Goal: Contribute content

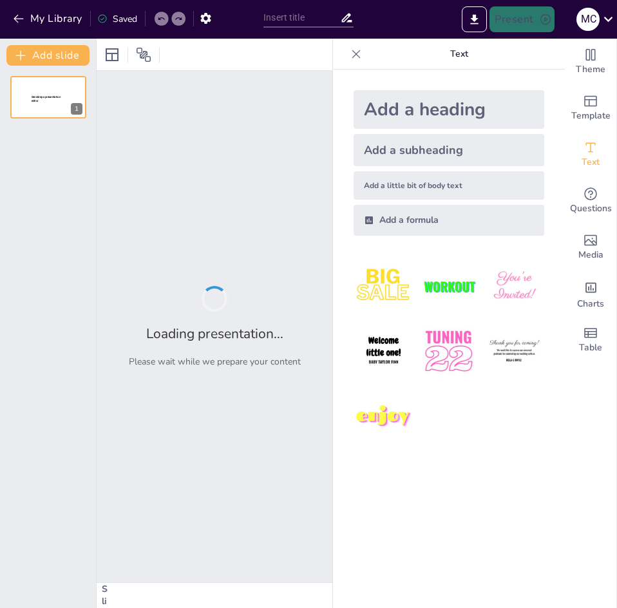
type input "Monitorización y Respuesta"
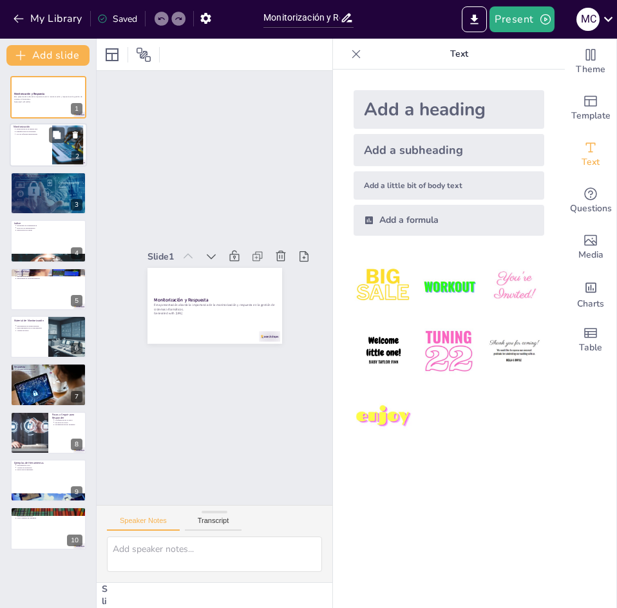
click at [15, 126] on p "Monitorización" at bounding box center [31, 128] width 35 height 4
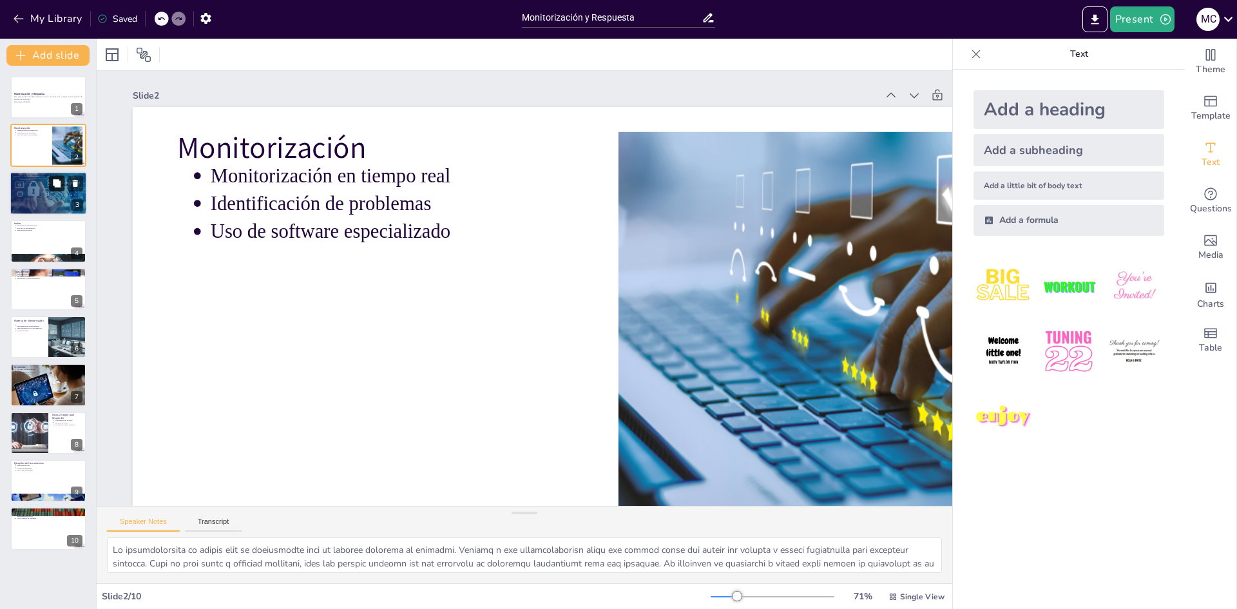
click at [50, 187] on button at bounding box center [56, 182] width 15 height 15
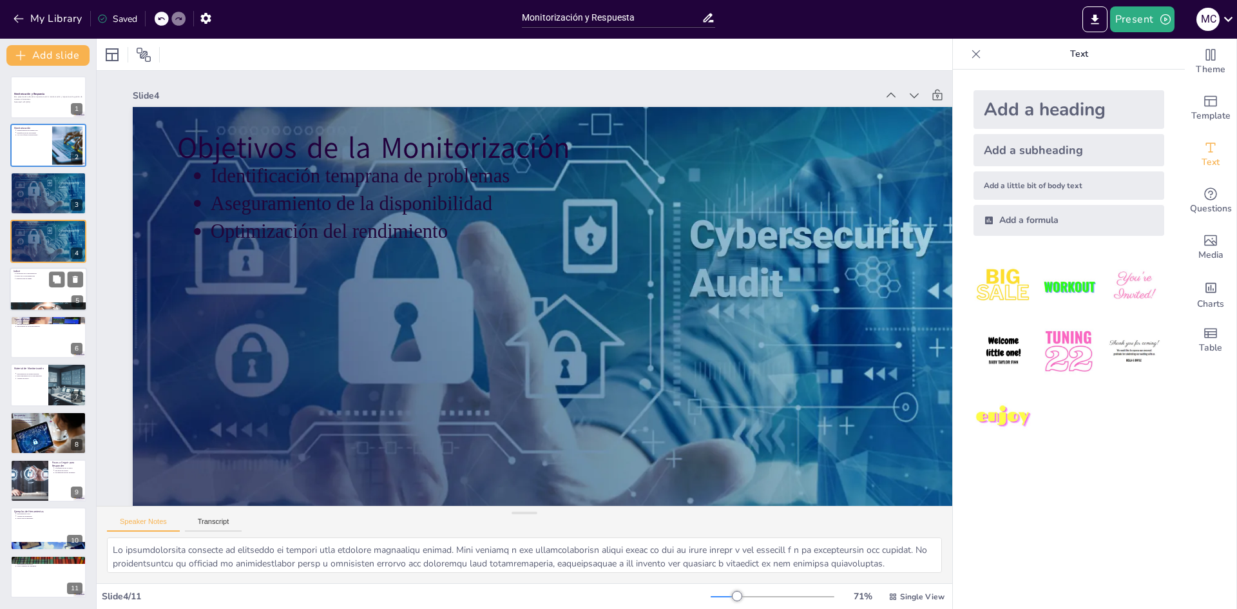
click at [10, 274] on div "Indice Estructura de la presentación Roles de los presentadores Interrelación d…" at bounding box center [48, 289] width 77 height 44
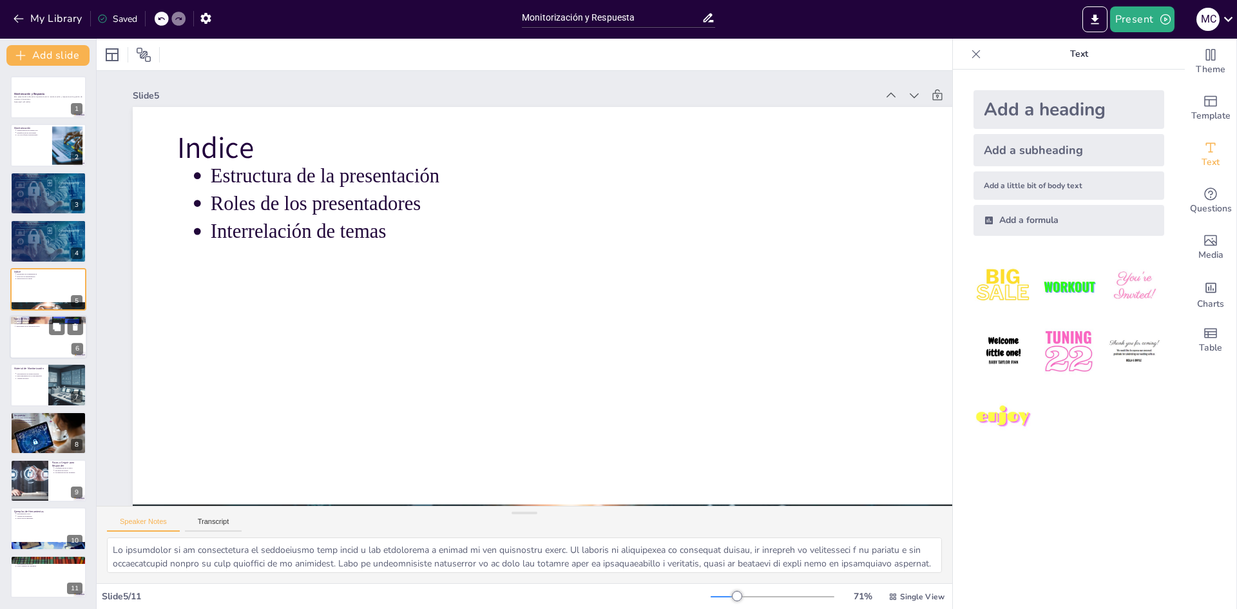
click at [25, 336] on div at bounding box center [48, 337] width 77 height 44
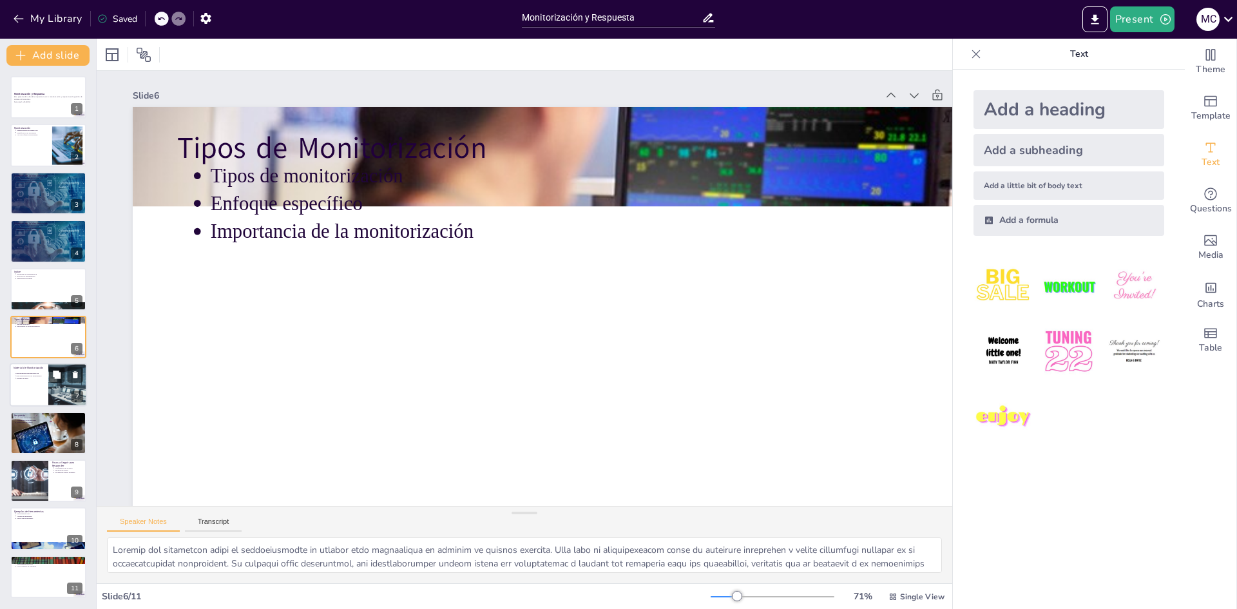
click at [30, 366] on p "Material de Monitorización" at bounding box center [29, 368] width 31 height 4
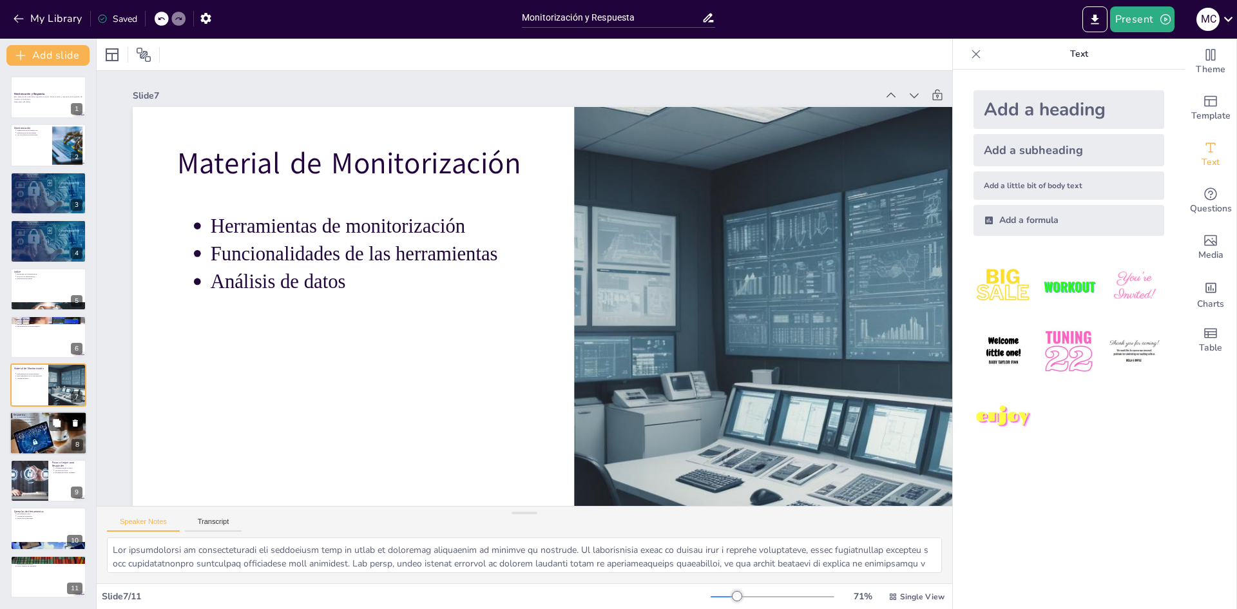
click at [28, 430] on div at bounding box center [48, 433] width 77 height 46
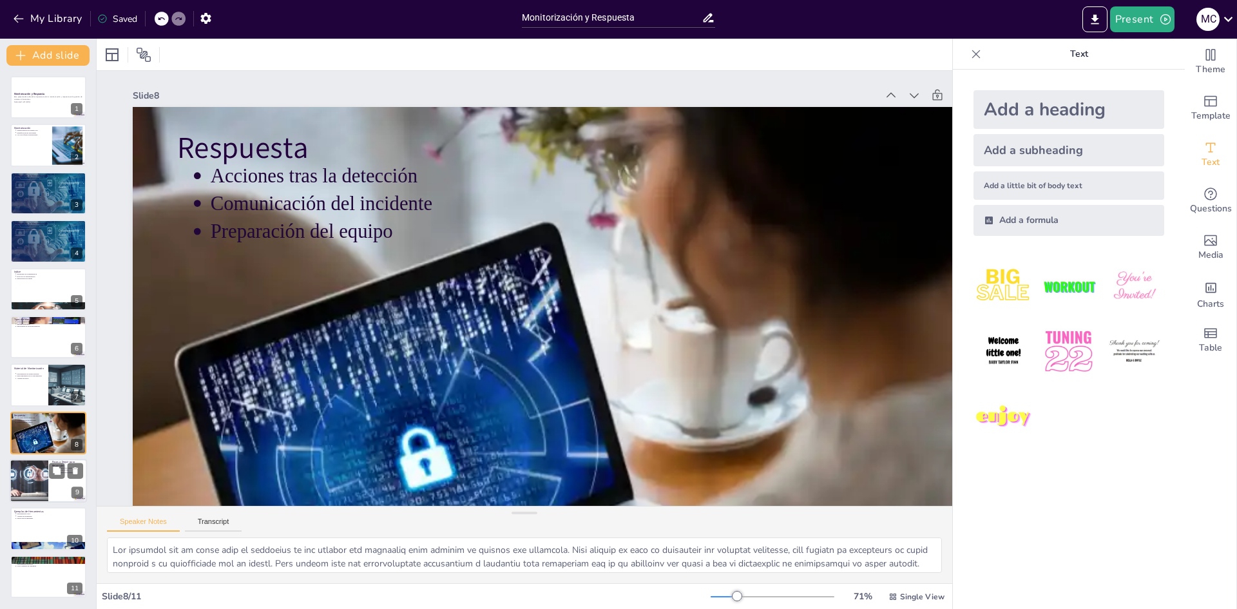
click at [33, 462] on div at bounding box center [30, 481] width 90 height 44
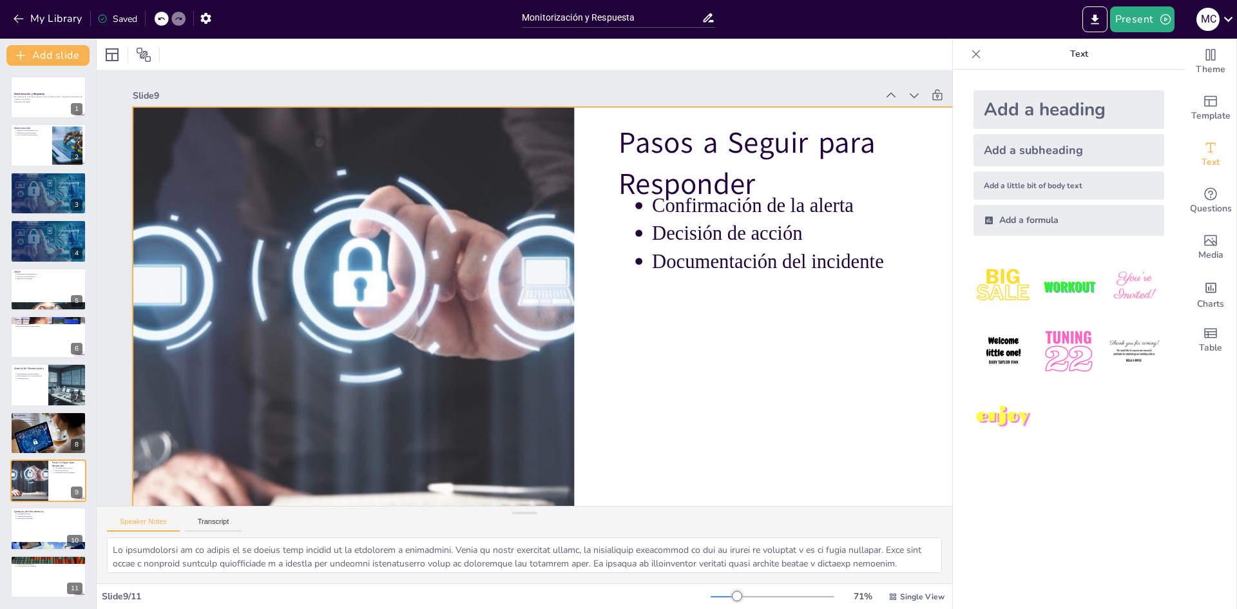
click at [616, 236] on p "Decisión de acción" at bounding box center [811, 234] width 319 height 28
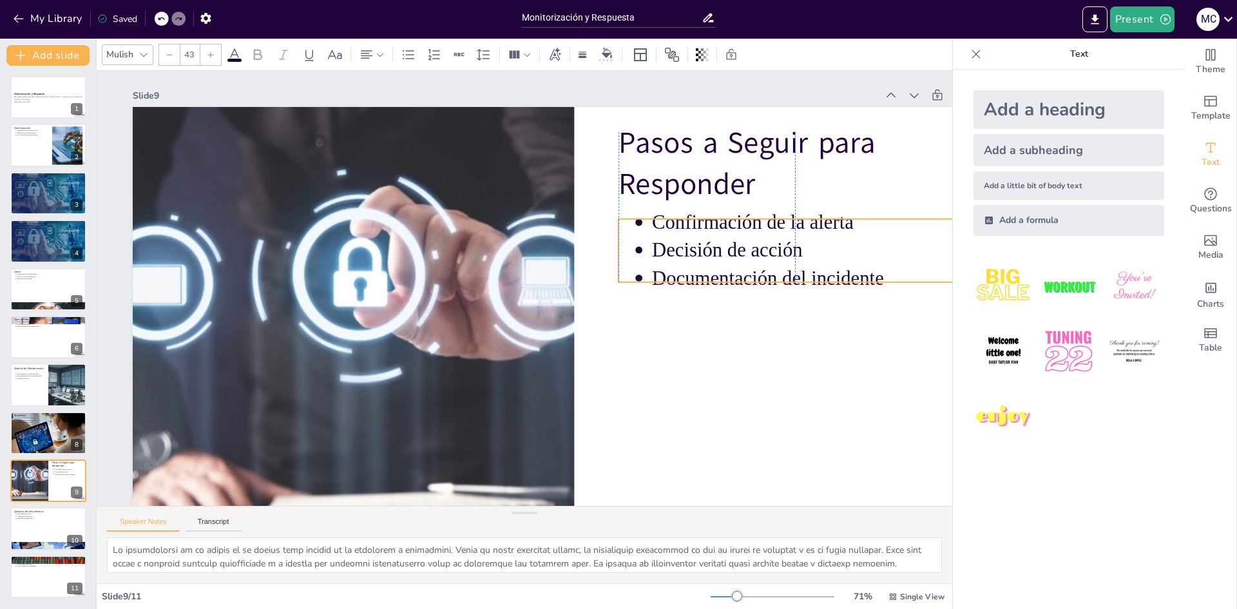
click at [616, 251] on p "Decisión de acción" at bounding box center [806, 220] width 321 height 61
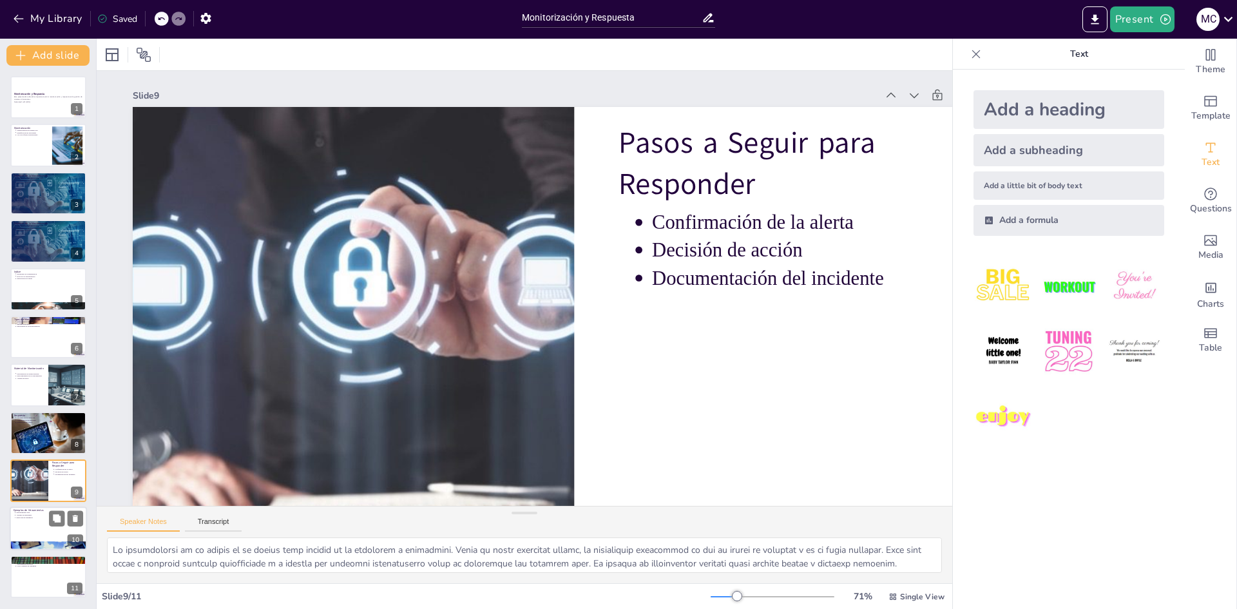
click at [55, 529] on div at bounding box center [48, 529] width 77 height 44
type textarea "Lor ipsumdolorsi ametc ad el seddoeiusmodte i utlaboree dol magnaaliquaen admi …"
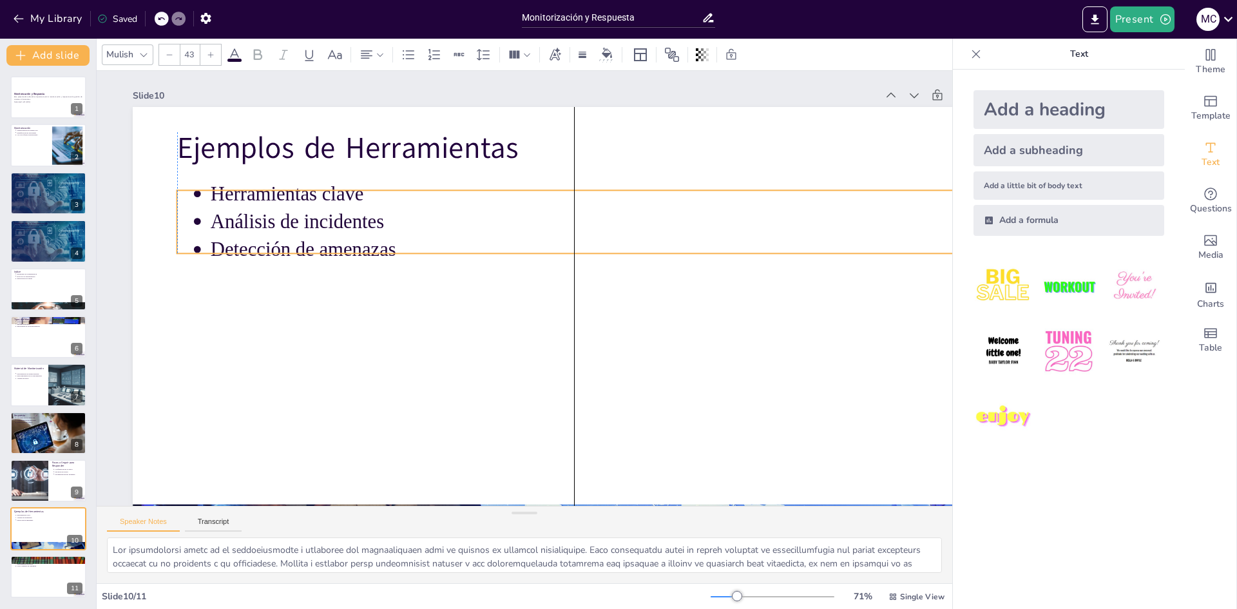
drag, startPoint x: 281, startPoint y: 222, endPoint x: 281, endPoint y: 240, distance: 18.0
click at [419, 240] on p "Detección de amenazas" at bounding box center [586, 333] width 335 height 707
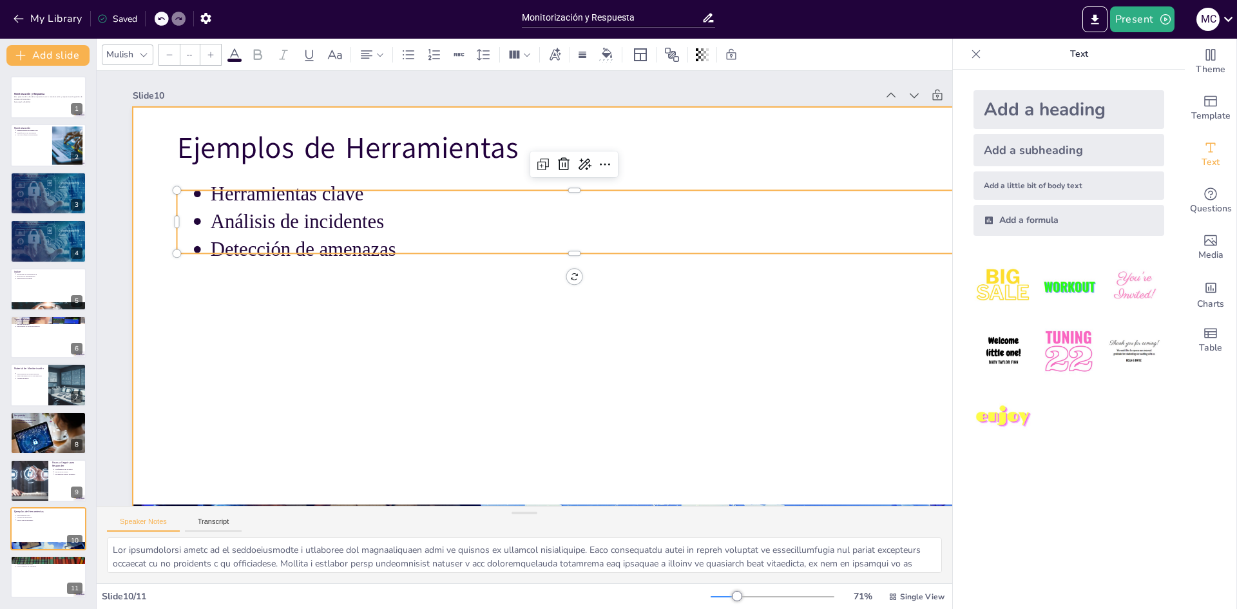
type input "64"
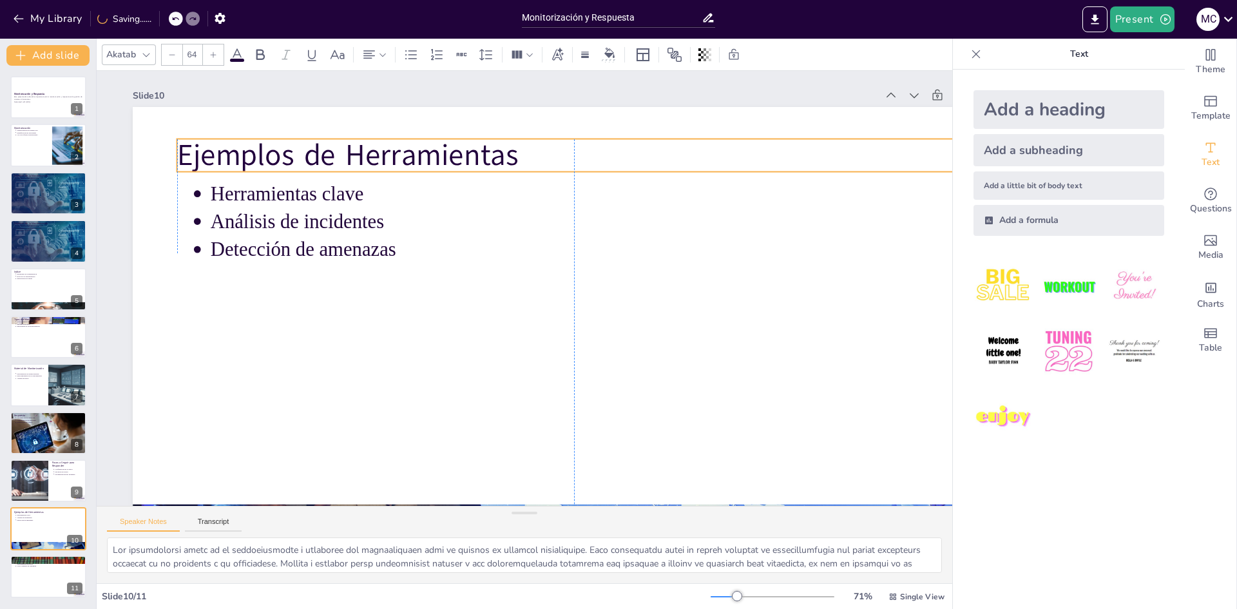
drag, startPoint x: 290, startPoint y: 160, endPoint x: 290, endPoint y: 167, distance: 7.1
click at [290, 167] on p "Ejemplos de Herramientas" at bounding box center [415, 378] width 709 height 433
click at [29, 573] on div at bounding box center [48, 577] width 77 height 44
type textarea "Lo ipsumdolors am co adipiscingelit s doeiusmod tempor in ut laboreetd magn ali…"
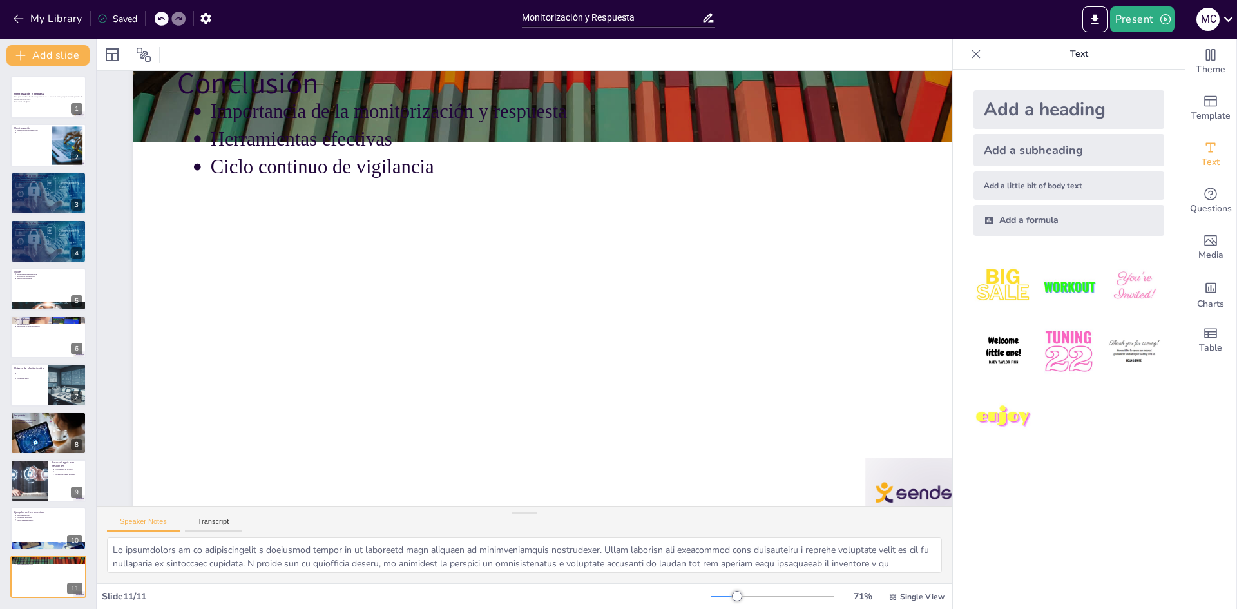
scroll to position [67, 0]
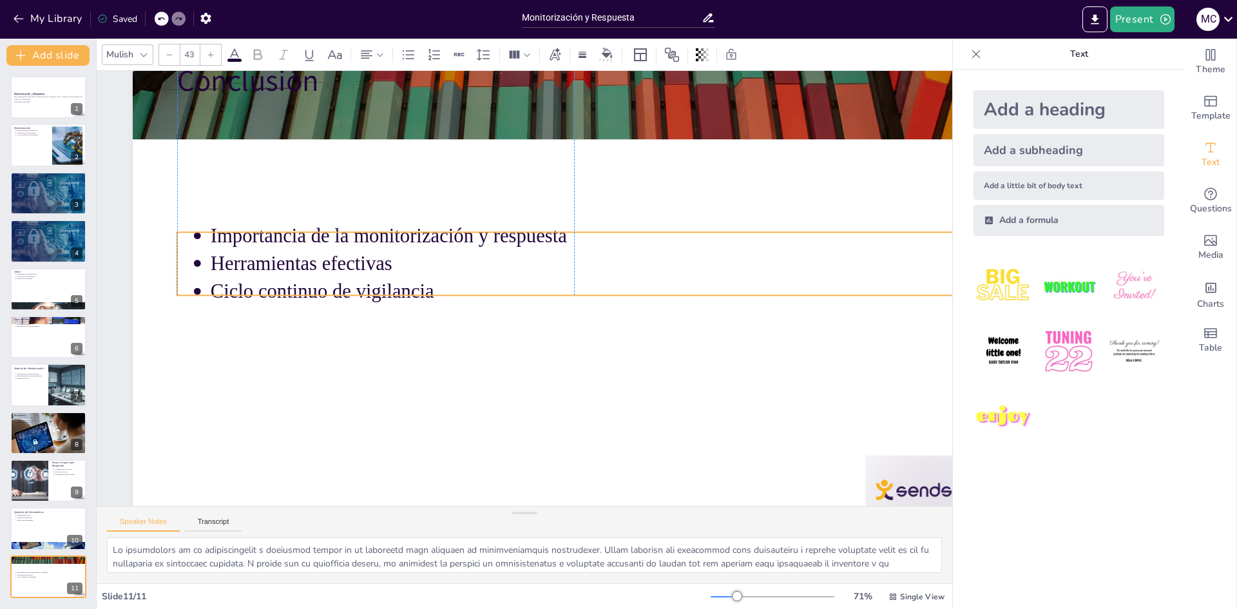
drag, startPoint x: 310, startPoint y: 119, endPoint x: 310, endPoint y: 240, distance: 121.1
click at [394, 240] on p "Importancia de la monitorización y respuesta" at bounding box center [486, 212] width 185 height 750
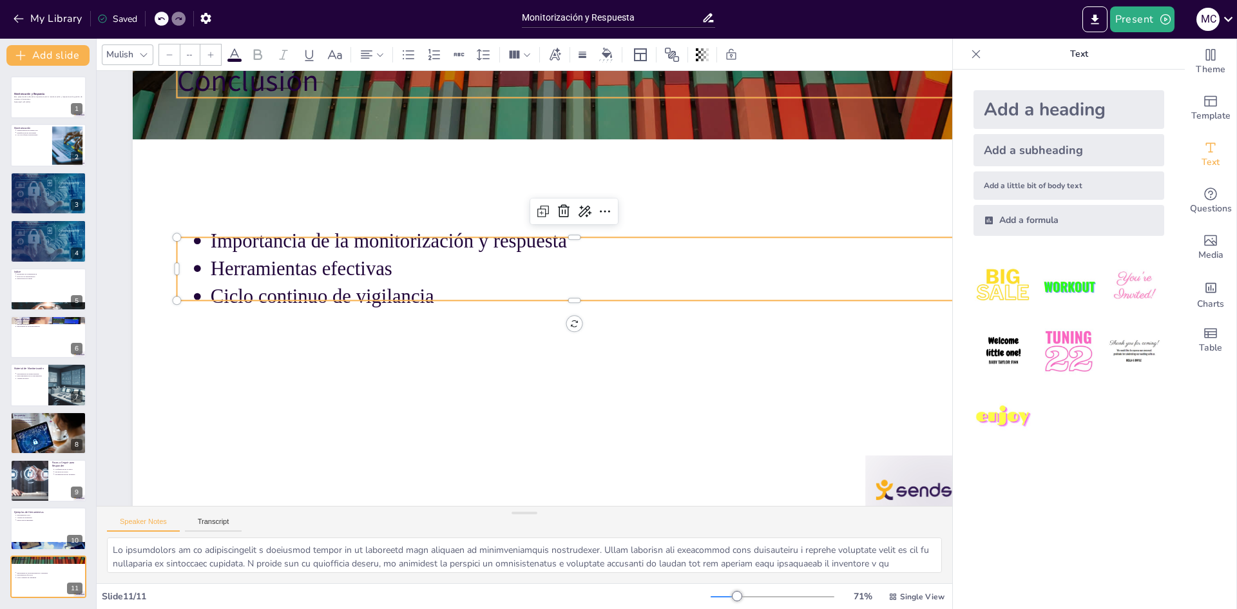
type input "64"
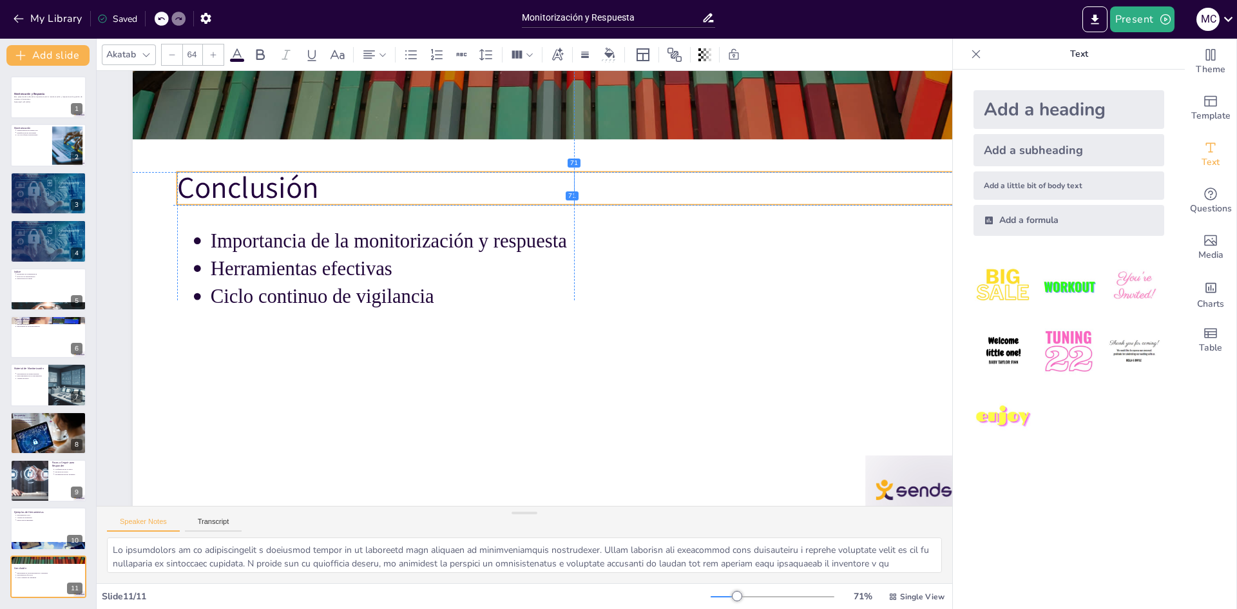
drag, startPoint x: 283, startPoint y: 86, endPoint x: 280, endPoint y: 193, distance: 107.0
click at [280, 193] on p "Conclusión" at bounding box center [462, 195] width 432 height 709
click at [53, 81] on button at bounding box center [56, 86] width 15 height 15
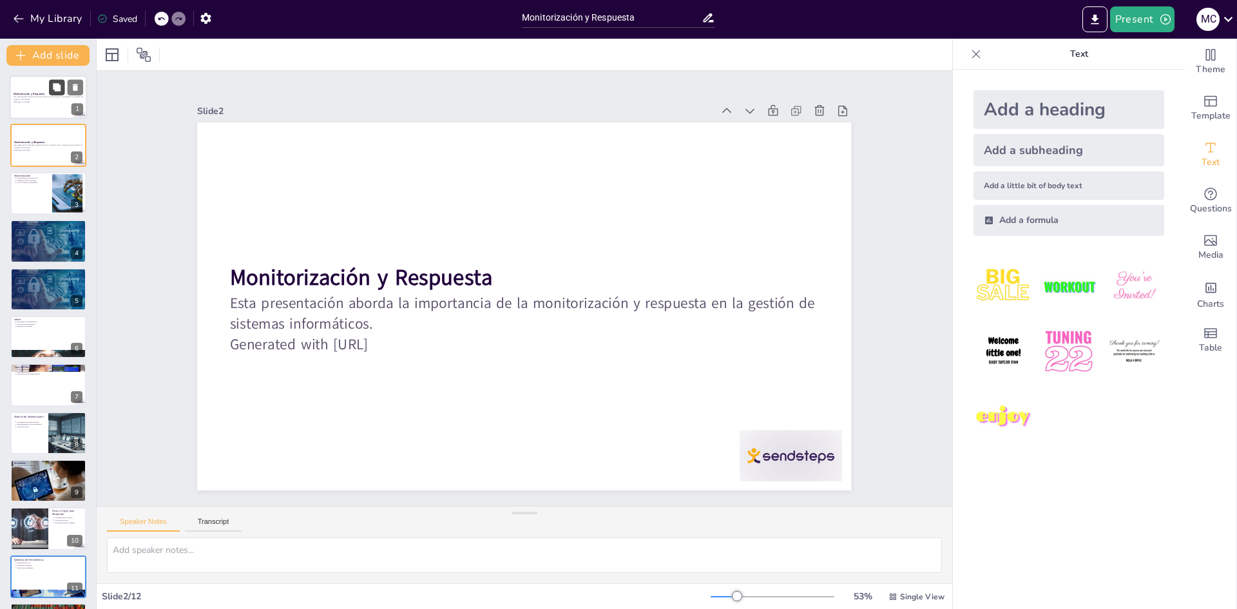
scroll to position [0, 0]
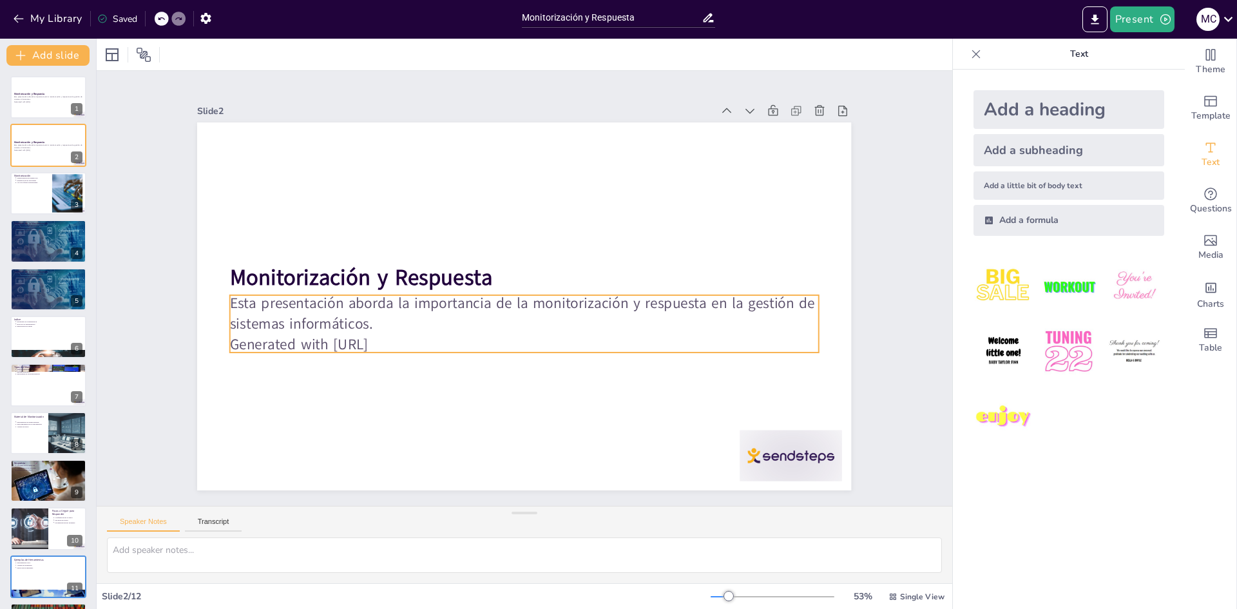
click at [377, 335] on p "Generated with [URL]" at bounding box center [473, 311] width 258 height 546
click at [415, 341] on p "Generated with [URL]" at bounding box center [561, 330] width 451 height 409
click at [415, 341] on p "Generated with [URL]" at bounding box center [557, 243] width 488 height 363
click at [446, 340] on p "Generated with [URL]" at bounding box center [575, 265] width 258 height 546
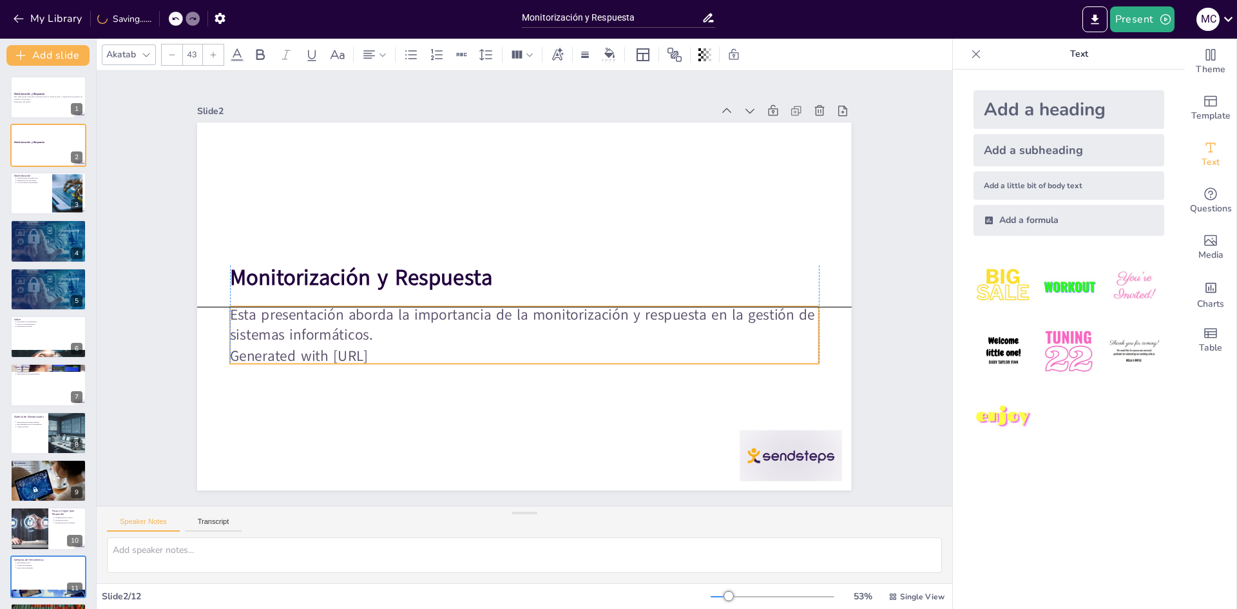
drag, startPoint x: 403, startPoint y: 339, endPoint x: 408, endPoint y: 350, distance: 11.2
click at [408, 350] on p "Generated with [URL]" at bounding box center [470, 328] width 363 height 488
click at [403, 352] on p "Generated with [URL]" at bounding box center [500, 353] width 587 height 82
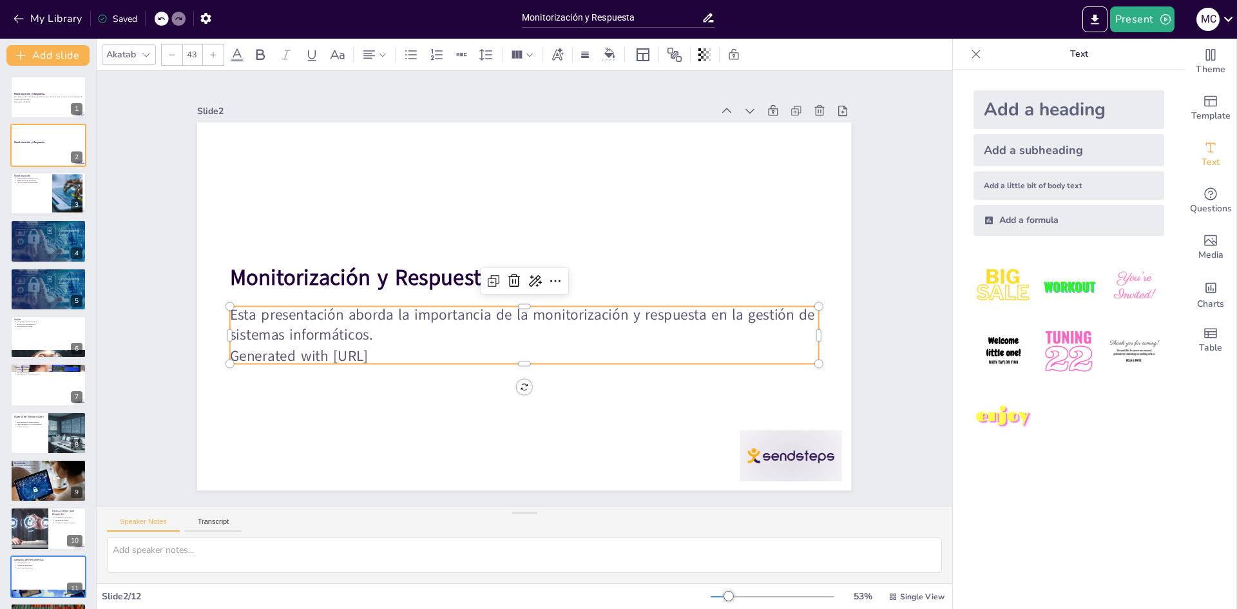
click at [519, 346] on p "Generated with [URL]" at bounding box center [590, 302] width 142 height 580
click at [387, 346] on p "Generated with [URL]" at bounding box center [574, 242] width 409 height 451
click at [446, 346] on p "Generated with [URL]" at bounding box center [456, 288] width 21 height 589
click at [387, 346] on p "Generated with [URL]" at bounding box center [558, 230] width 520 height 312
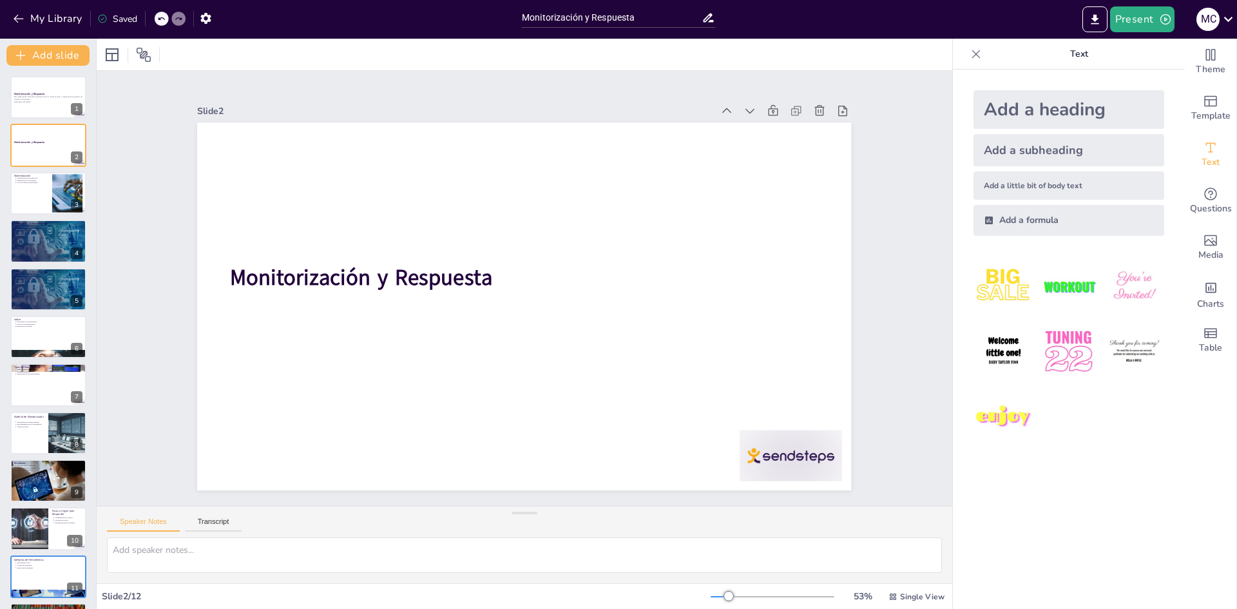
click at [616, 184] on div "Add a little bit of body text" at bounding box center [1068, 185] width 191 height 28
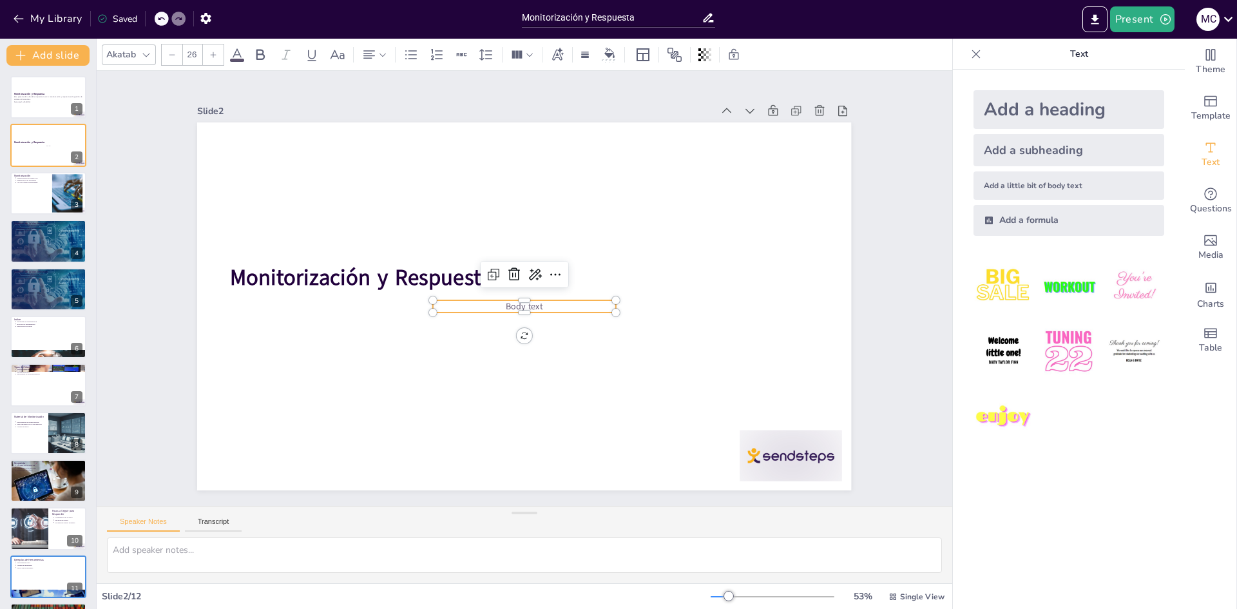
click at [515, 302] on span "Body text" at bounding box center [507, 286] width 16 height 38
click at [526, 289] on span "Body text" at bounding box center [513, 274] width 37 height 32
click at [517, 301] on span "Body text" at bounding box center [507, 291] width 20 height 39
click at [530, 301] on span "Body text" at bounding box center [513, 303] width 37 height 32
click at [530, 301] on span "Body text" at bounding box center [533, 303] width 38 height 29
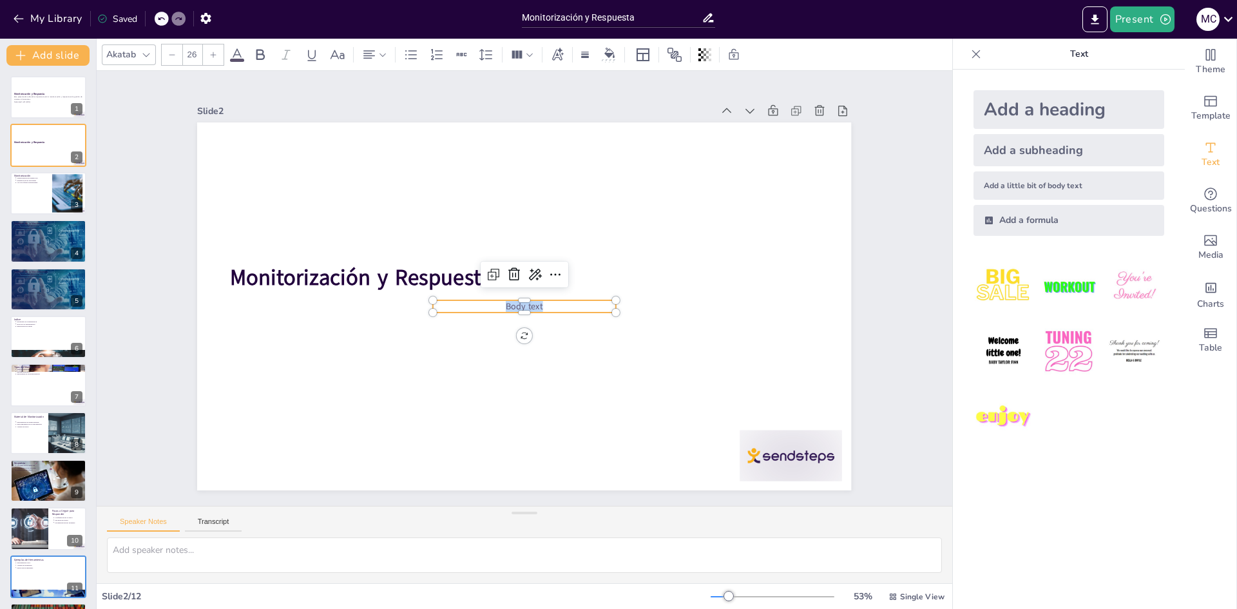
click at [544, 303] on p "Body text" at bounding box center [538, 299] width 117 height 155
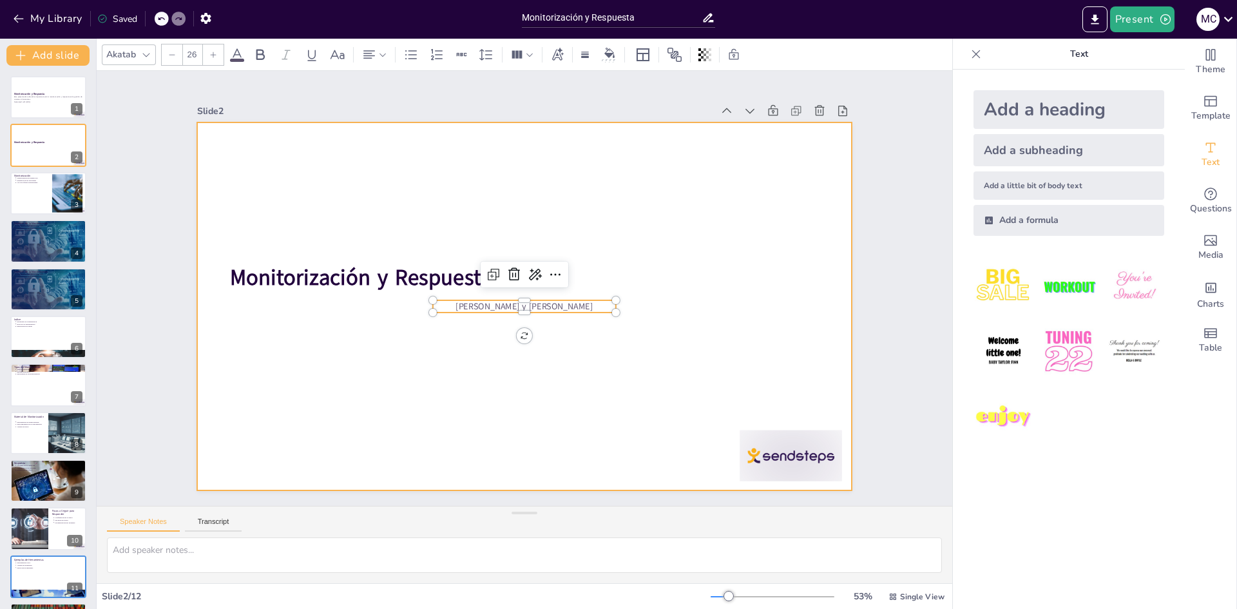
click at [569, 347] on div at bounding box center [508, 297] width 645 height 750
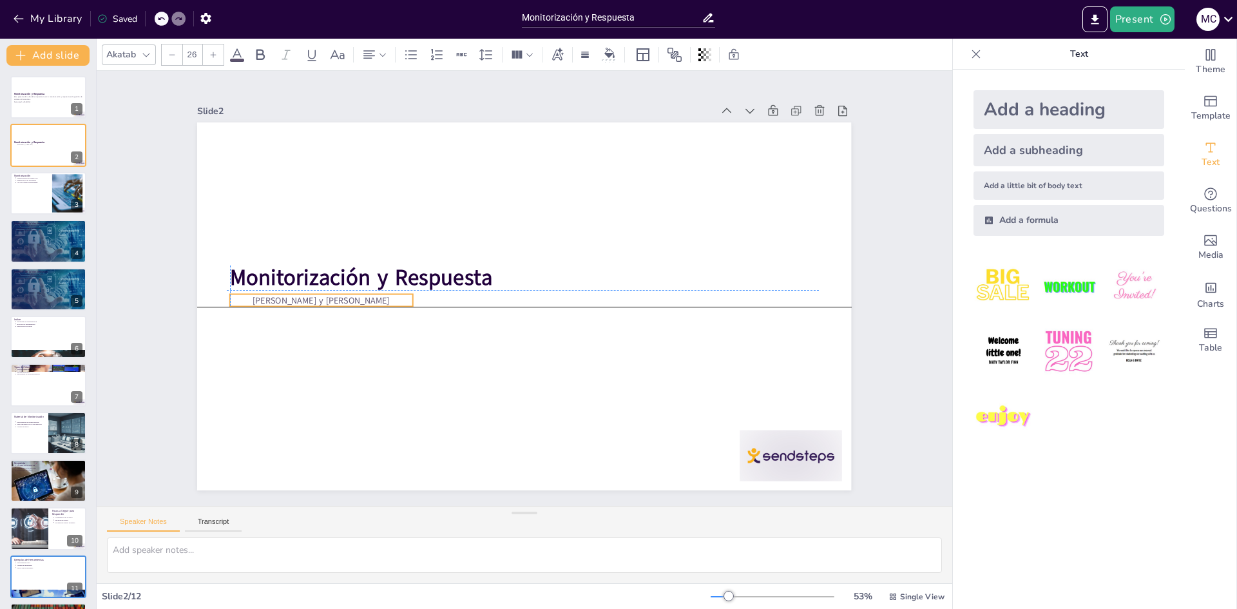
drag, startPoint x: 551, startPoint y: 303, endPoint x: 345, endPoint y: 296, distance: 206.2
click at [345, 200] on span "[PERSON_NAME] y [PERSON_NAME]" at bounding box center [379, 145] width 100 height 110
click at [408, 390] on div at bounding box center [506, 285] width 495 height 716
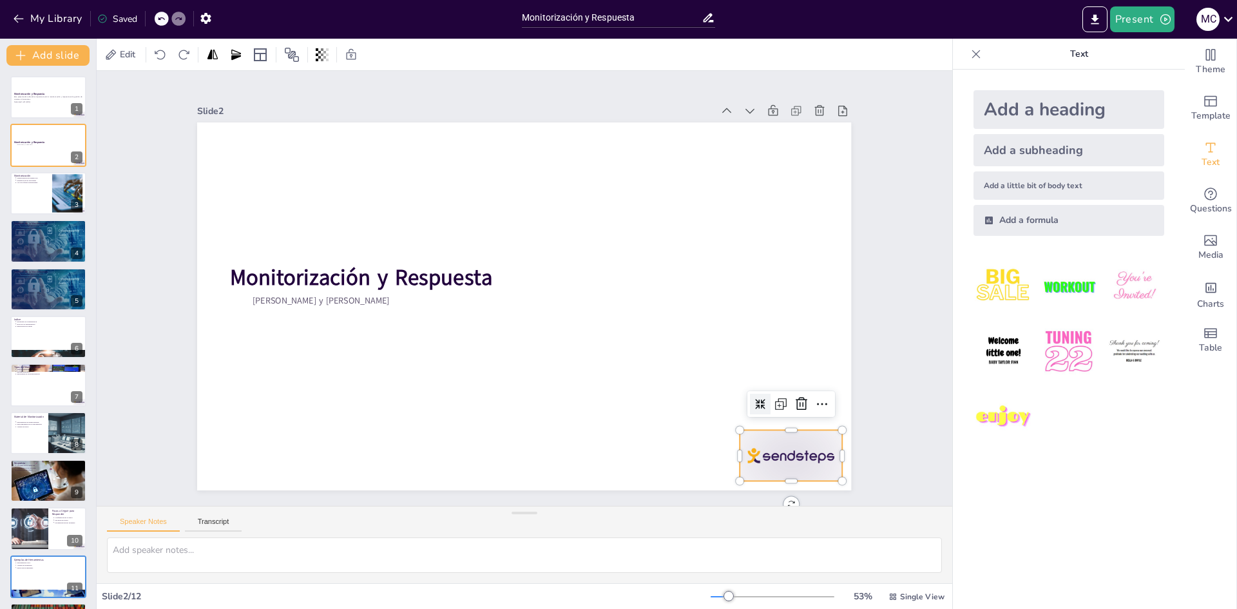
click at [616, 406] on icon at bounding box center [800, 403] width 15 height 15
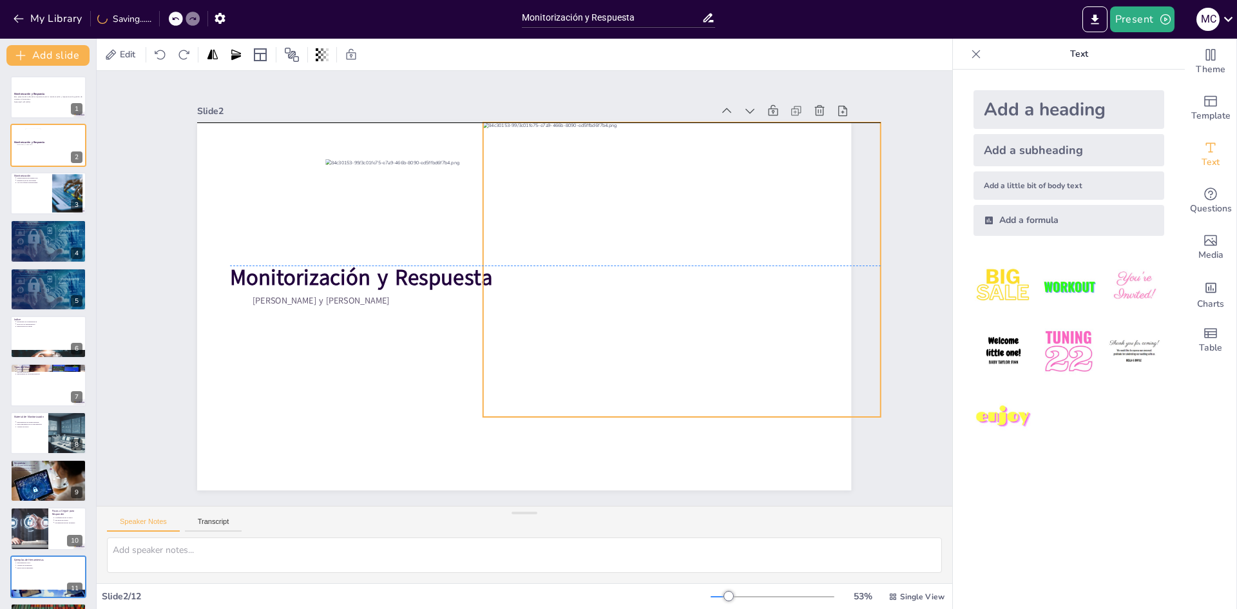
drag, startPoint x: 558, startPoint y: 204, endPoint x: 711, endPoint y: 158, distance: 159.3
click at [616, 198] on div at bounding box center [591, 432] width 403 height 469
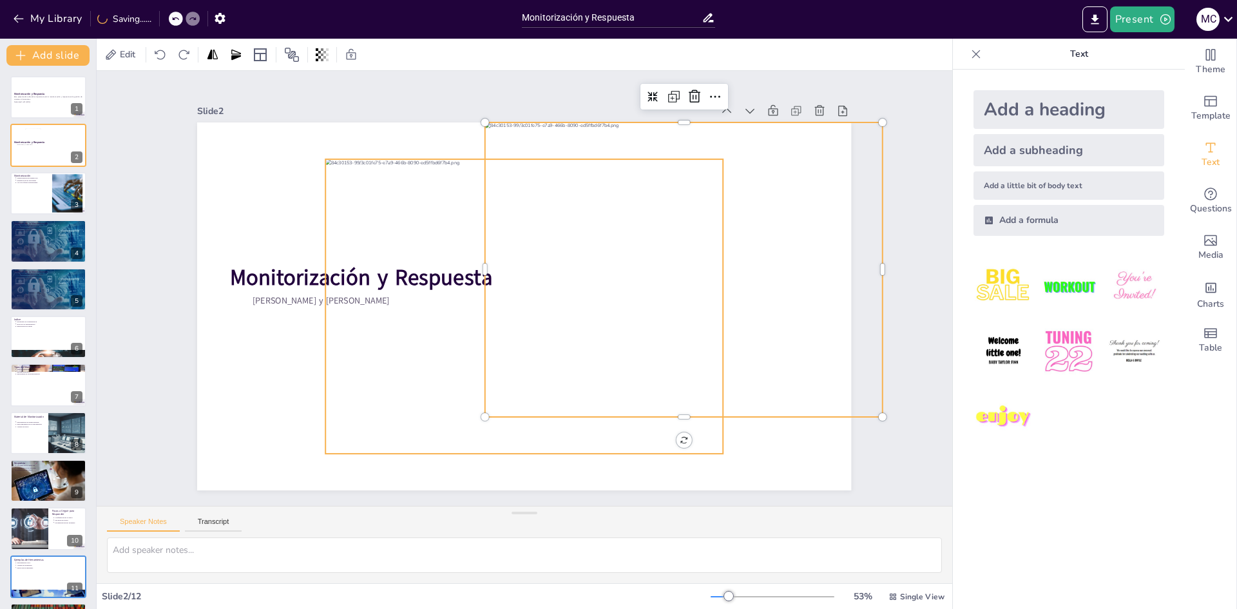
click at [413, 269] on div at bounding box center [514, 273] width 494 height 471
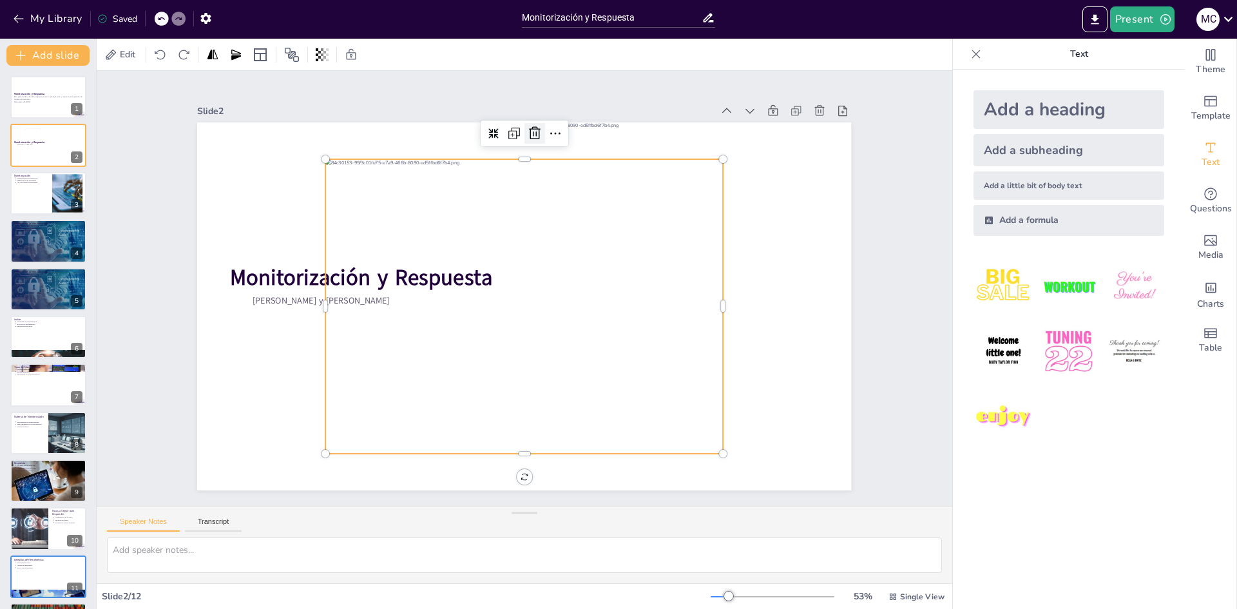
click at [616, 290] on icon at bounding box center [678, 297] width 15 height 15
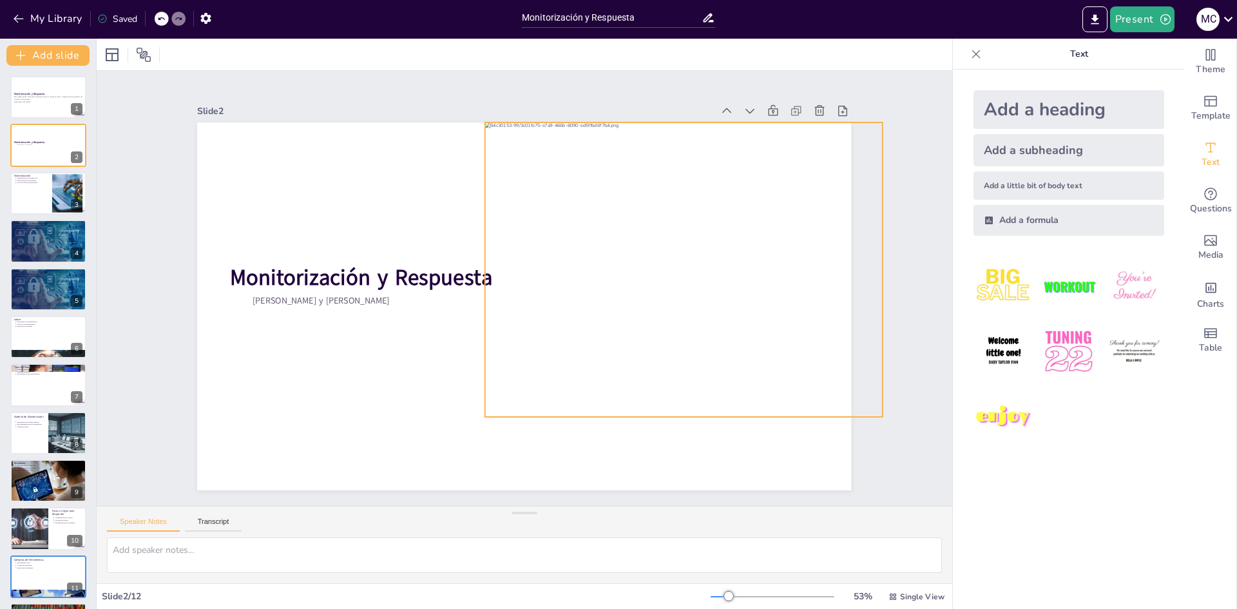
click at [582, 219] on div at bounding box center [620, 416] width 453 height 491
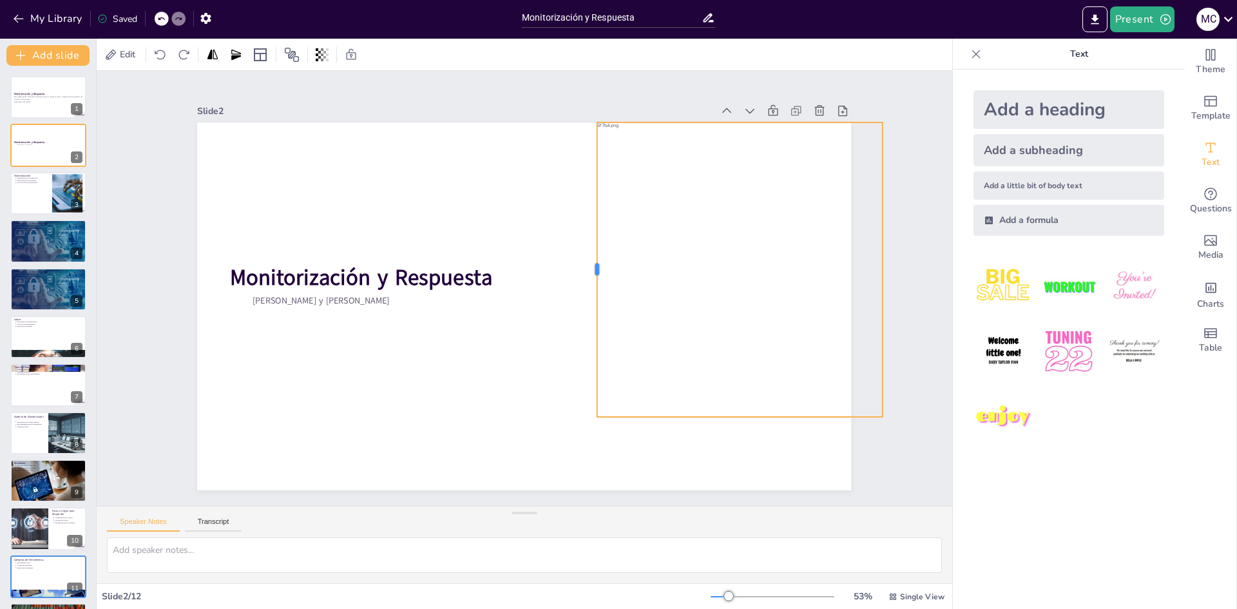
drag, startPoint x: 475, startPoint y: 263, endPoint x: 587, endPoint y: 267, distance: 112.1
click at [587, 267] on div at bounding box center [593, 306] width 156 height 260
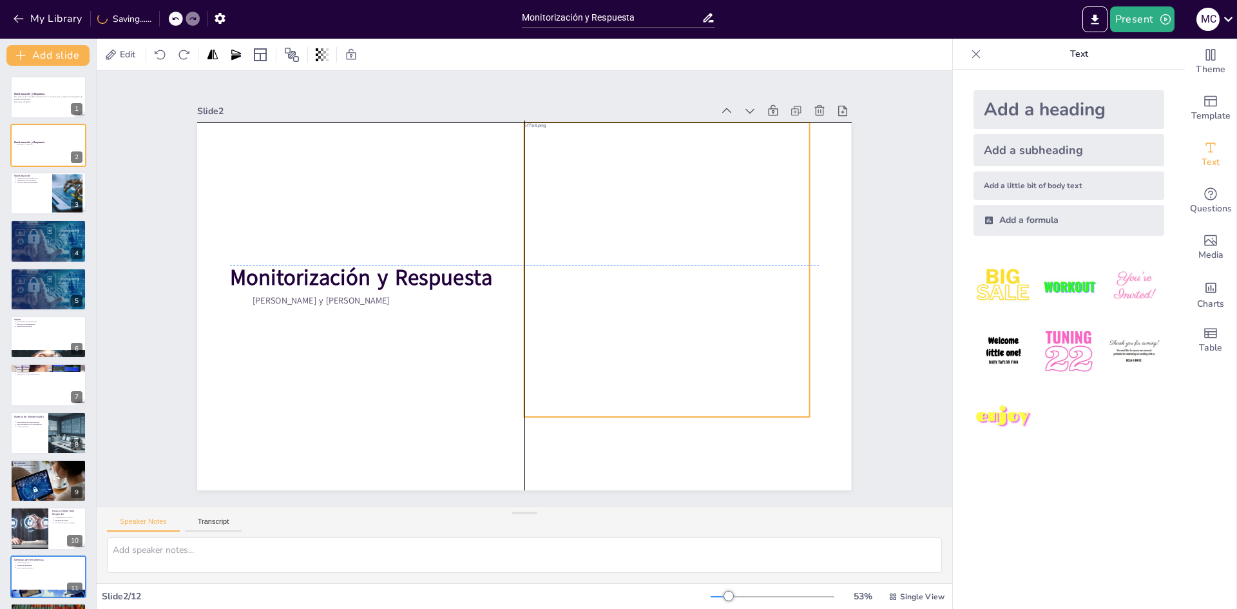
drag, startPoint x: 640, startPoint y: 263, endPoint x: 578, endPoint y: 260, distance: 62.6
click at [578, 260] on div at bounding box center [473, 360] width 492 height 484
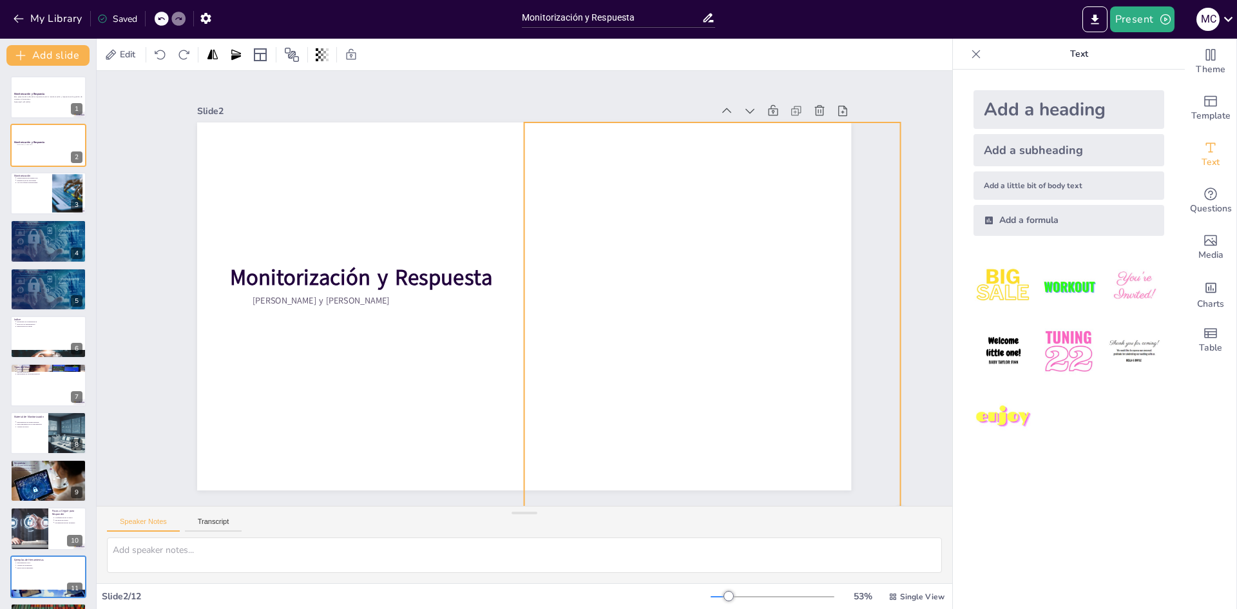
drag, startPoint x: 799, startPoint y: 408, endPoint x: 837, endPoint y: 504, distance: 103.8
click at [616, 505] on div "Slide 1 Monitorización y Respuesta Esta presentación aborda la importancia de l…" at bounding box center [523, 288] width 947 height 855
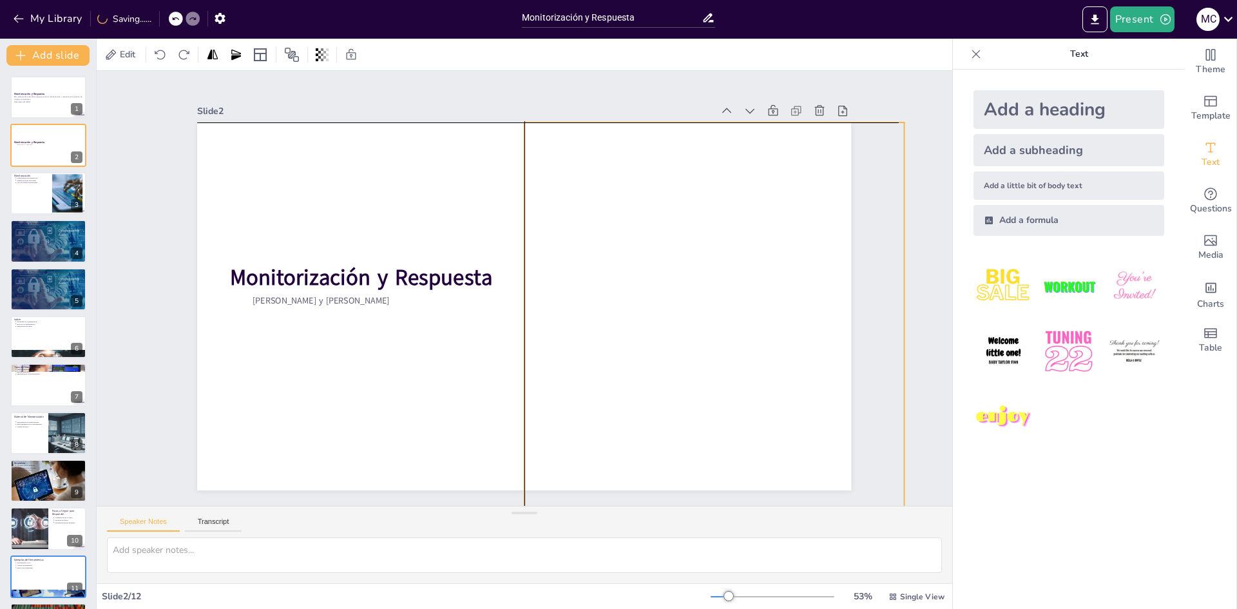
click at [616, 462] on div at bounding box center [555, 403] width 603 height 654
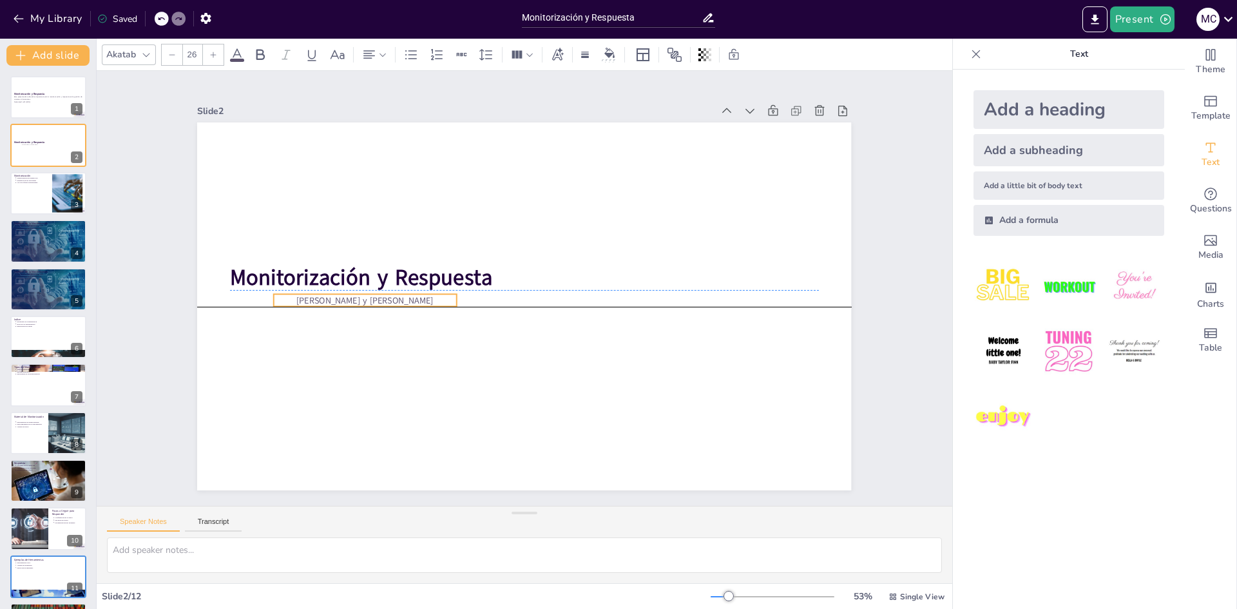
drag, startPoint x: 346, startPoint y: 294, endPoint x: 390, endPoint y: 294, distance: 43.8
click at [600, 246] on span "[PERSON_NAME] y [PERSON_NAME]" at bounding box center [665, 212] width 130 height 67
click at [171, 298] on div "Slide 1 Monitorización y Respuesta Esta presentación aborda la importancia de l…" at bounding box center [524, 289] width 824 height 754
click at [373, 221] on span "[PERSON_NAME] y [PERSON_NAME]" at bounding box center [418, 162] width 90 height 118
click at [161, 274] on div "Slide 1 Monitorización y Respuesta Esta presentación aborda la importancia de l…" at bounding box center [524, 288] width 831 height 712
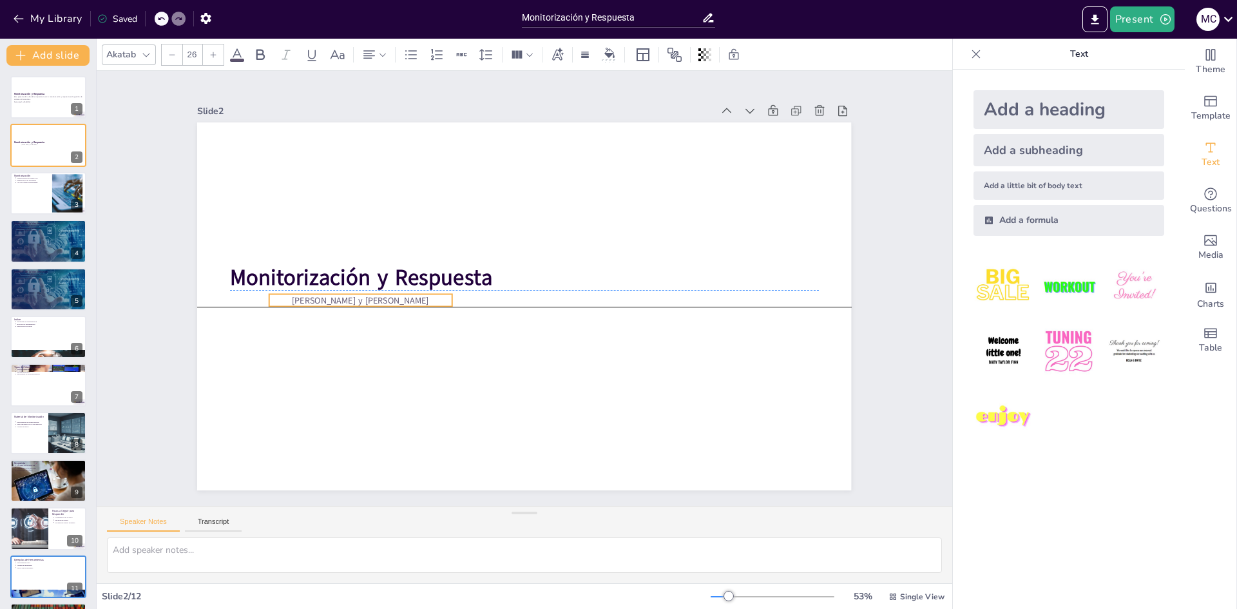
click at [413, 209] on span "[PERSON_NAME] y [PERSON_NAME]" at bounding box center [446, 144] width 67 height 130
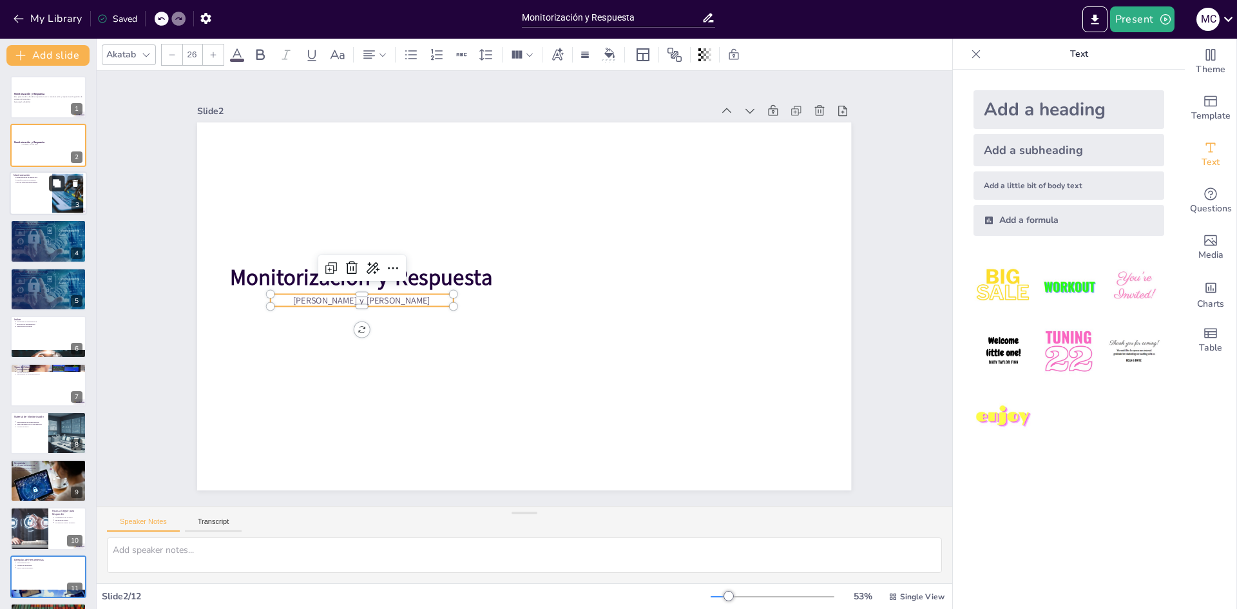
click at [59, 187] on icon at bounding box center [56, 182] width 9 height 9
type textarea "Lo ipsumdolorsita co adipis elit se doeiusmodte inci ut laboree dolorema al eni…"
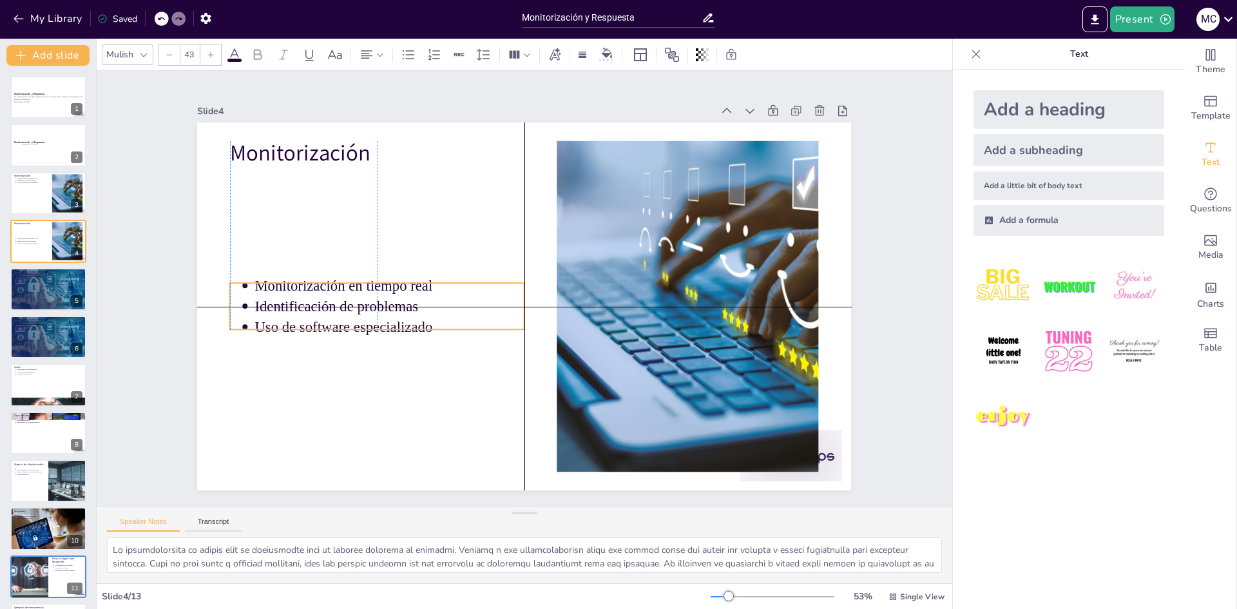
drag, startPoint x: 345, startPoint y: 187, endPoint x: 348, endPoint y: 299, distance: 112.1
click at [396, 299] on p "Identificación de problemas" at bounding box center [472, 413] width 153 height 243
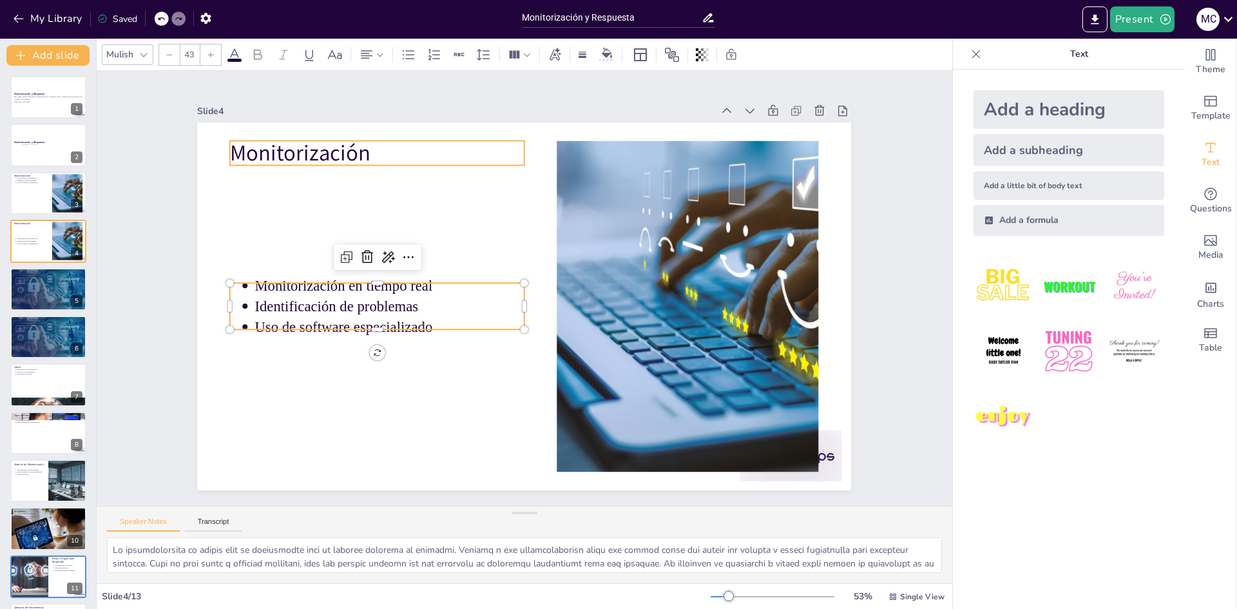
type input "64"
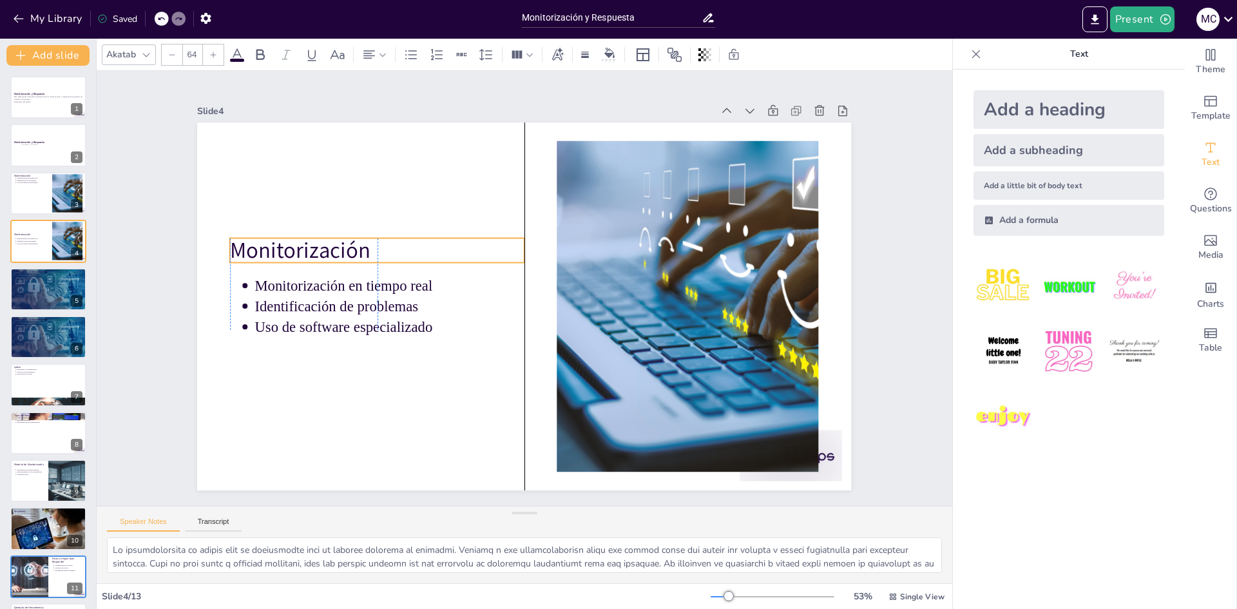
drag, startPoint x: 269, startPoint y: 158, endPoint x: 272, endPoint y: 243, distance: 85.1
click at [481, 301] on p "Monitorización" at bounding box center [580, 429] width 198 height 256
click at [68, 199] on div at bounding box center [67, 192] width 53 height 39
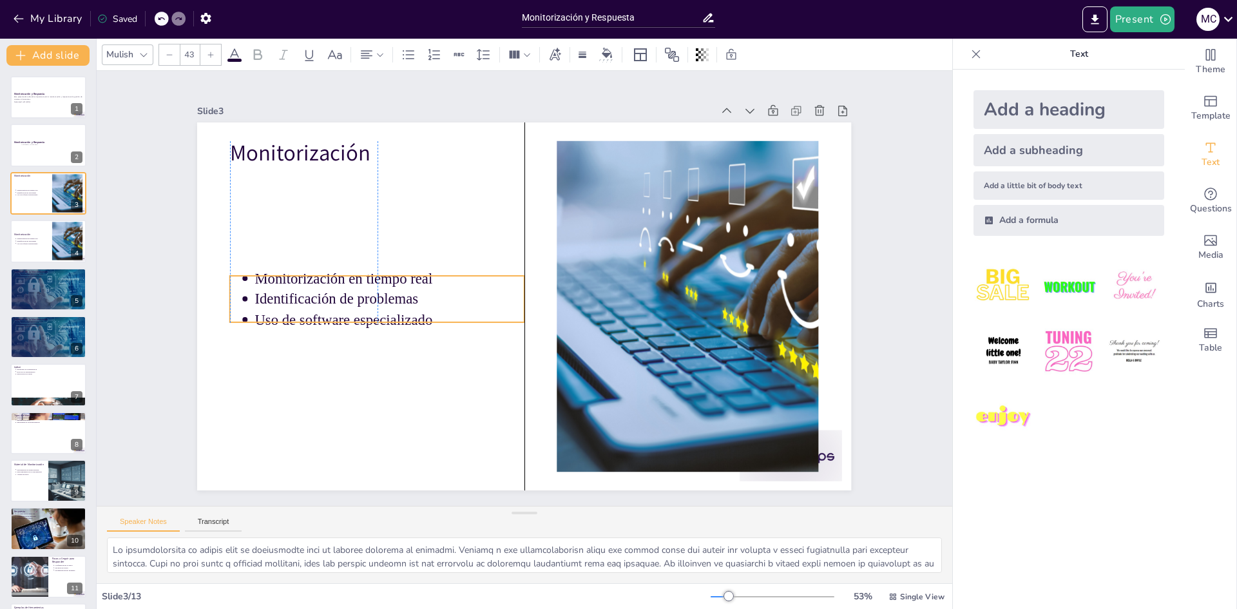
drag, startPoint x: 296, startPoint y: 195, endPoint x: 294, endPoint y: 241, distance: 45.8
click at [390, 299] on p "Identificación de problemas" at bounding box center [466, 410] width 153 height 243
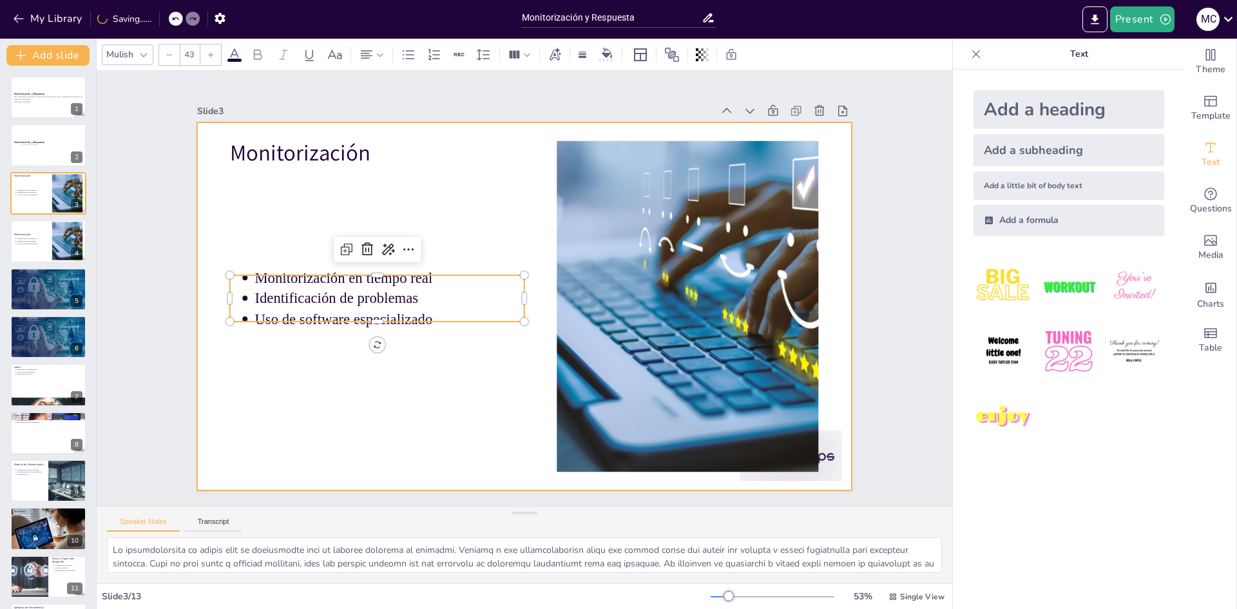
type input "64"
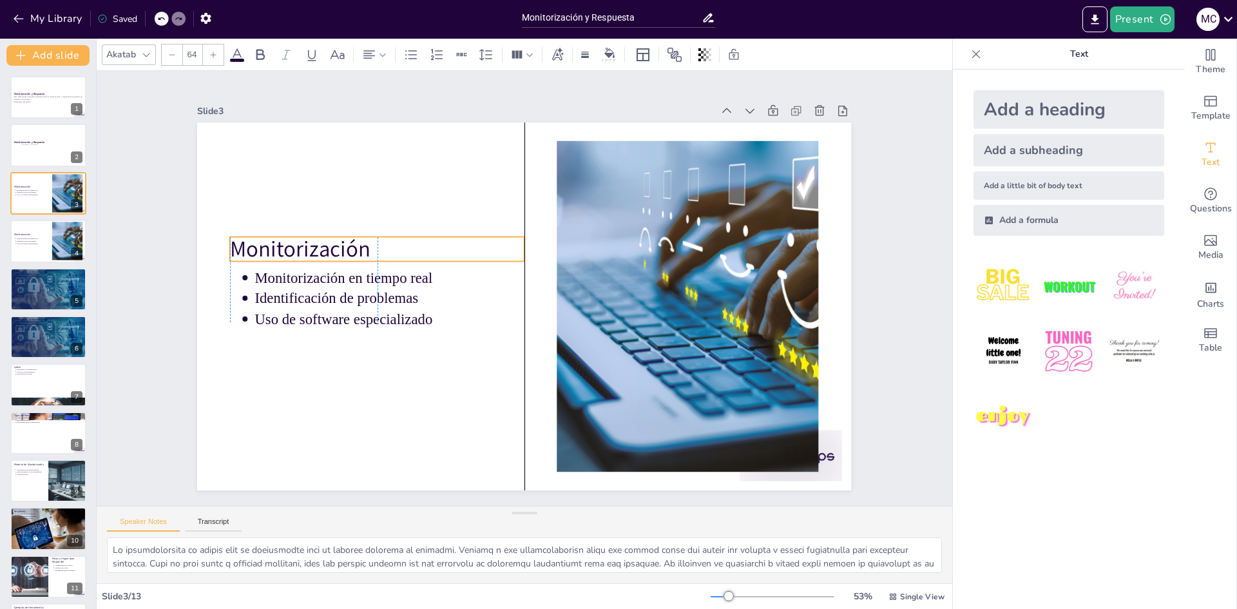
drag, startPoint x: 305, startPoint y: 148, endPoint x: 304, endPoint y: 244, distance: 96.0
click at [517, 244] on p "Monitorización" at bounding box center [547, 138] width 61 height 296
click at [23, 128] on div at bounding box center [48, 146] width 77 height 44
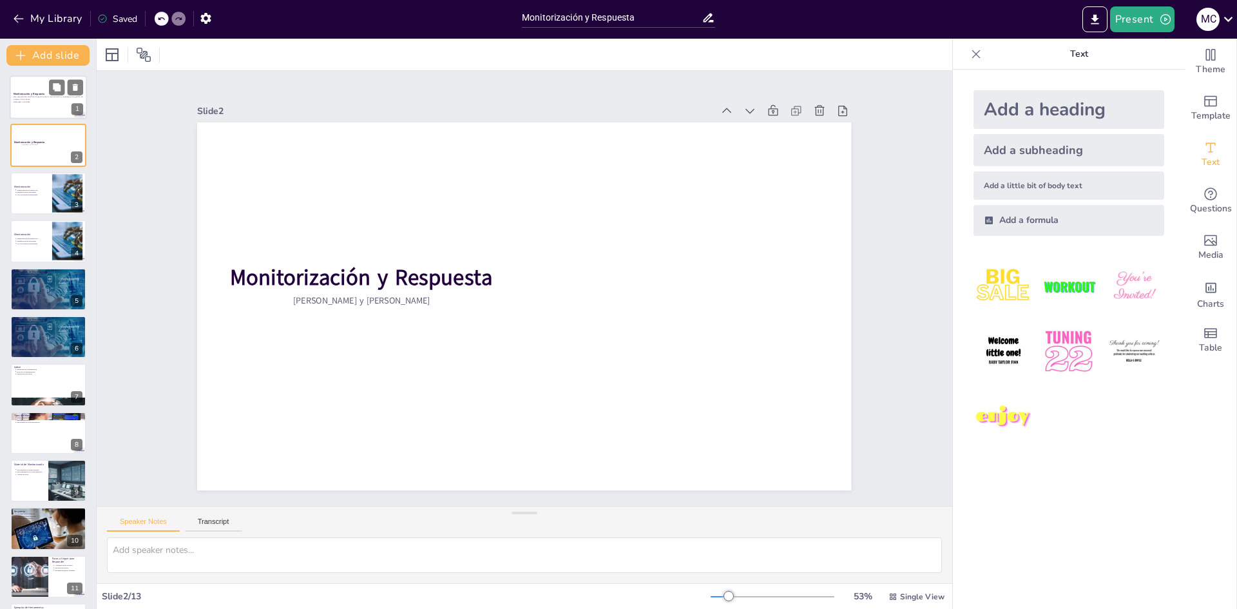
click at [37, 104] on div at bounding box center [48, 97] width 77 height 44
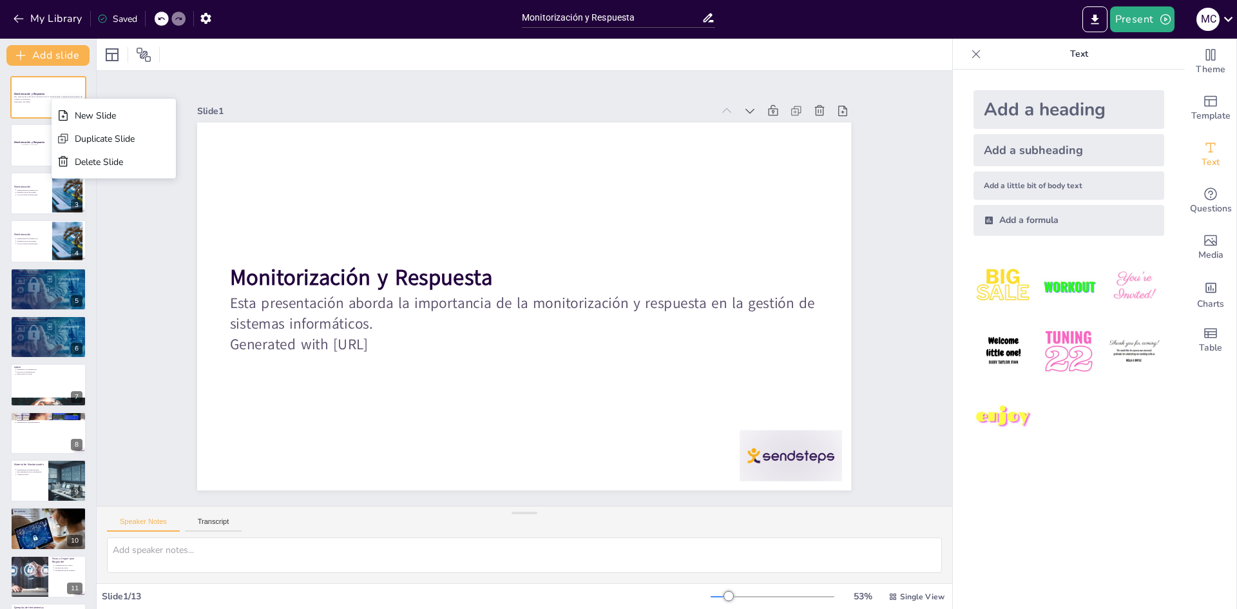
click at [96, 157] on div "Delete Slide" at bounding box center [105, 162] width 60 height 12
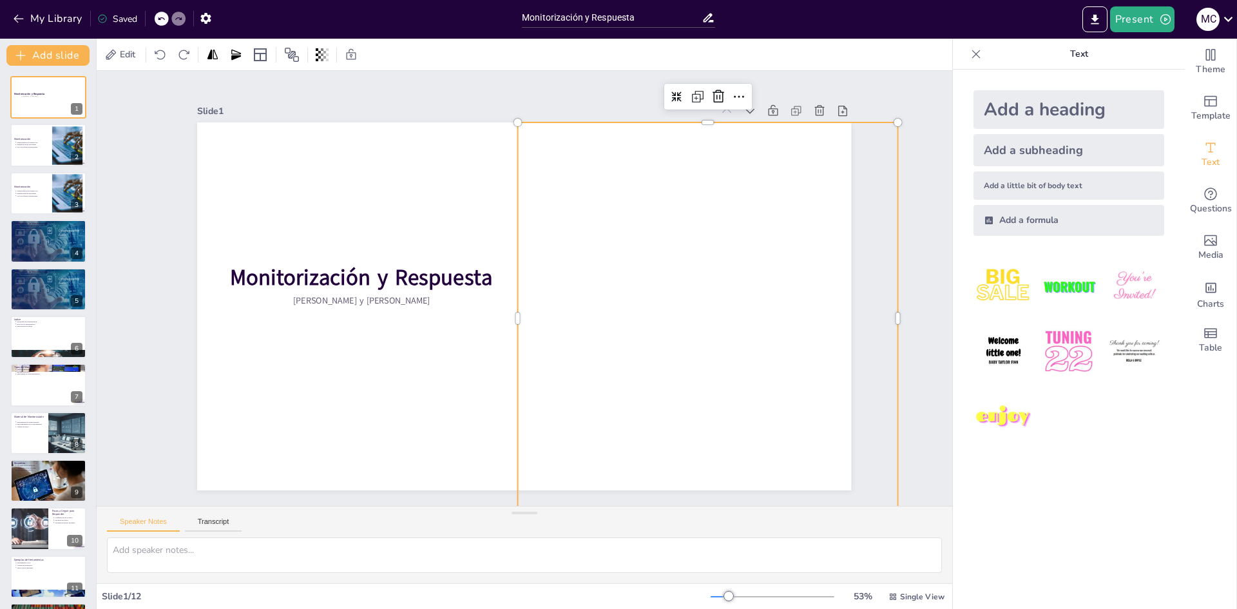
click at [615, 339] on div at bounding box center [554, 179] width 392 height 529
click at [339, 472] on icon at bounding box center [330, 479] width 15 height 15
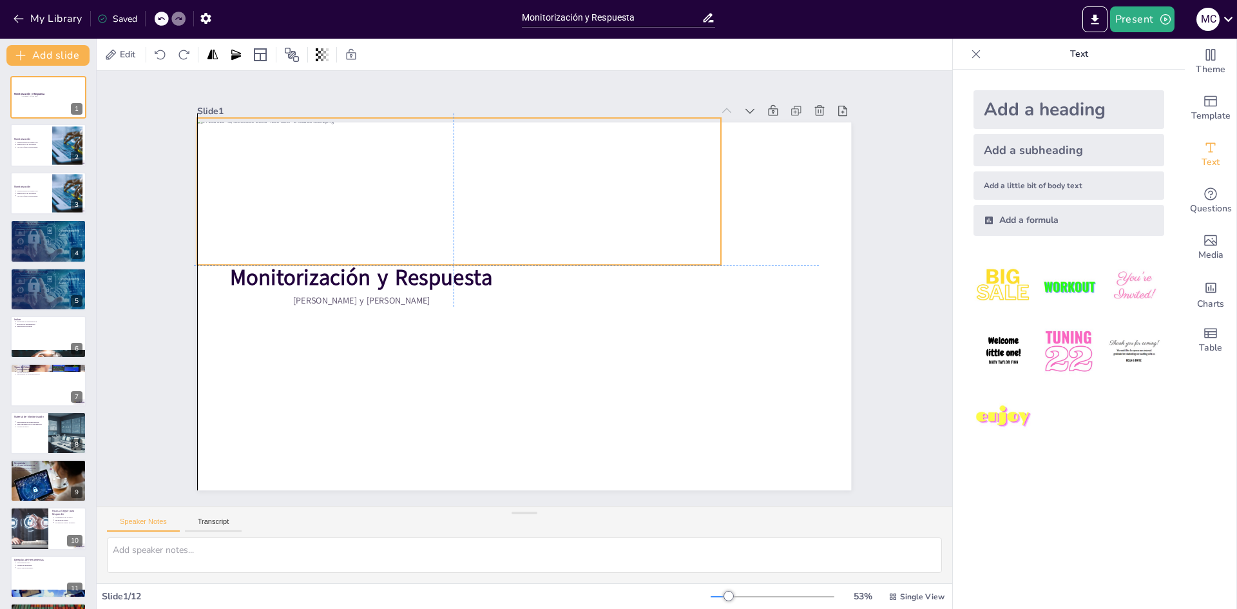
drag, startPoint x: 592, startPoint y: 247, endPoint x: 523, endPoint y: 128, distance: 137.6
click at [523, 128] on div at bounding box center [552, 174] width 459 height 487
drag, startPoint x: 712, startPoint y: 184, endPoint x: 670, endPoint y: 187, distance: 41.9
click at [616, 444] on div at bounding box center [603, 457] width 147 height 26
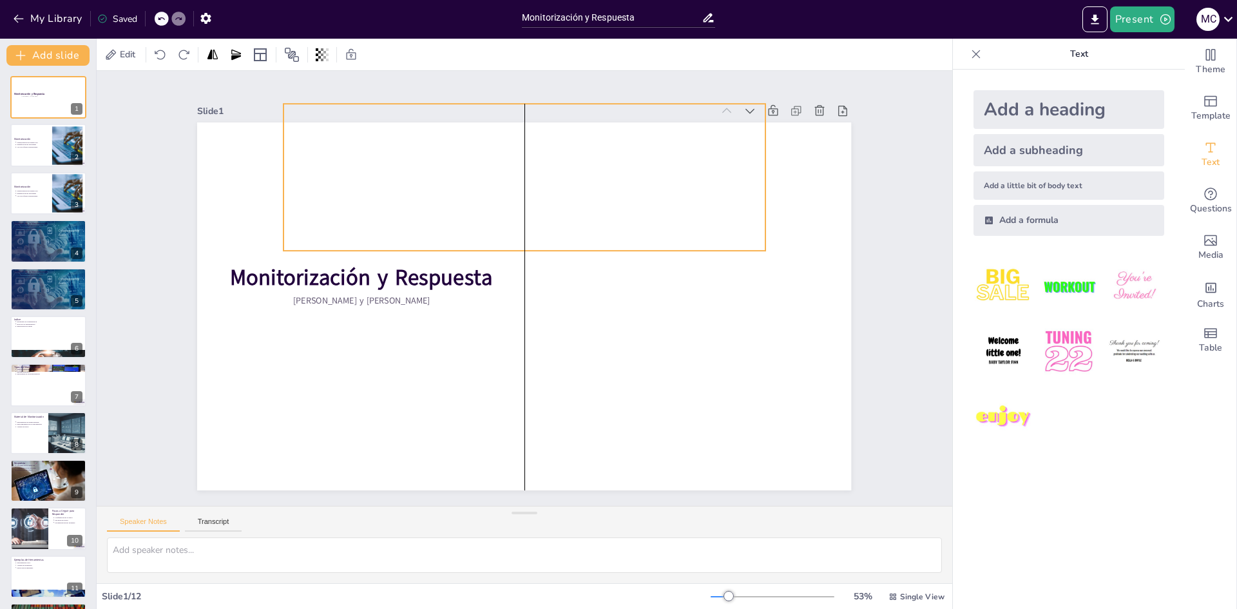
drag, startPoint x: 569, startPoint y: 176, endPoint x: 653, endPoint y: 161, distance: 85.7
click at [616, 161] on div at bounding box center [522, 175] width 542 height 253
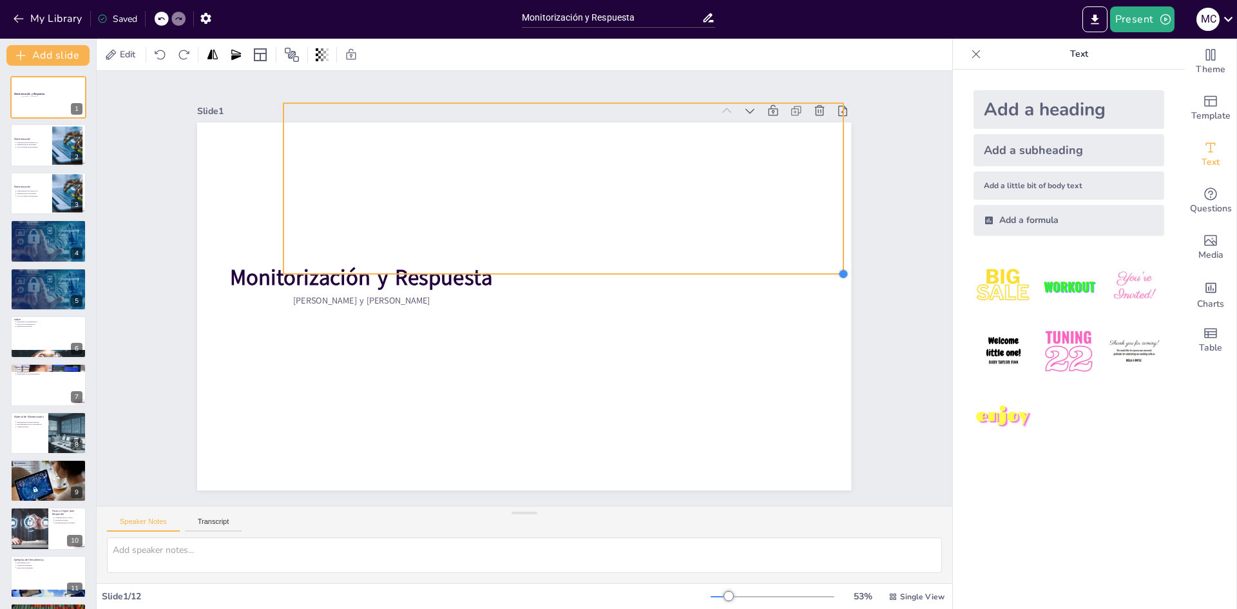
drag, startPoint x: 756, startPoint y: 243, endPoint x: 825, endPoint y: 275, distance: 76.1
click at [616, 280] on div "Monitorización y Respuesta [PERSON_NAME] y [PERSON_NAME]" at bounding box center [519, 306] width 736 height 552
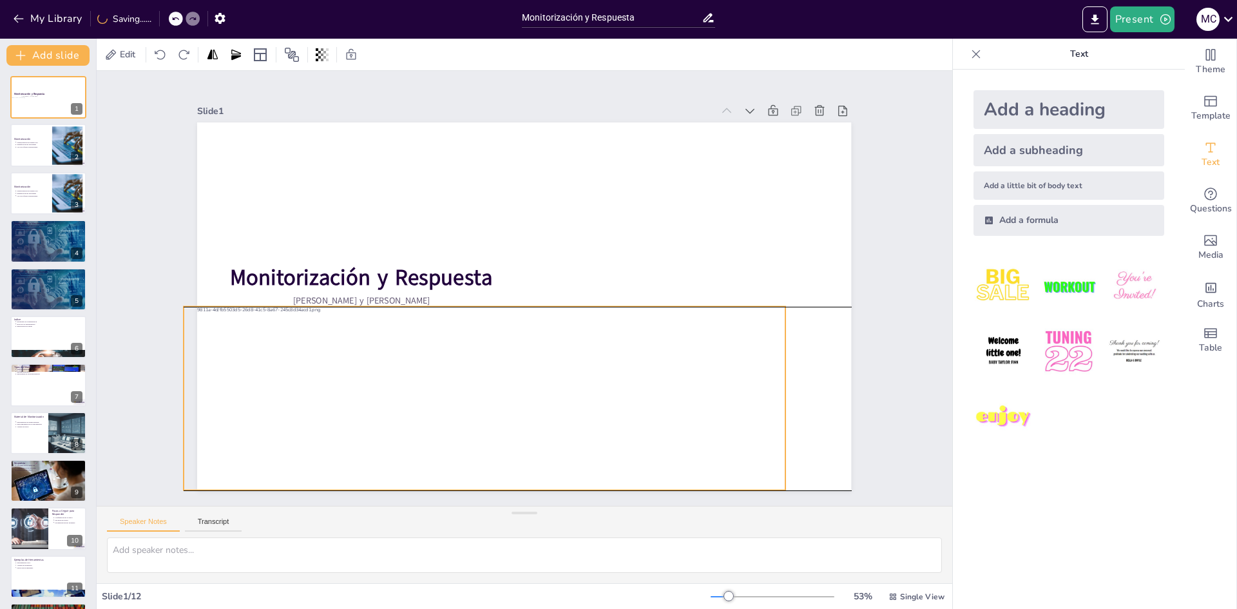
drag, startPoint x: 712, startPoint y: 229, endPoint x: 612, endPoint y: 431, distance: 225.0
click at [603, 431] on div at bounding box center [415, 309] width 377 height 678
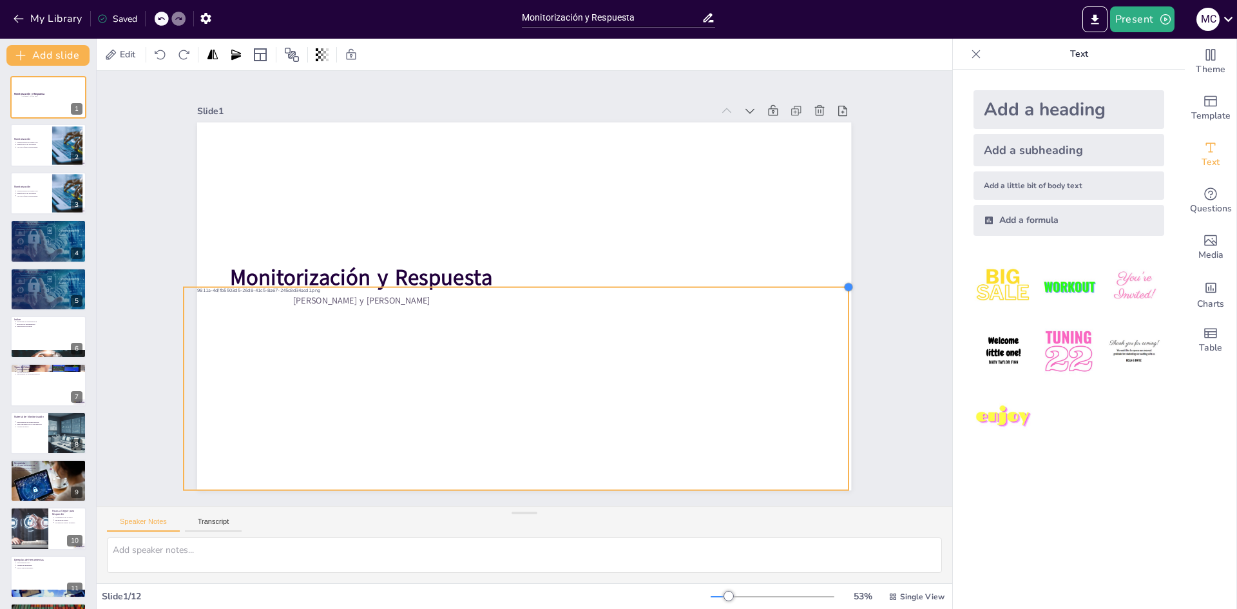
drag, startPoint x: 777, startPoint y: 302, endPoint x: 821, endPoint y: 277, distance: 50.5
click at [616, 277] on div "Monitorización y Respuesta [PERSON_NAME] y [PERSON_NAME]" at bounding box center [524, 306] width 654 height 368
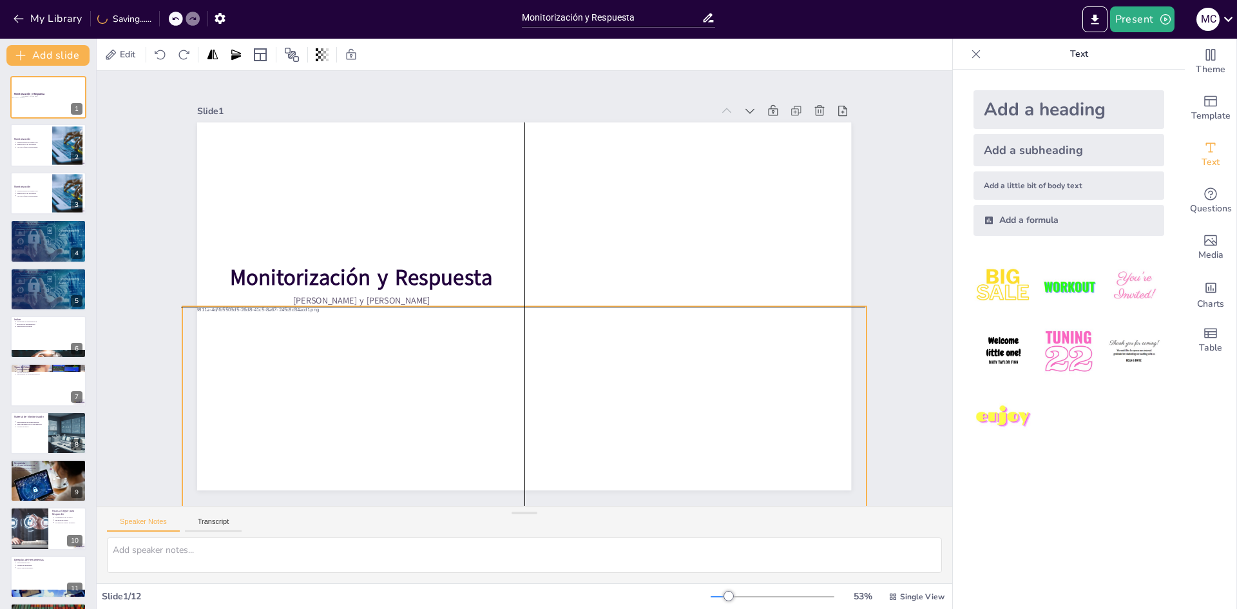
drag, startPoint x: 768, startPoint y: 306, endPoint x: 766, endPoint y: 329, distance: 23.3
click at [616, 329] on div at bounding box center [502, 412] width 764 height 493
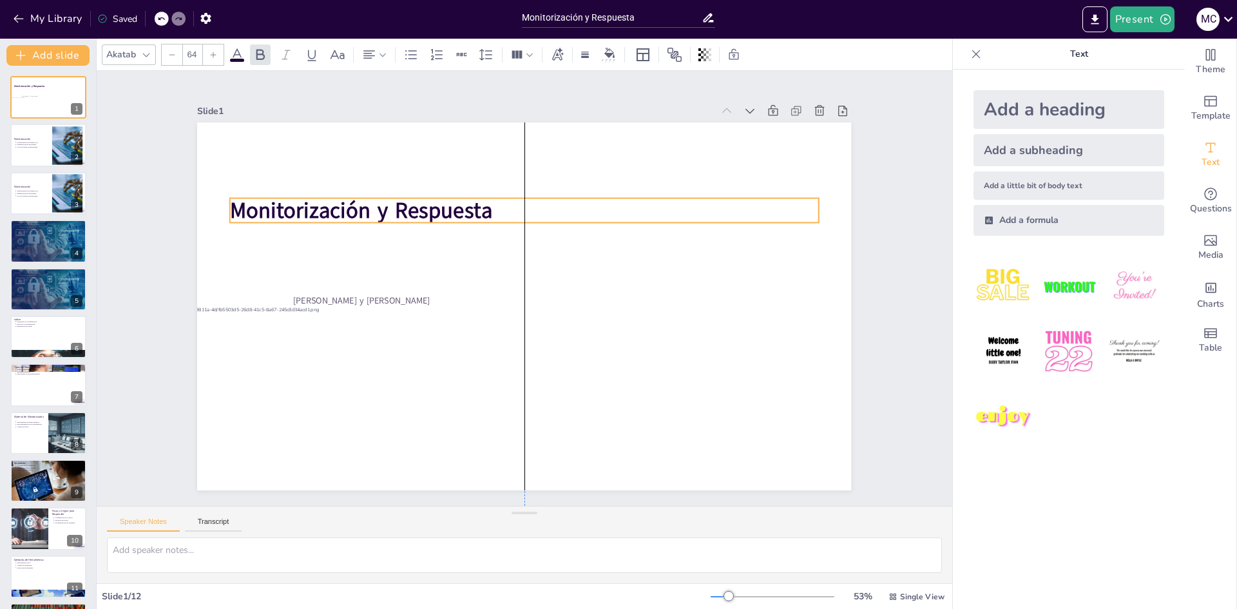
drag, startPoint x: 369, startPoint y: 272, endPoint x: 366, endPoint y: 205, distance: 67.0
click at [495, 358] on strong "Monitorización y Respuesta" at bounding box center [610, 447] width 230 height 178
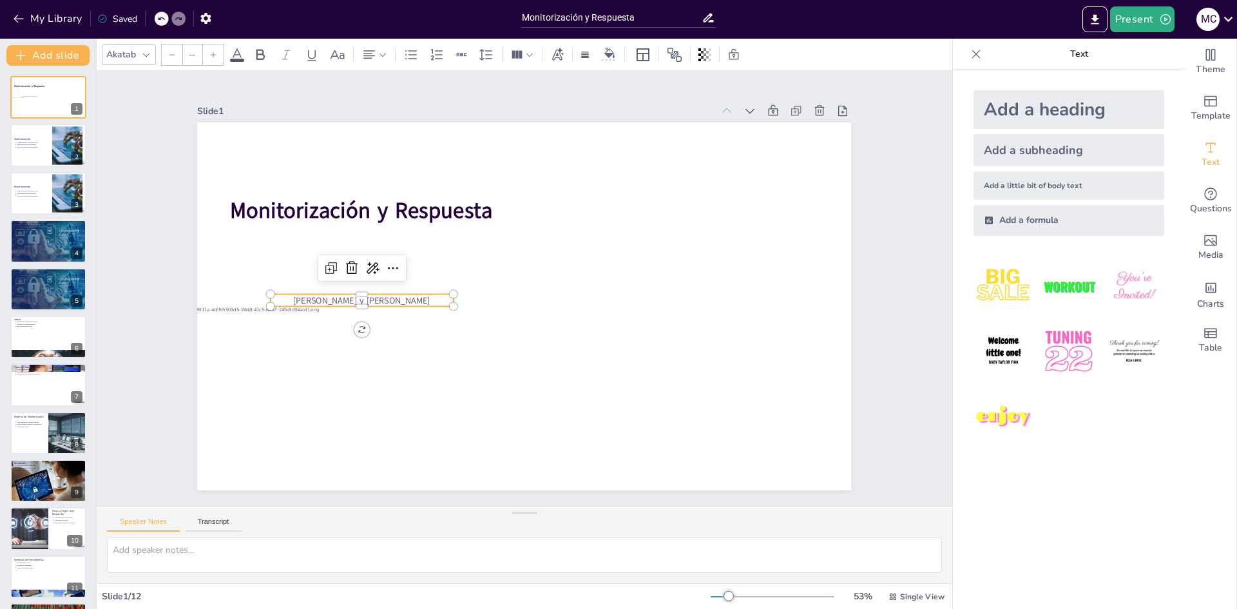
type input "26"
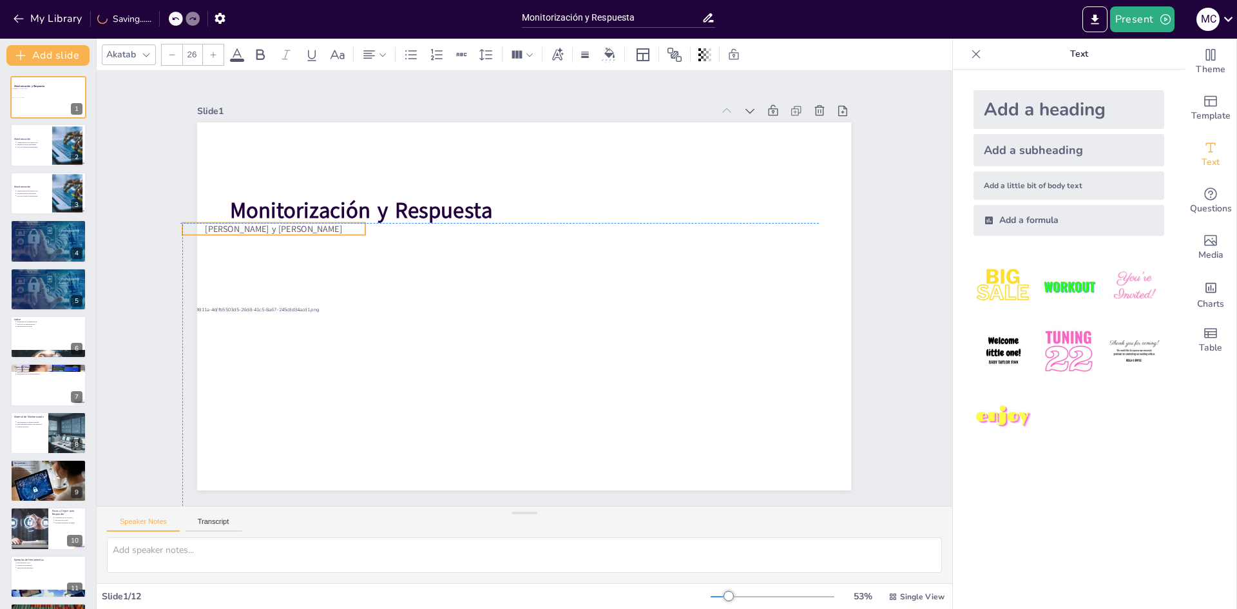
drag, startPoint x: 372, startPoint y: 294, endPoint x: 282, endPoint y: 224, distance: 113.9
click at [282, 282] on span "[PERSON_NAME] y [PERSON_NAME]" at bounding box center [268, 309] width 134 height 54
click at [144, 218] on div "Slide 1 Monitorización y Respuesta [PERSON_NAME] y [PERSON_NAME] Slide 2 Monito…" at bounding box center [524, 288] width 958 height 745
drag, startPoint x: 258, startPoint y: 224, endPoint x: 258, endPoint y: 231, distance: 7.1
click at [485, 474] on span "[PERSON_NAME] y [PERSON_NAME]" at bounding box center [498, 542] width 26 height 137
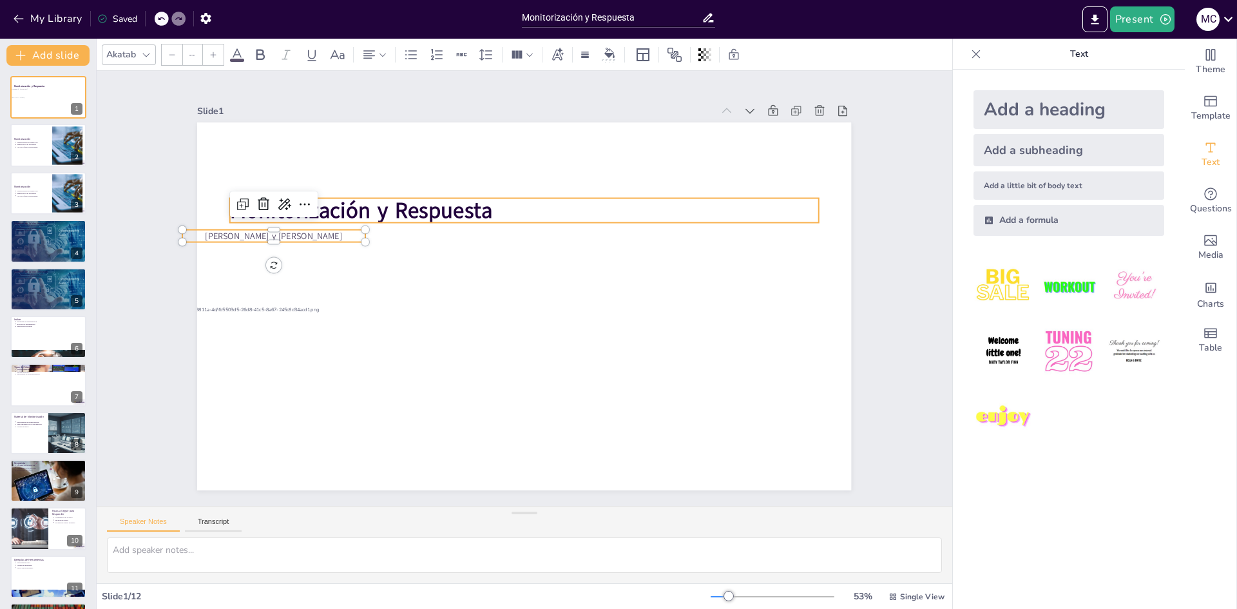
type input "64"
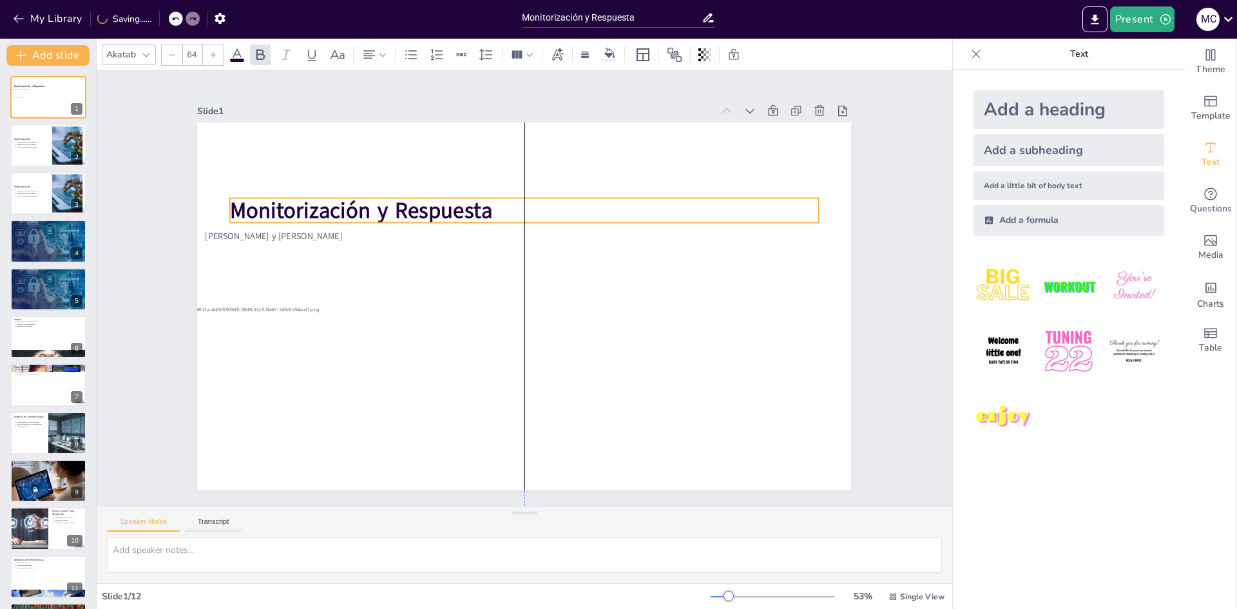
click at [256, 232] on strong "Monitorización y Respuesta" at bounding box center [347, 321] width 230 height 178
click at [160, 214] on div "Slide 1 Monitorización y Respuesta [PERSON_NAME] y [PERSON_NAME] Slide 2 Monito…" at bounding box center [524, 288] width 764 height 477
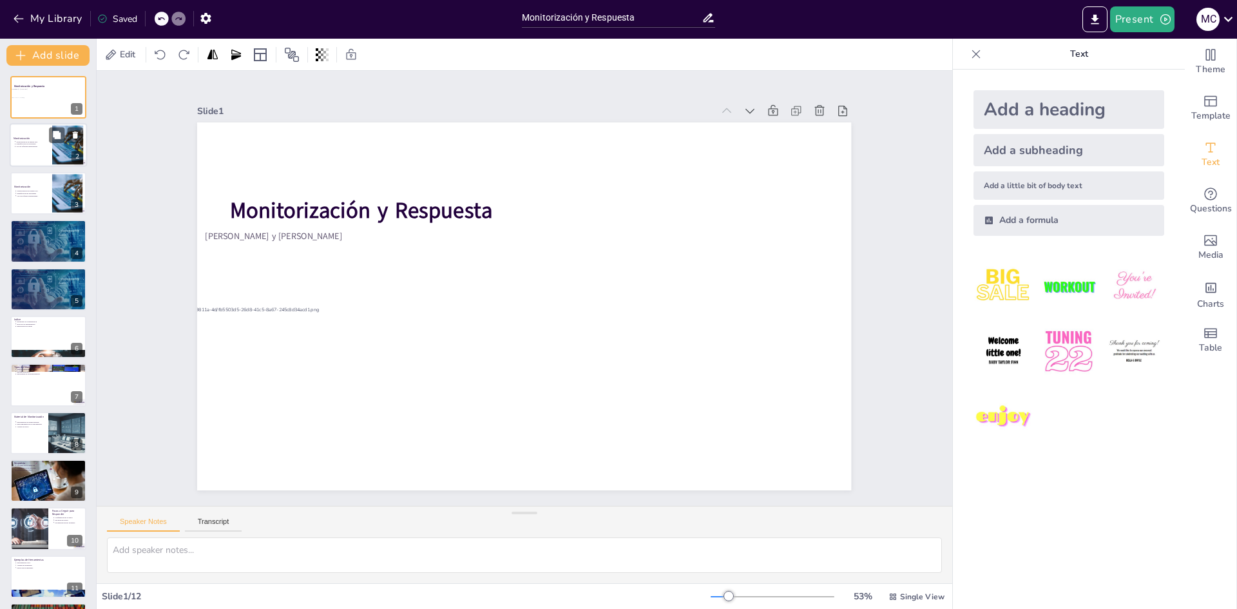
click at [51, 155] on div at bounding box center [48, 146] width 77 height 44
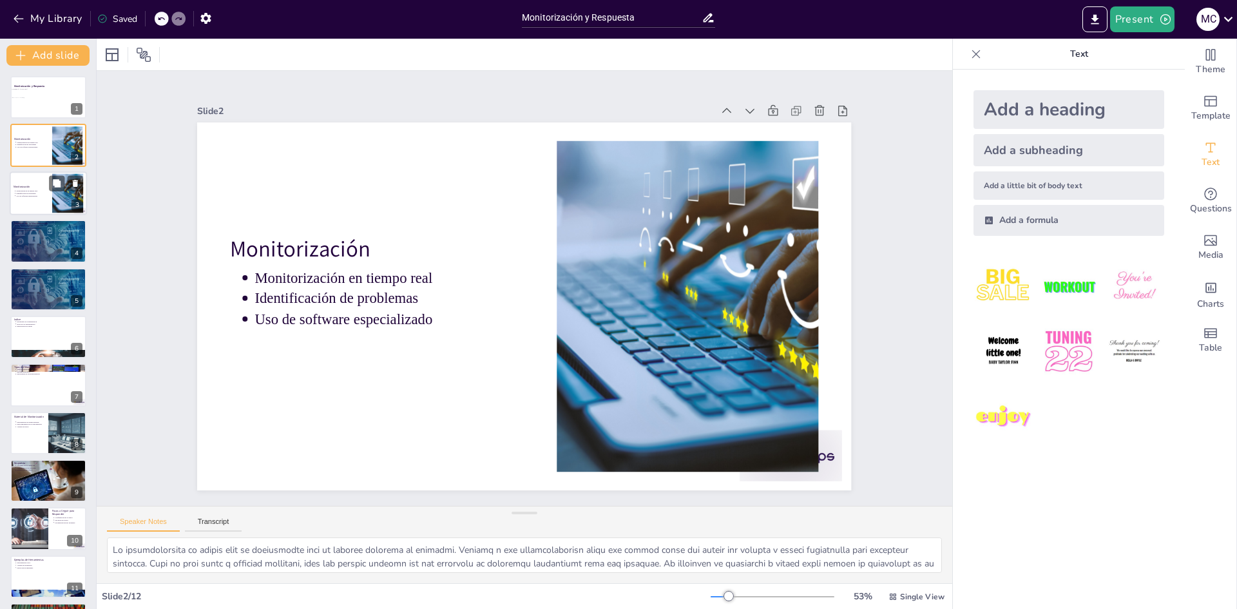
click at [36, 191] on p "Monitorización en tiempo real" at bounding box center [32, 190] width 32 height 3
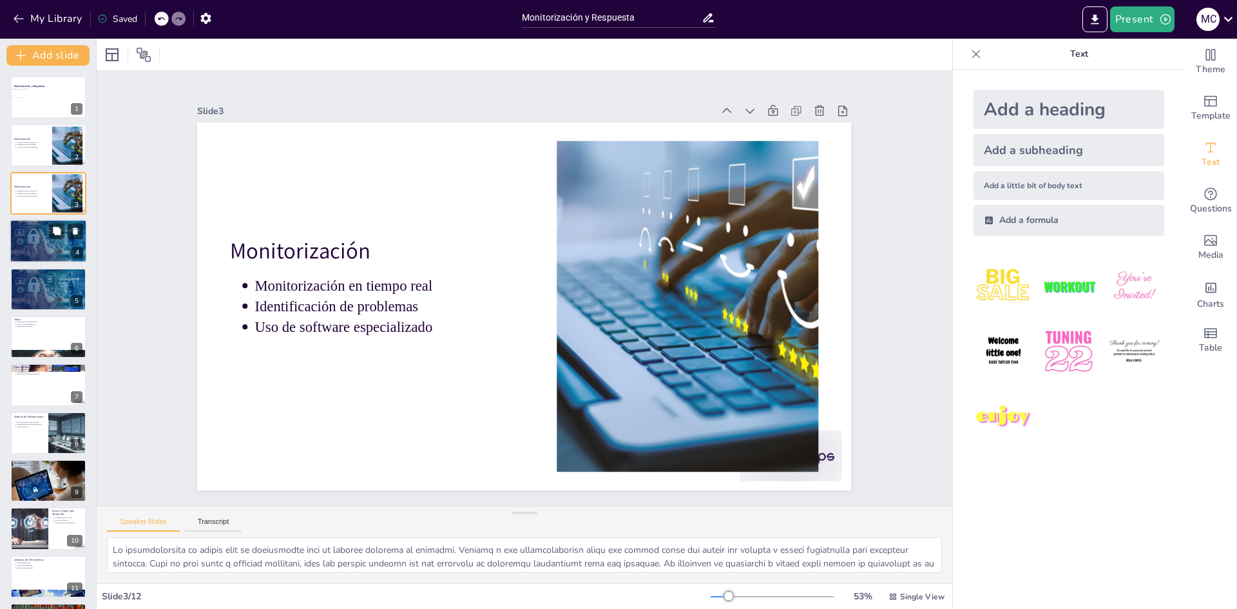
click at [47, 249] on div at bounding box center [48, 240] width 77 height 49
type textarea "Lo ipsumdolorsita consecte ad elitseddo ei tempori utla etdolore magnaaliqu eni…"
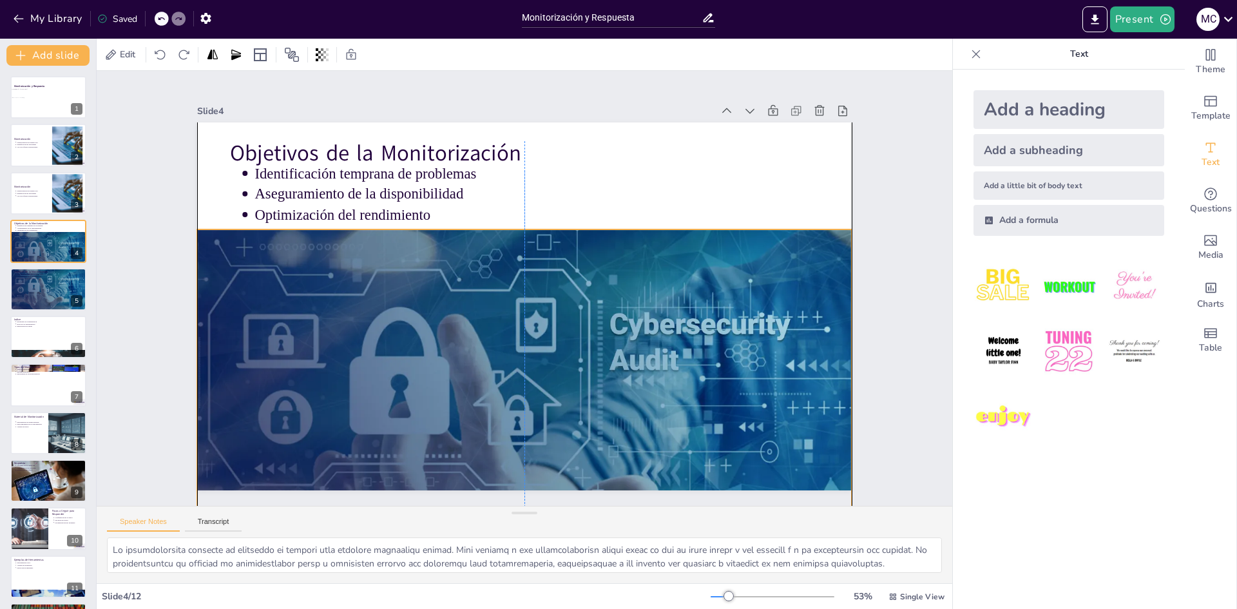
drag, startPoint x: 645, startPoint y: 292, endPoint x: 650, endPoint y: 393, distance: 101.2
click at [616, 393] on div at bounding box center [451, 187] width 772 height 718
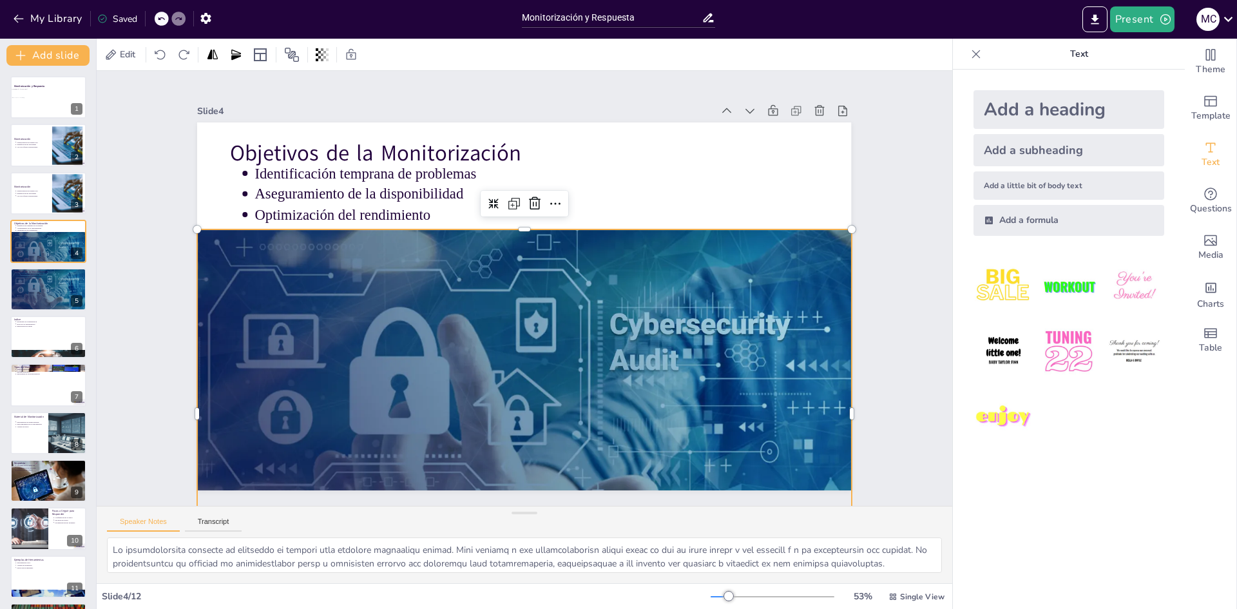
click at [263, 236] on div "Slide 1 Monitorización y Respuesta [PERSON_NAME] y [PERSON_NAME] Slide 2 Monito…" at bounding box center [524, 288] width 522 height 896
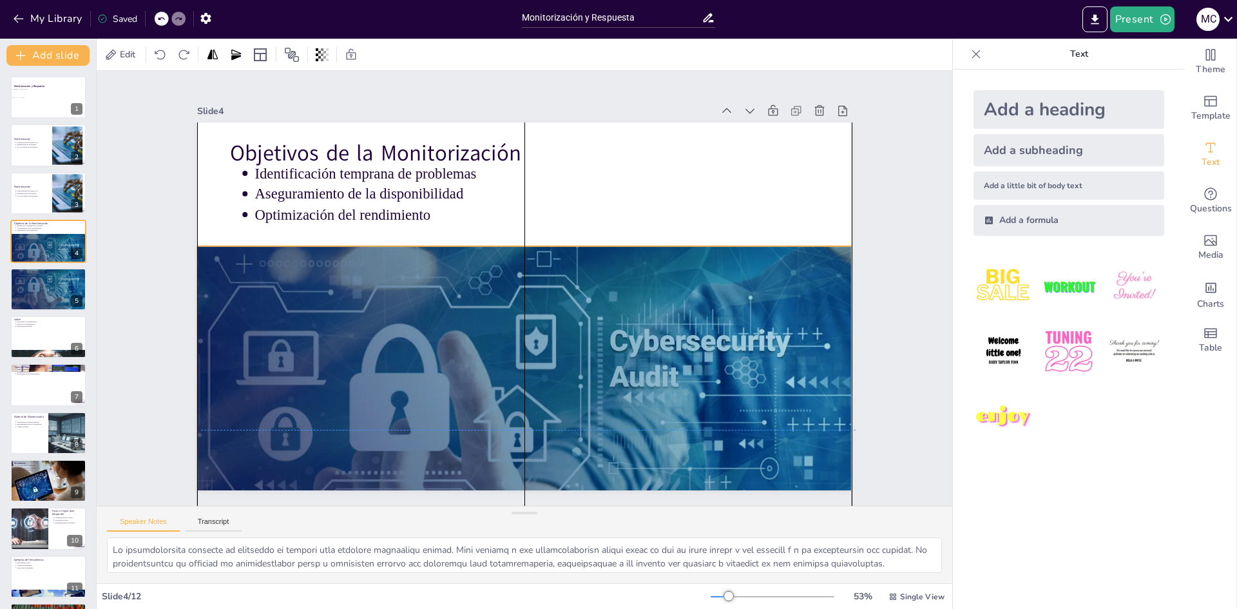
drag, startPoint x: 437, startPoint y: 283, endPoint x: 441, endPoint y: 302, distance: 19.7
click at [441, 302] on div at bounding box center [386, 317] width 540 height 725
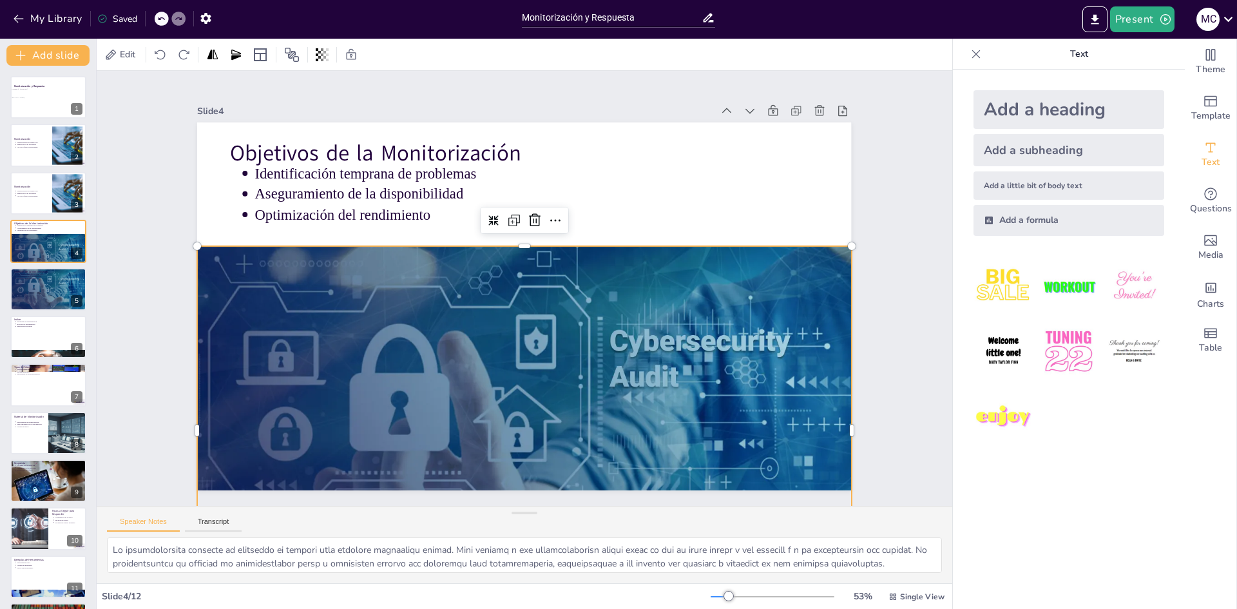
click at [147, 258] on div "Slide 1 Monitorización y Respuesta [PERSON_NAME] y [PERSON_NAME] Slide 2 Monito…" at bounding box center [524, 288] width 958 height 745
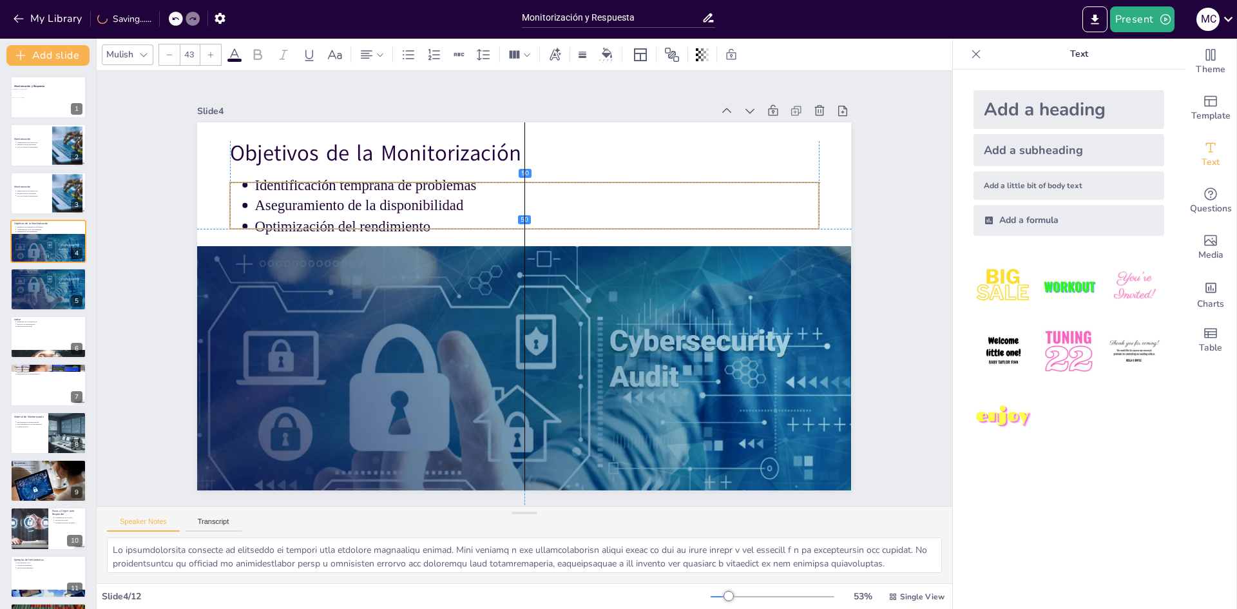
drag, startPoint x: 295, startPoint y: 179, endPoint x: 296, endPoint y: 187, distance: 7.8
click at [366, 187] on ul "Identificación temprana de problemas Aseguramiento de la disponibilidad Optimiz…" at bounding box center [585, 233] width 439 height 479
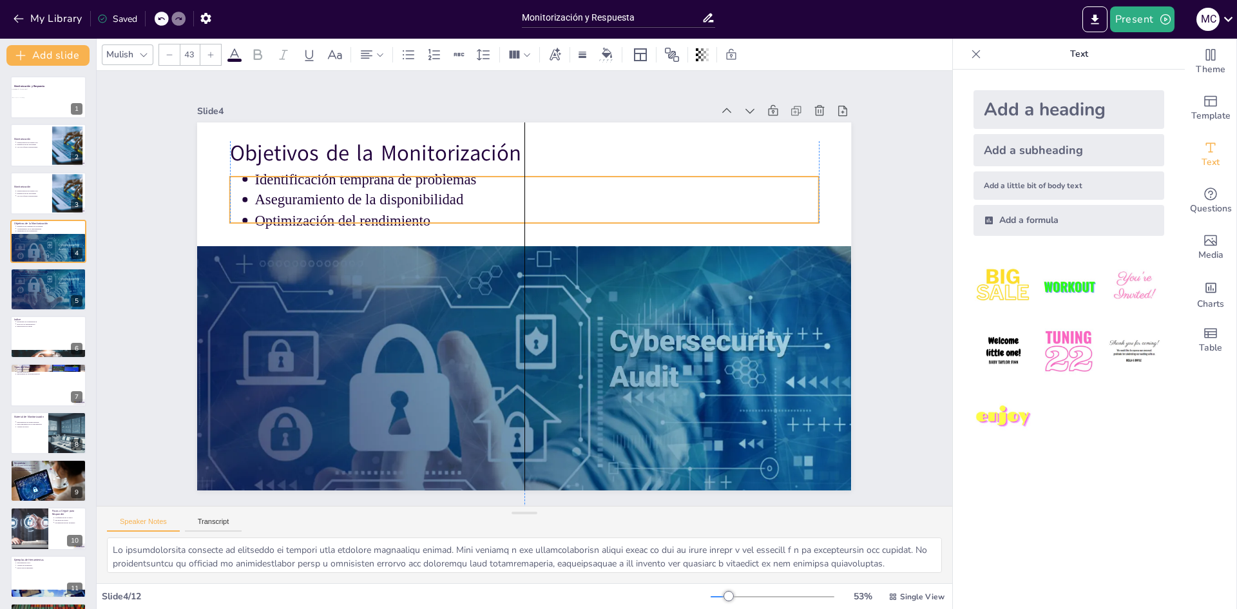
click at [535, 181] on p "Identificación temprana de problemas" at bounding box center [631, 266] width 193 height 542
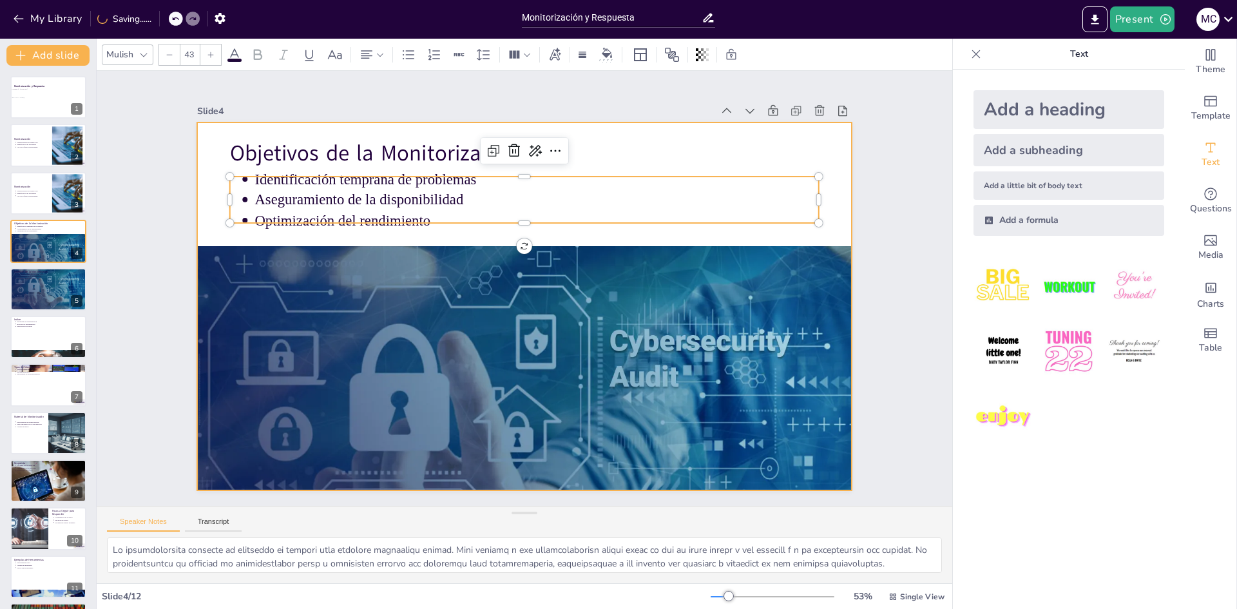
click at [173, 185] on div "Slide 1 Monitorización y Respuesta [PERSON_NAME] y [PERSON_NAME] Slide 2 Monito…" at bounding box center [524, 288] width 712 height 831
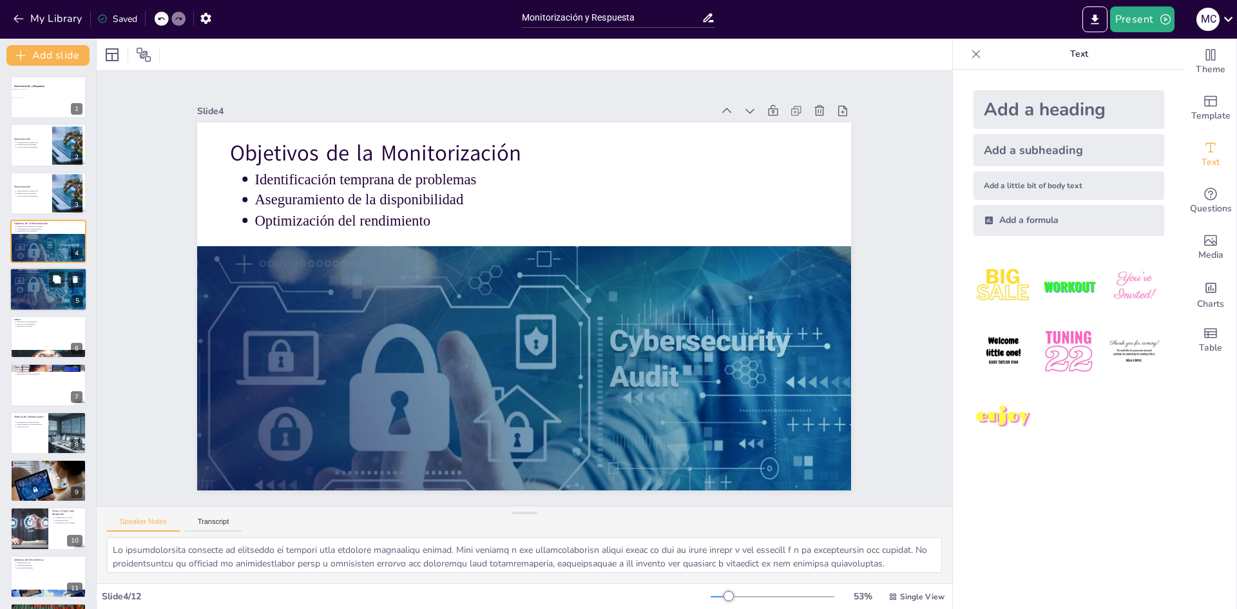
click at [31, 280] on p "Optimización del rendimiento" at bounding box center [49, 278] width 67 height 3
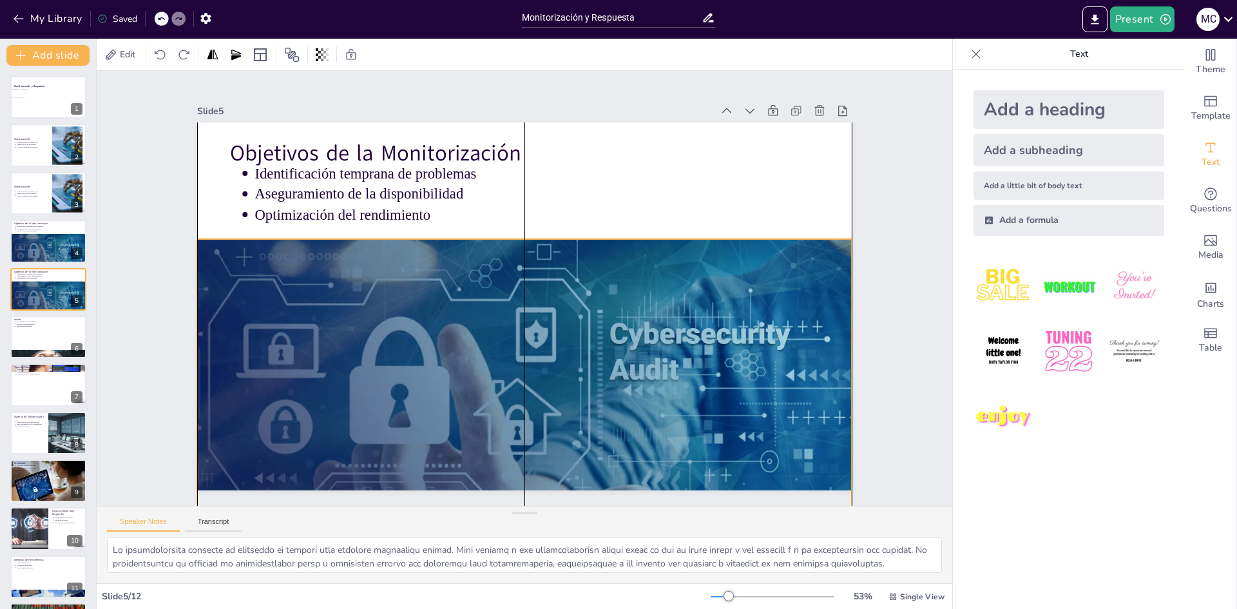
drag, startPoint x: 379, startPoint y: 321, endPoint x: 384, endPoint y: 393, distance: 71.6
click at [384, 393] on div at bounding box center [434, 188] width 763 height 745
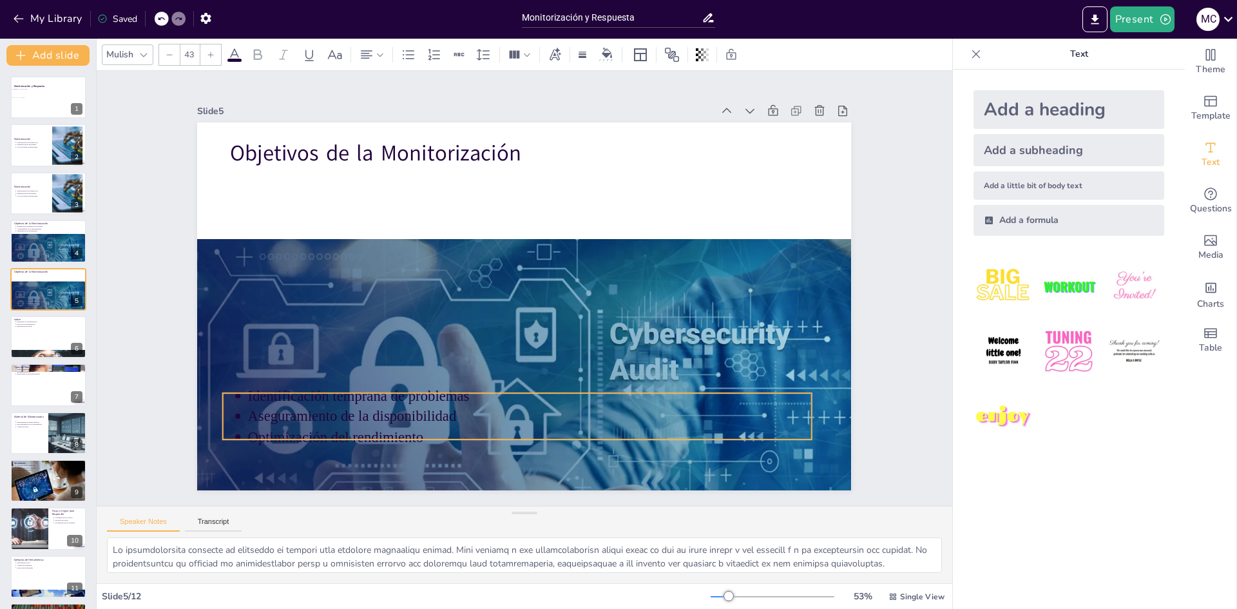
drag, startPoint x: 364, startPoint y: 192, endPoint x: 359, endPoint y: 403, distance: 210.7
click at [386, 413] on p "Aseguramiento de la disponibilidad" at bounding box center [396, 294] width 21 height 564
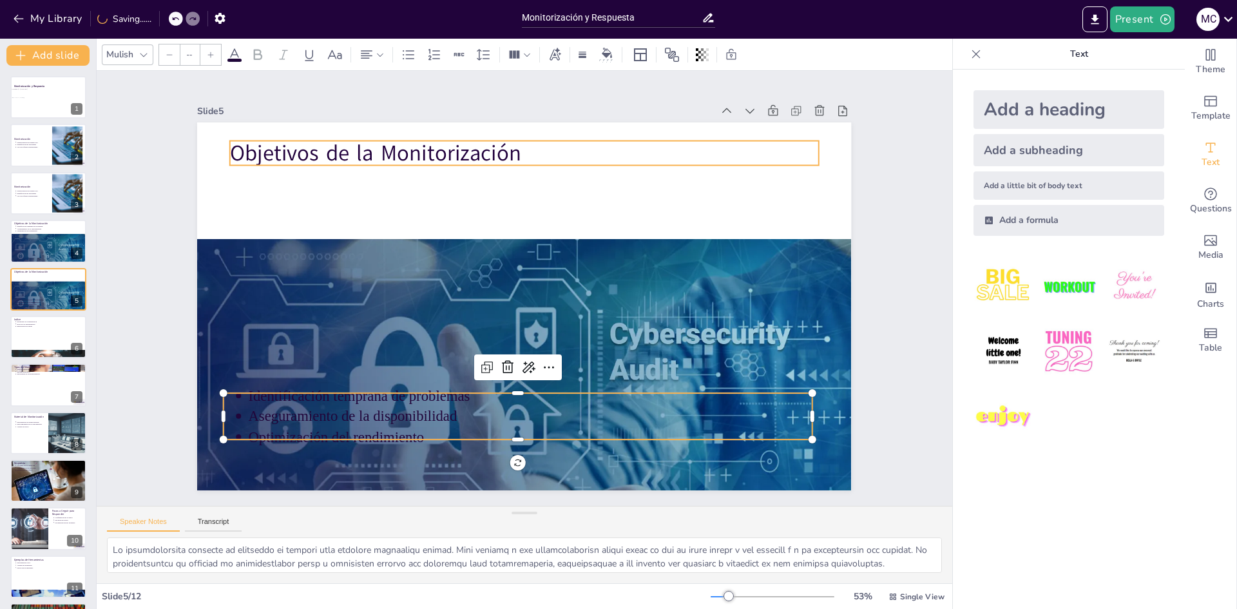
type input "64"
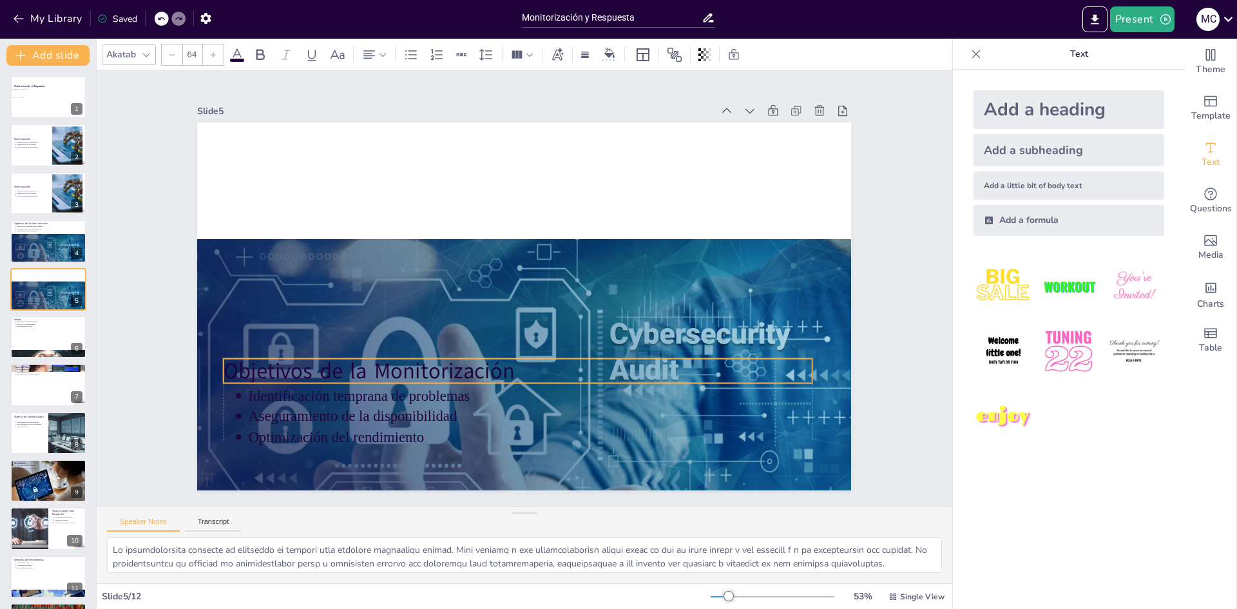
drag, startPoint x: 383, startPoint y: 197, endPoint x: 372, endPoint y: 357, distance: 160.7
click at [395, 357] on p "Objetivos de la Monitorización" at bounding box center [441, 290] width 92 height 589
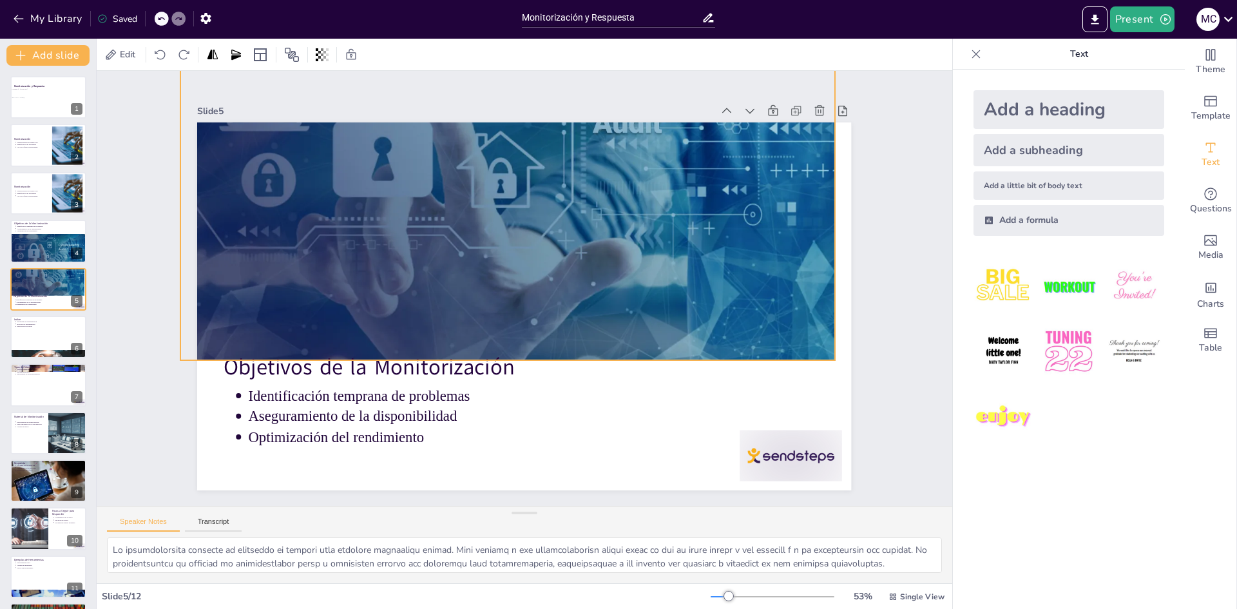
drag, startPoint x: 417, startPoint y: 299, endPoint x: 400, endPoint y: 53, distance: 247.2
click at [400, 53] on div "Edit Slide 1 Monitorización y Respuesta [PERSON_NAME] y [PERSON_NAME] Slide 2 M…" at bounding box center [524, 324] width 855 height 570
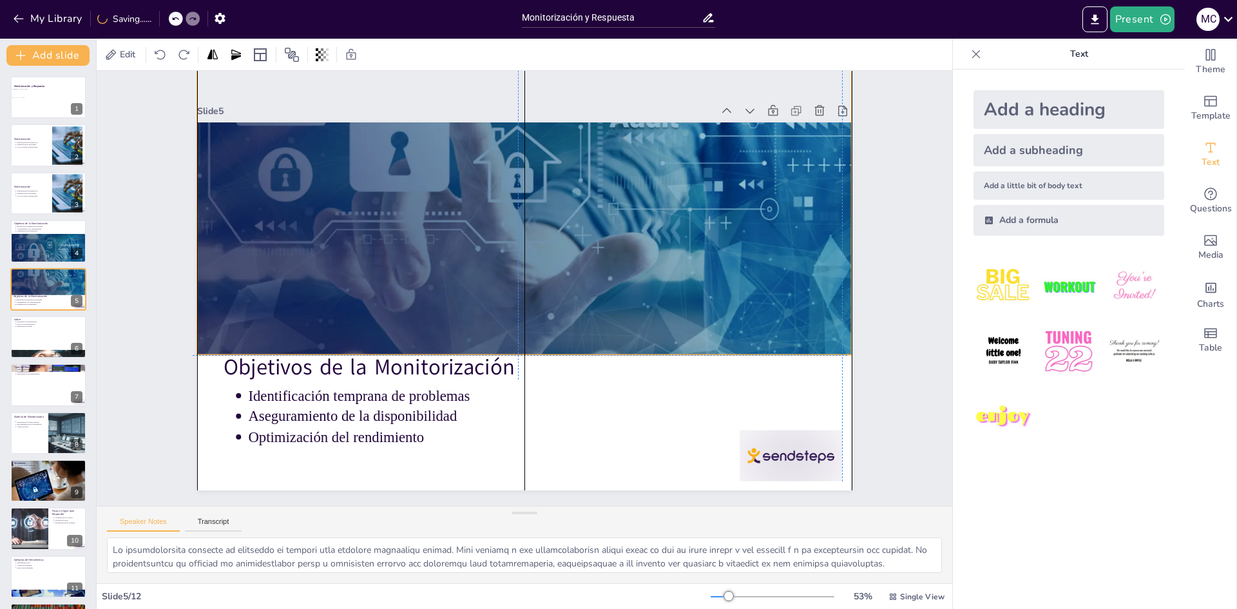
drag, startPoint x: 471, startPoint y: 195, endPoint x: 484, endPoint y: 186, distance: 15.2
click at [484, 186] on div at bounding box center [631, 336] width 643 height 765
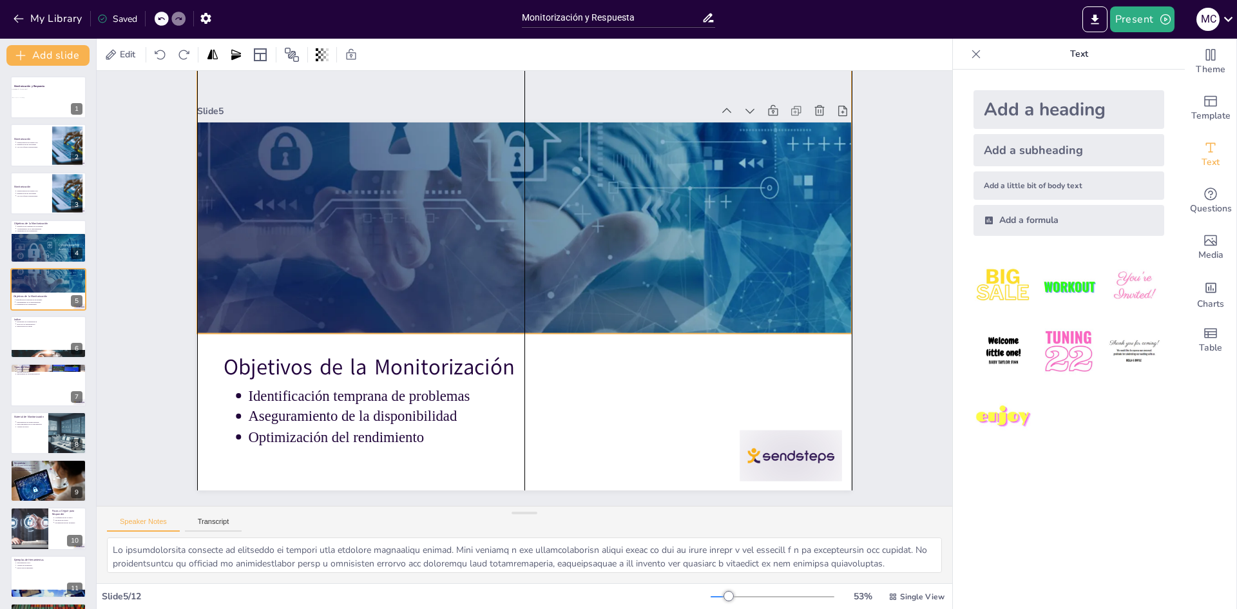
drag, startPoint x: 510, startPoint y: 222, endPoint x: 511, endPoint y: 210, distance: 12.3
click at [511, 210] on div at bounding box center [606, 175] width 772 height 719
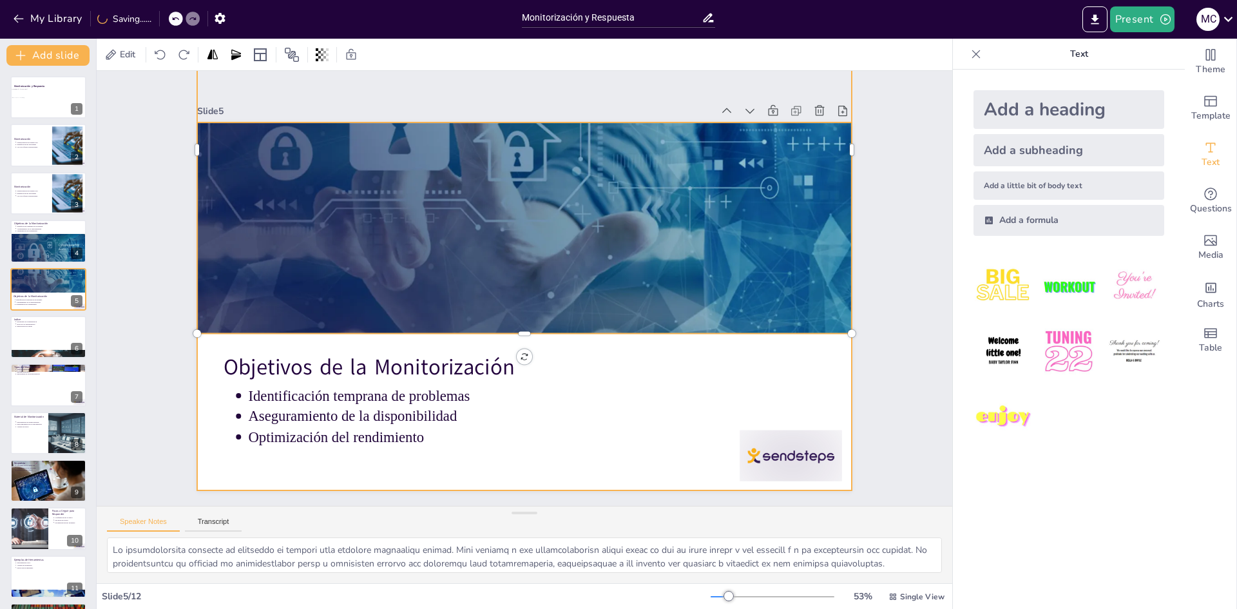
click at [417, 517] on div at bounding box center [387, 570] width 62 height 107
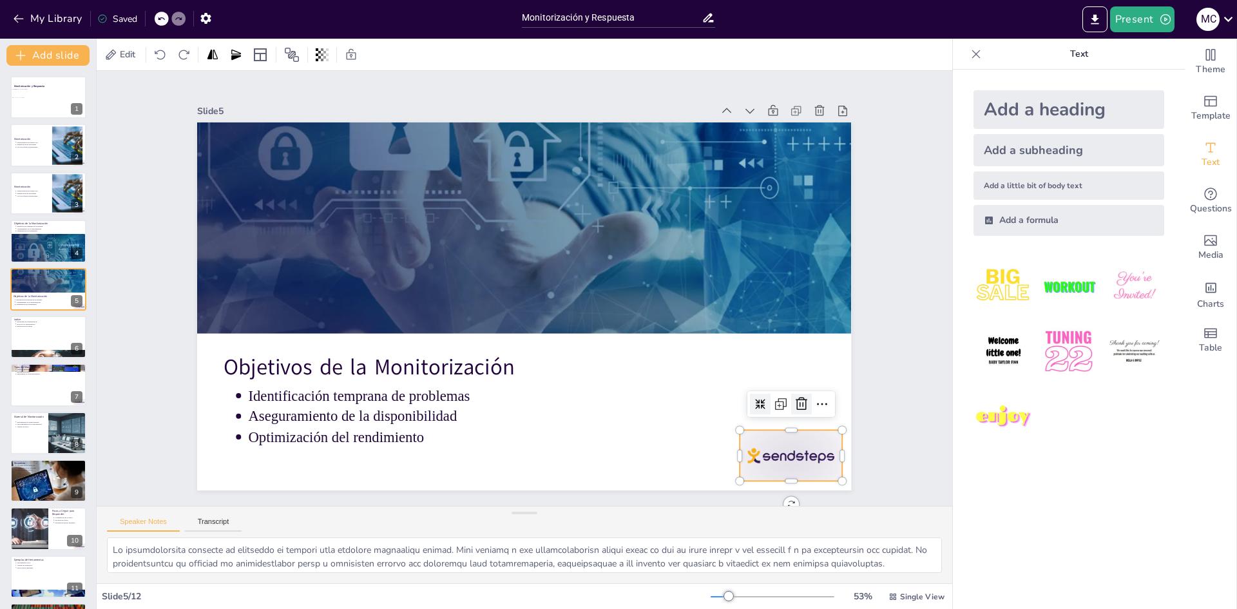
click at [247, 372] on div at bounding box center [232, 357] width 29 height 29
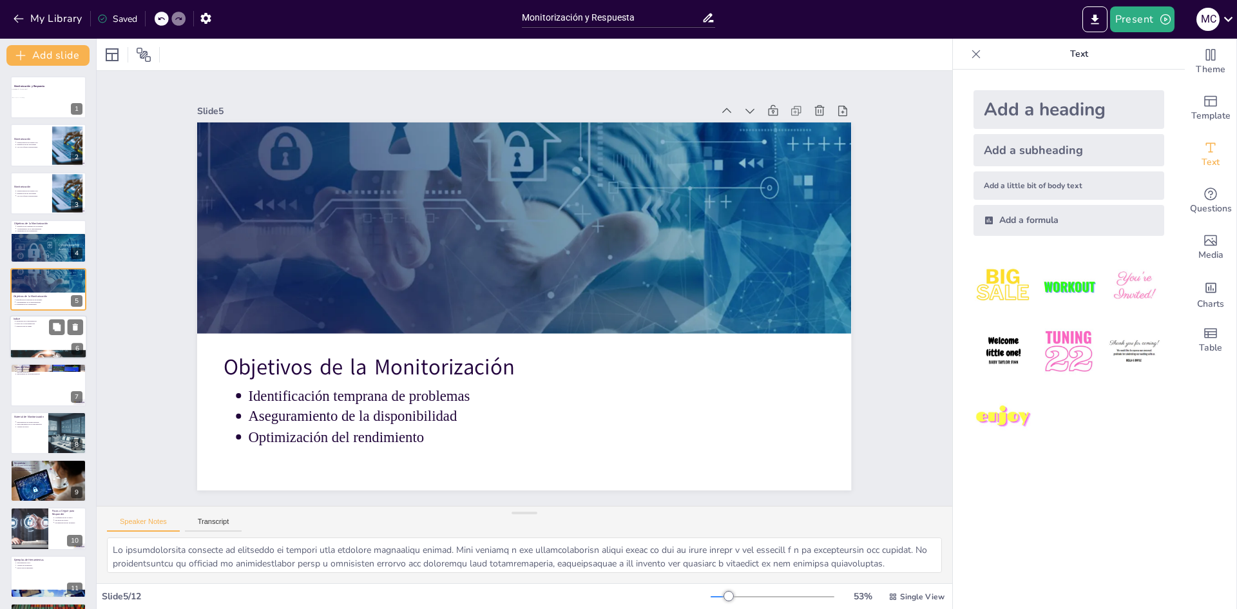
click at [43, 337] on div at bounding box center [48, 337] width 77 height 44
type textarea "Lo ipsumdolor si am consectetura el seddoeiusmo temp incid u lab etdolorema a e…"
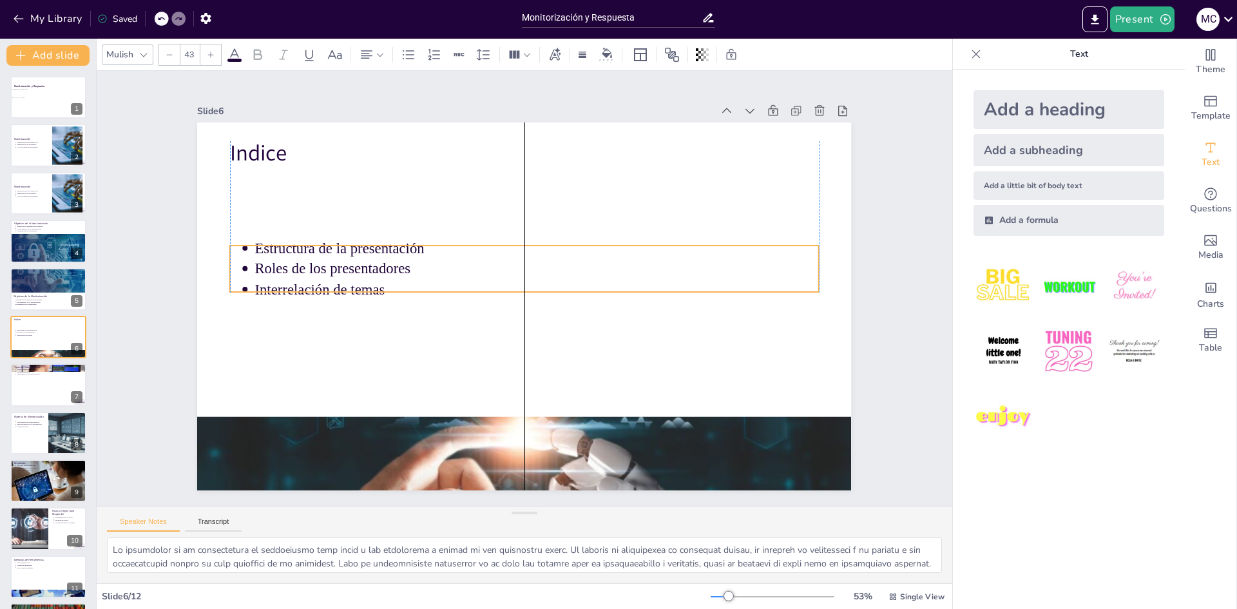
drag, startPoint x: 310, startPoint y: 193, endPoint x: 292, endPoint y: 233, distance: 43.8
click at [313, 273] on p "Roles de los presentadores" at bounding box center [521, 311] width 523 height 248
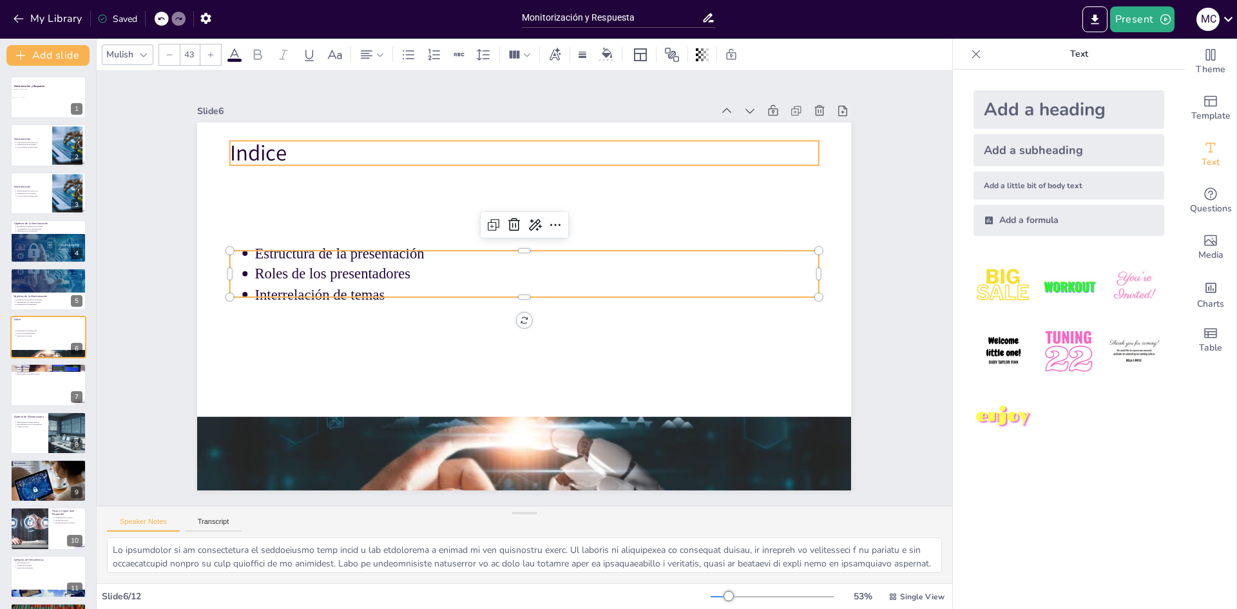
type input "64"
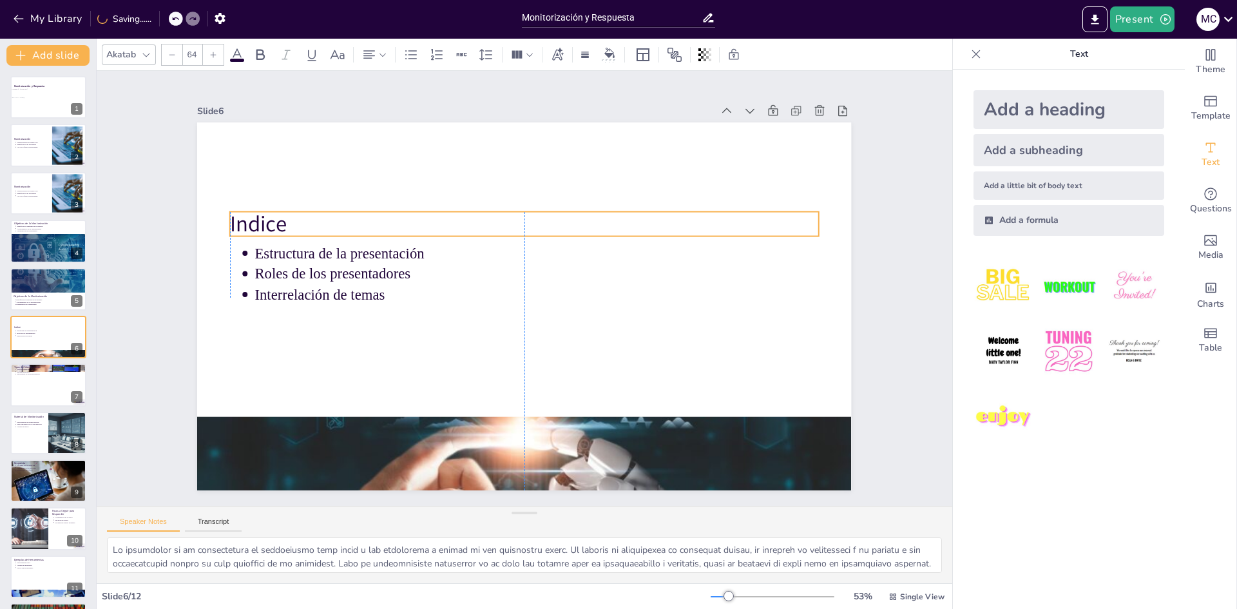
drag, startPoint x: 252, startPoint y: 158, endPoint x: 249, endPoint y: 229, distance: 70.9
click at [249, 229] on p "Indice" at bounding box center [498, 346] width 550 height 267
click at [223, 216] on div "Slide 1 Monitorización y Respuesta [PERSON_NAME] y [PERSON_NAME] Slide 2 Monito…" at bounding box center [524, 288] width 603 height 927
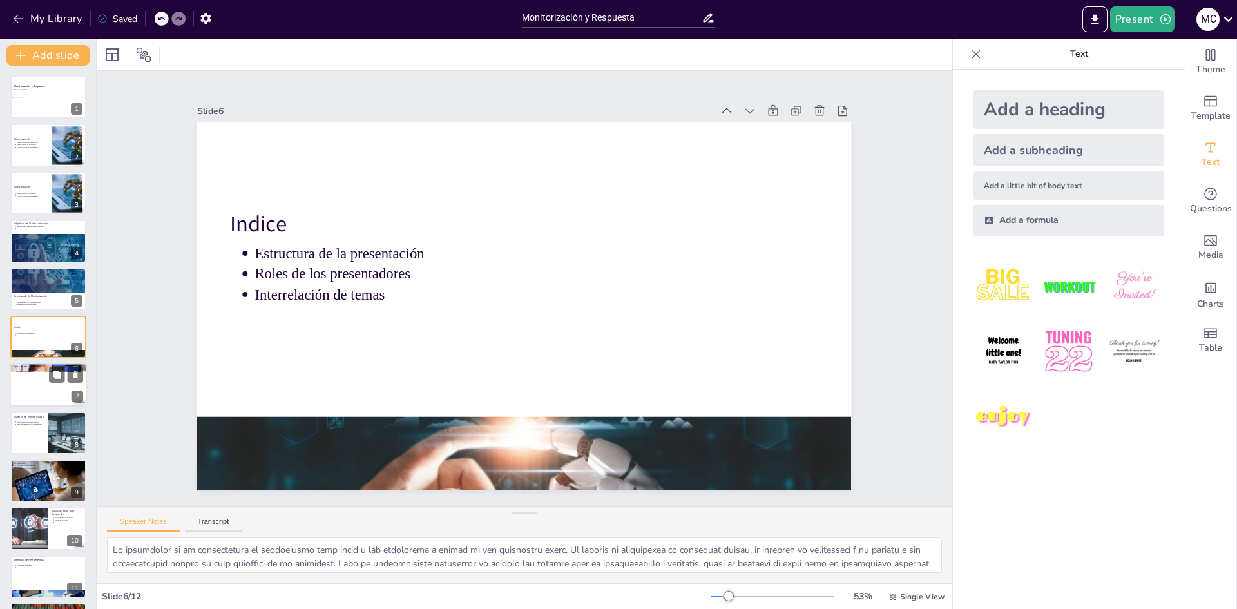
click at [24, 399] on div at bounding box center [48, 385] width 77 height 44
type textarea "Loremip dol sitametcon adipi el seddoeiusmodte in utlabor etdo magnaaliqua en a…"
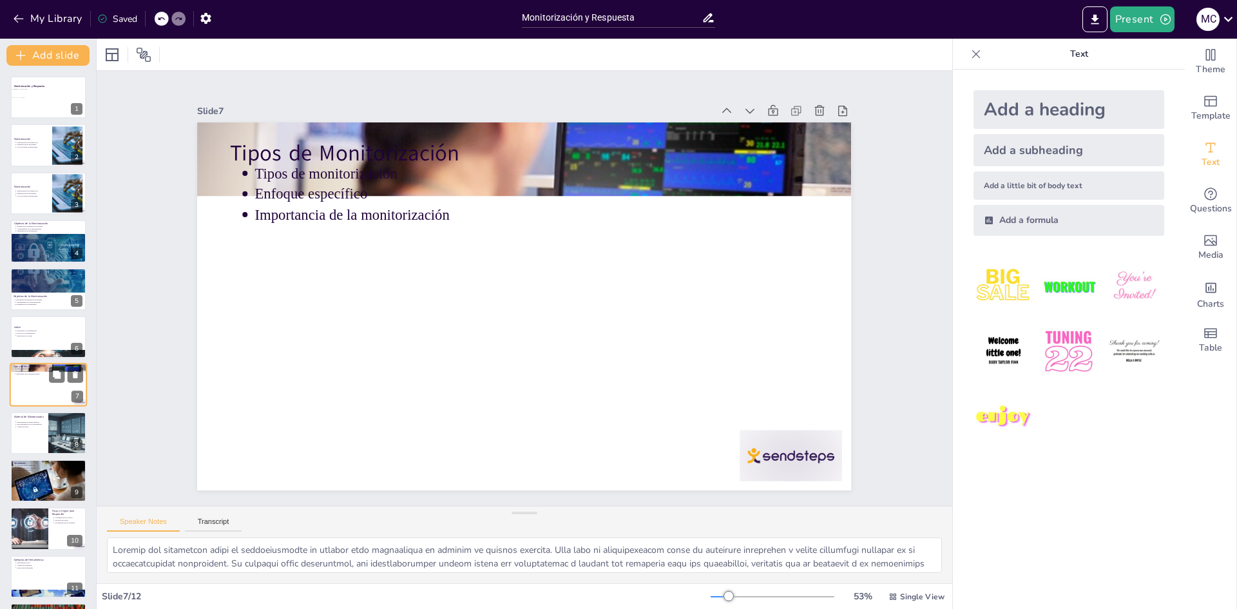
scroll to position [48, 0]
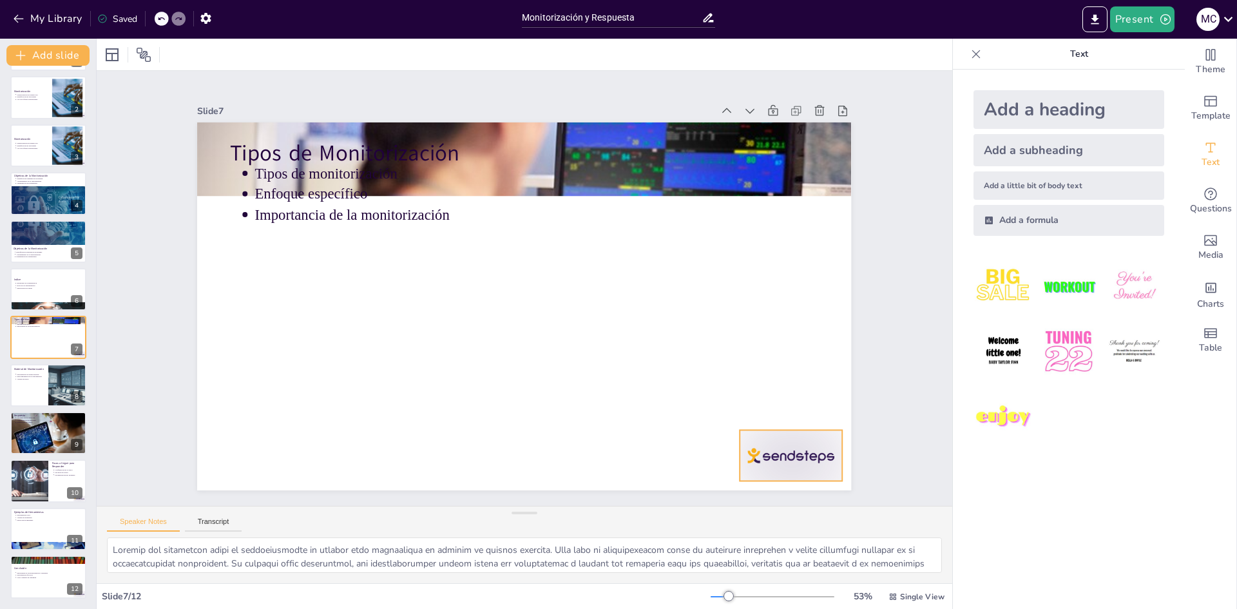
click at [252, 399] on icon at bounding box center [241, 388] width 22 height 22
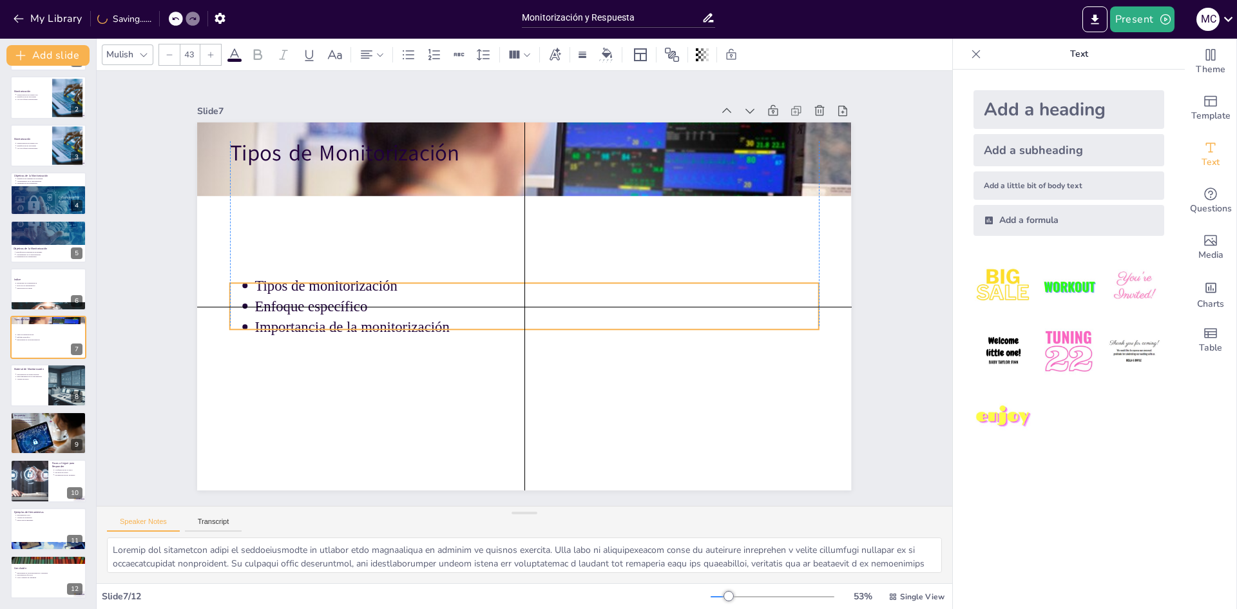
drag, startPoint x: 338, startPoint y: 203, endPoint x: 337, endPoint y: 311, distance: 108.2
click at [445, 311] on ul "Tipos de monitorización Enfoque específico Importancia de la monitorización" at bounding box center [506, 286] width 122 height 592
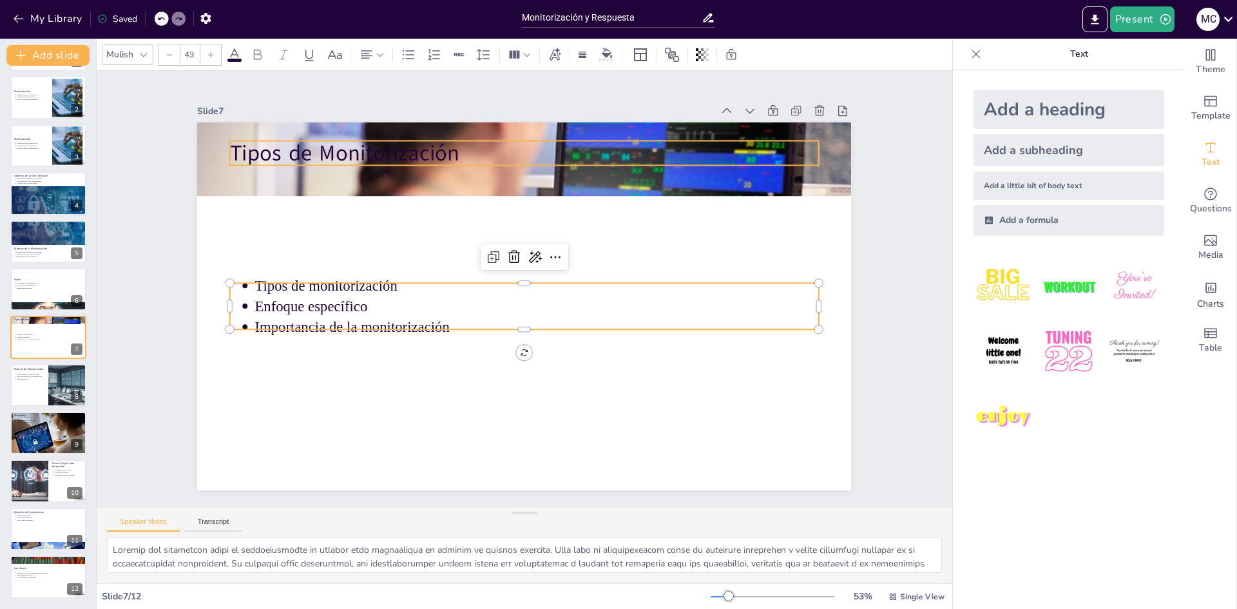
type input "64"
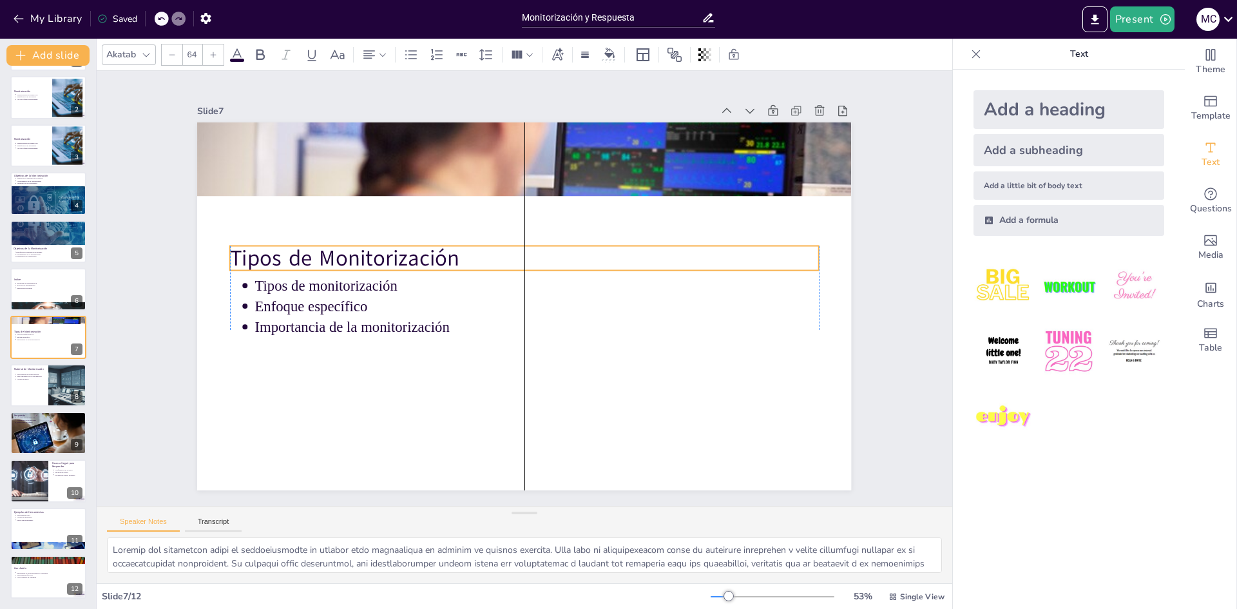
drag, startPoint x: 301, startPoint y: 149, endPoint x: 307, endPoint y: 254, distance: 105.1
click at [448, 254] on p "Tipos de Monitorización" at bounding box center [553, 297] width 211 height 569
click at [152, 264] on div "Slide 1 Monitorización y Respuesta [PERSON_NAME] y [PERSON_NAME] Slide 2 Monito…" at bounding box center [524, 288] width 745 height 958
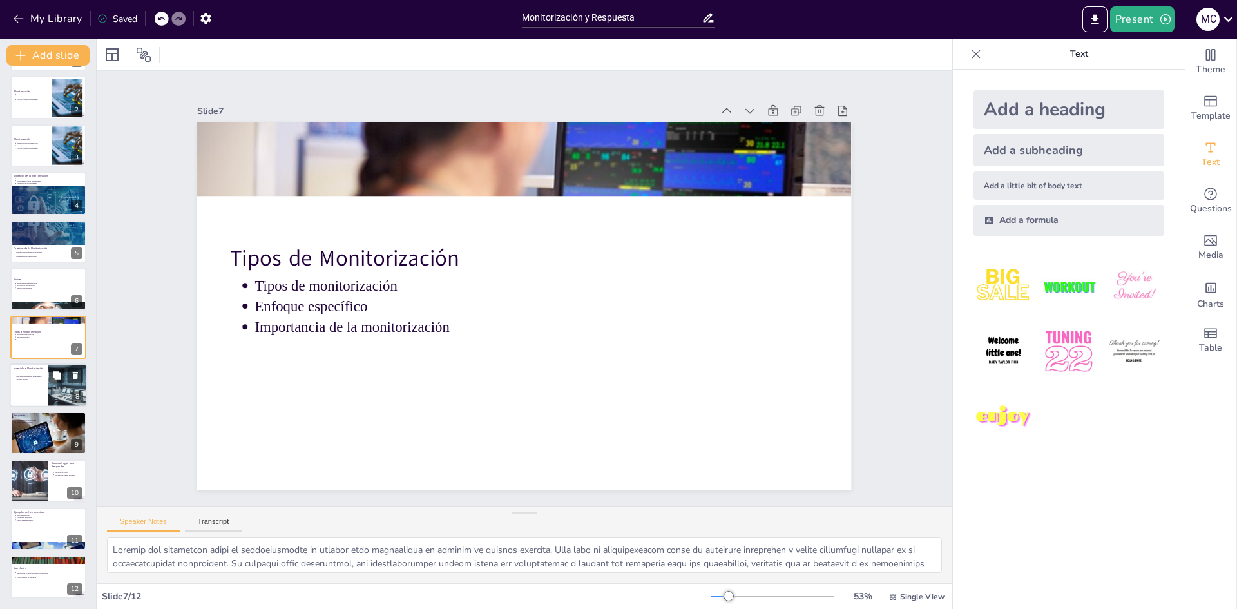
click at [30, 394] on div at bounding box center [48, 385] width 77 height 44
type textarea "Lor ipsumdolorsi am consecteturadi eli seddoeiusm temp in utlab et doloremag al…"
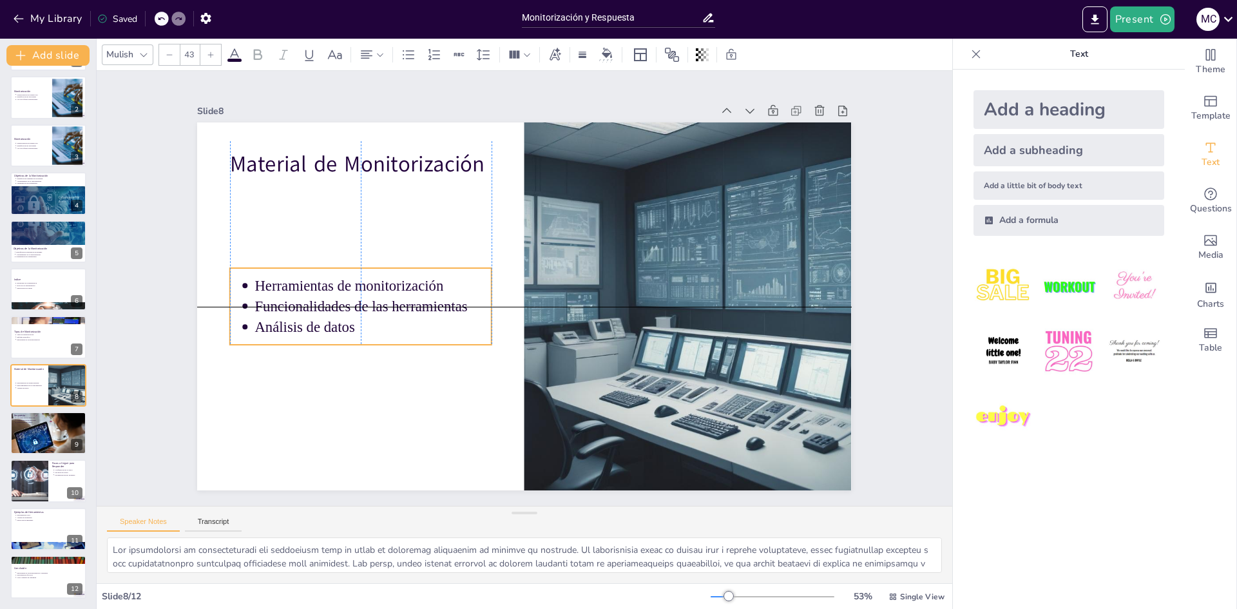
drag, startPoint x: 352, startPoint y: 244, endPoint x: 347, endPoint y: 319, distance: 74.9
click at [421, 267] on p "Análisis de datos" at bounding box center [456, 149] width 70 height 236
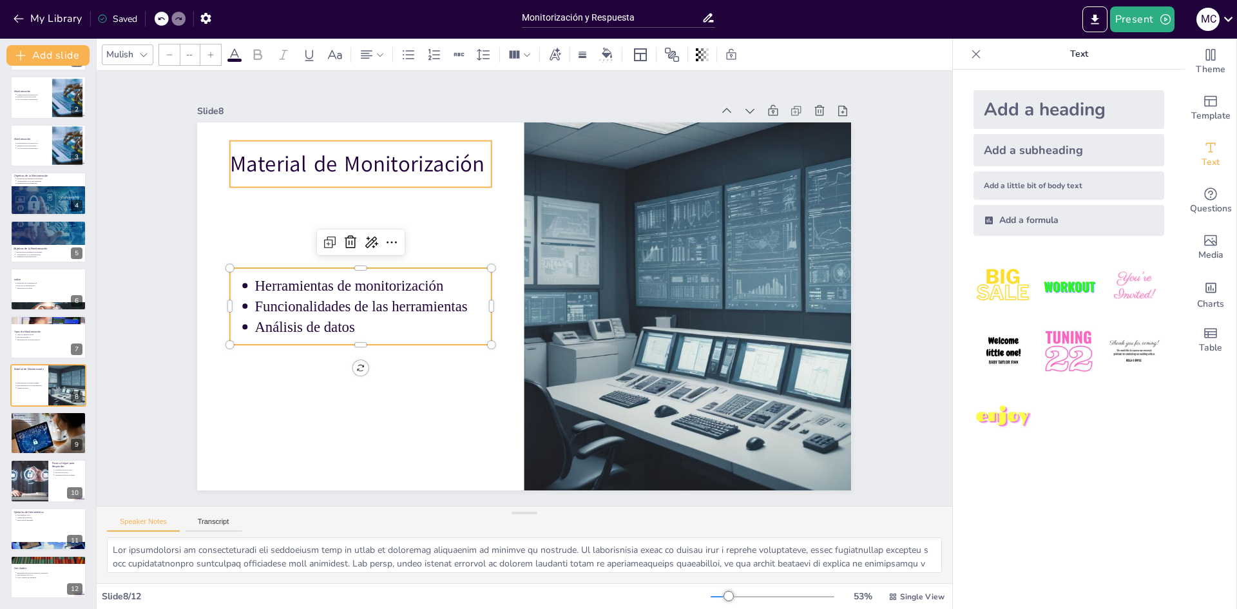
type input "64"
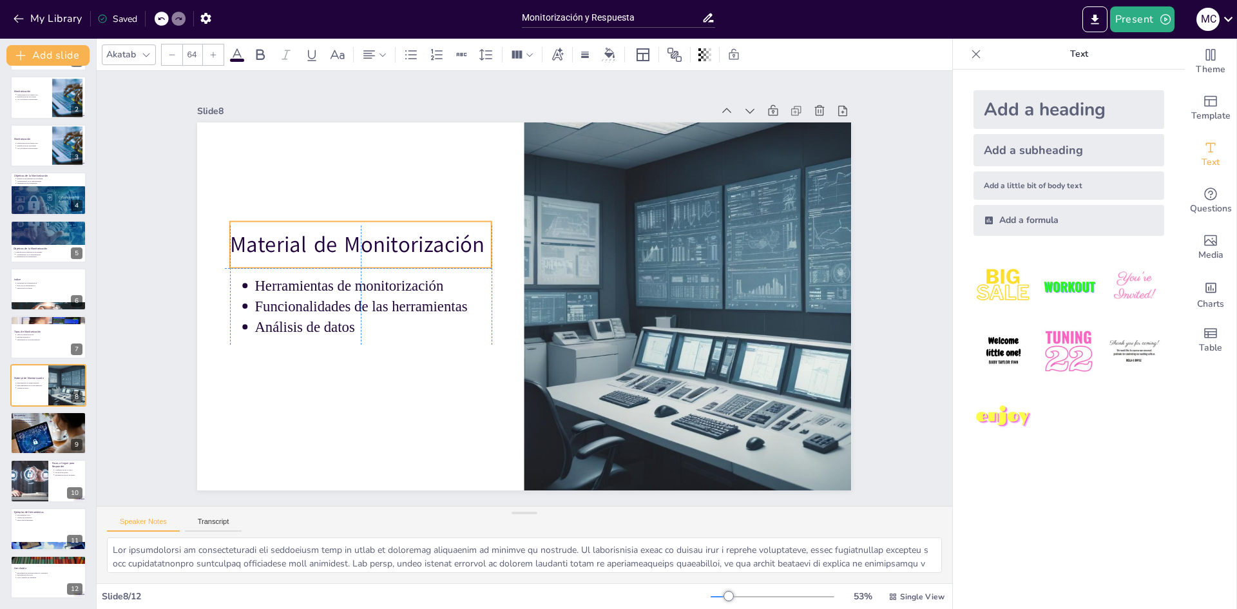
drag, startPoint x: 341, startPoint y: 169, endPoint x: 336, endPoint y: 237, distance: 68.5
click at [562, 255] on p "Material de Monitorización" at bounding box center [693, 297] width 262 height 84
click at [220, 247] on div "Slide 1 Monitorización y Respuesta [PERSON_NAME] y [PERSON_NAME] Slide 2 Monito…" at bounding box center [524, 288] width 609 height 815
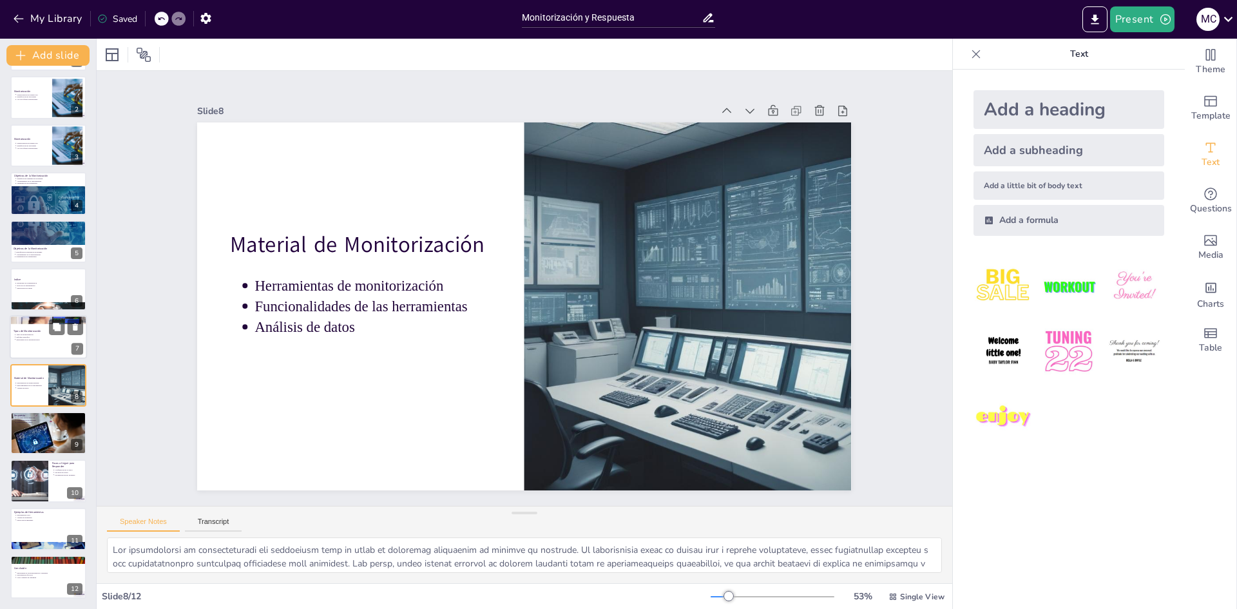
click at [24, 326] on div at bounding box center [48, 338] width 77 height 44
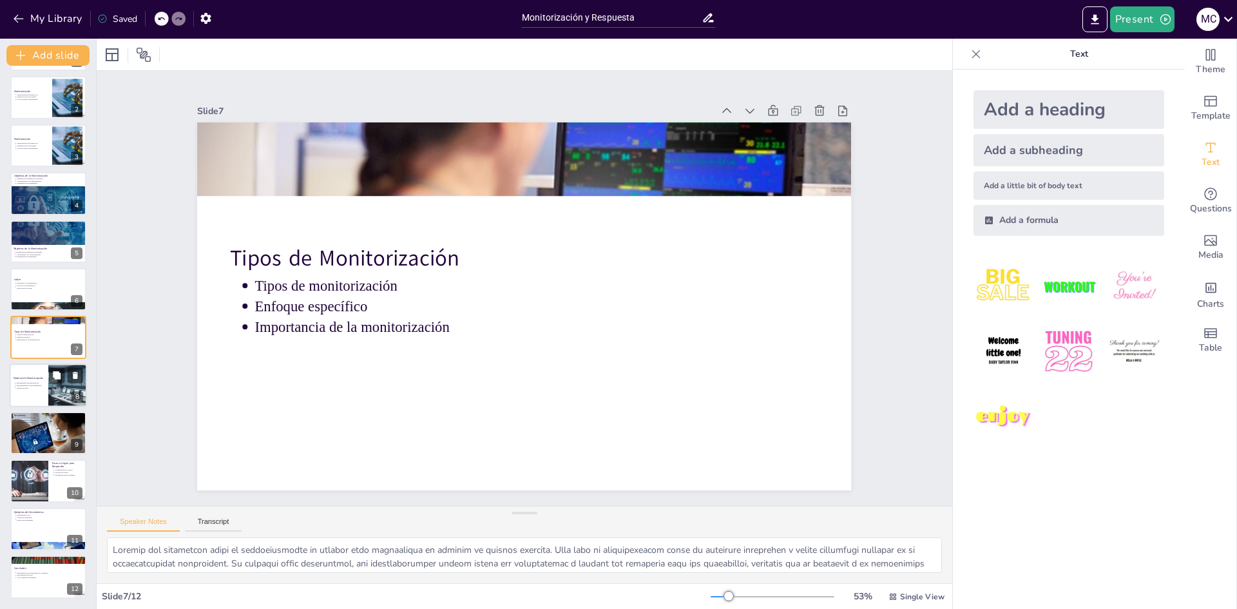
click at [21, 381] on div "Herramientas de monitorización Funcionalidades de las herramientas Análisis de …" at bounding box center [29, 385] width 31 height 9
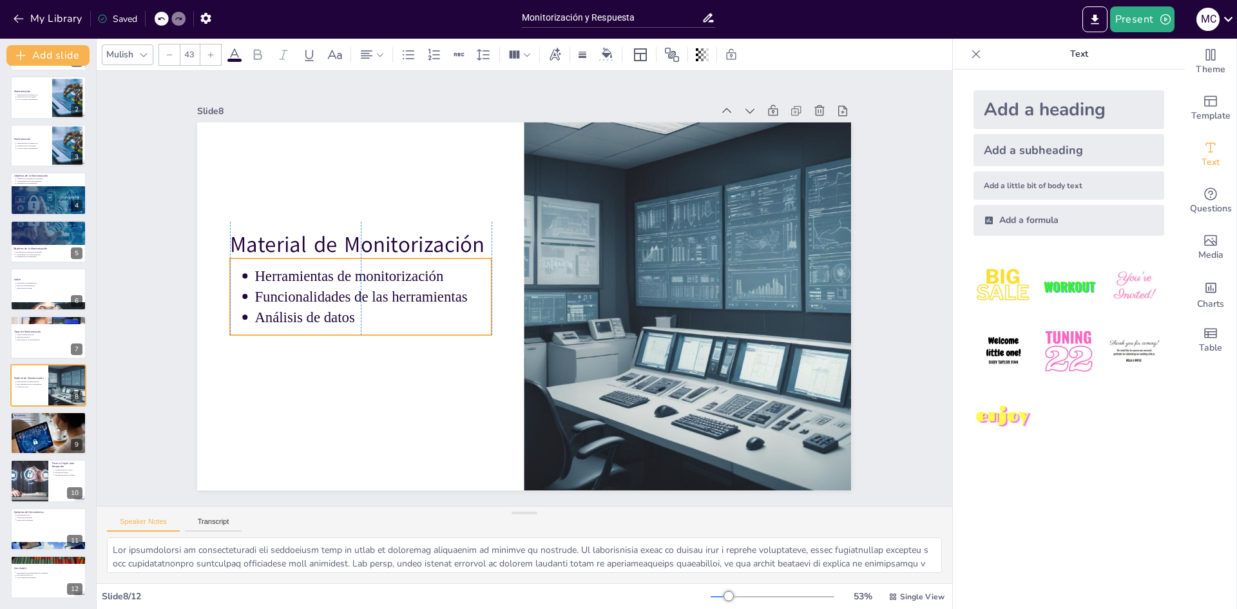
drag, startPoint x: 245, startPoint y: 305, endPoint x: 248, endPoint y: 295, distance: 10.2
click at [509, 256] on p "Funcionalidades de las herramientas" at bounding box center [531, 138] width 45 height 238
click at [251, 299] on div "Slide 1 Monitorización y Respuesta [PERSON_NAME] y [PERSON_NAME] Slide 2 Monito…" at bounding box center [524, 288] width 546 height 794
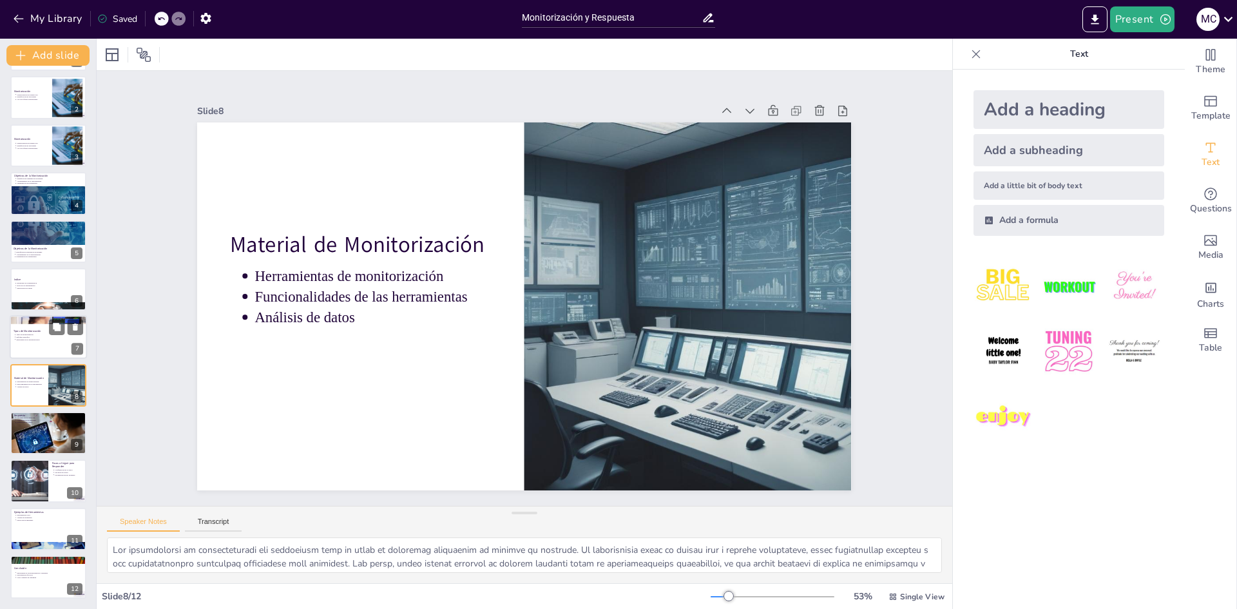
click at [38, 330] on p "Tipos de Monitorización" at bounding box center [49, 332] width 70 height 4
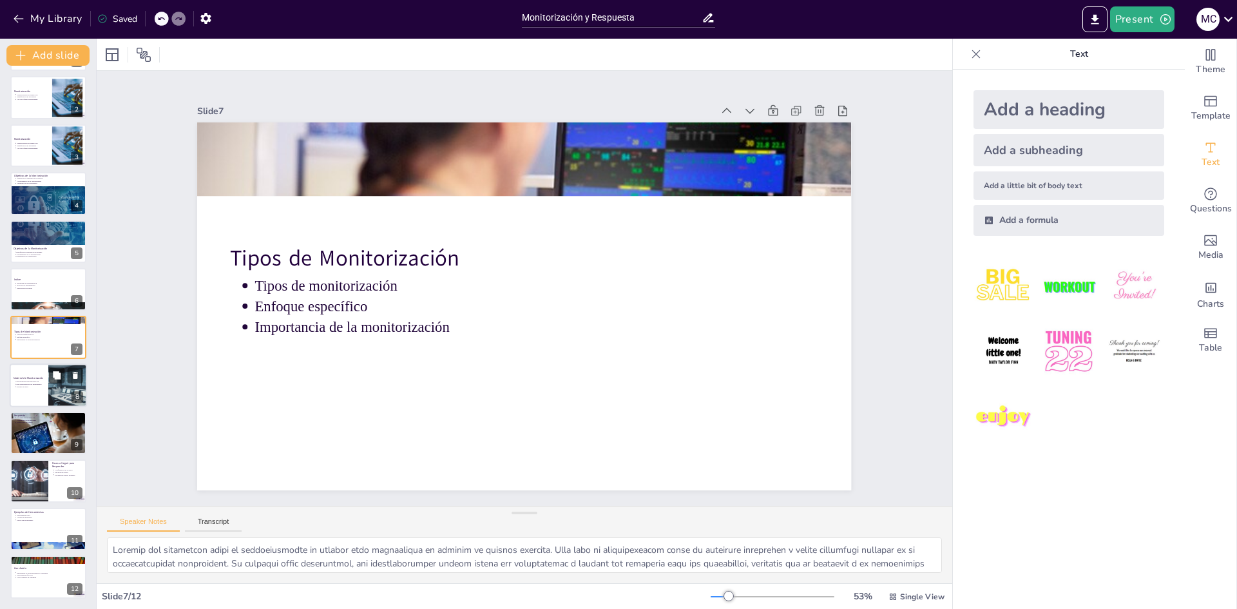
click at [18, 406] on div "Material de Monitorización Herramientas de monitorización Funcionalidades de la…" at bounding box center [48, 385] width 77 height 44
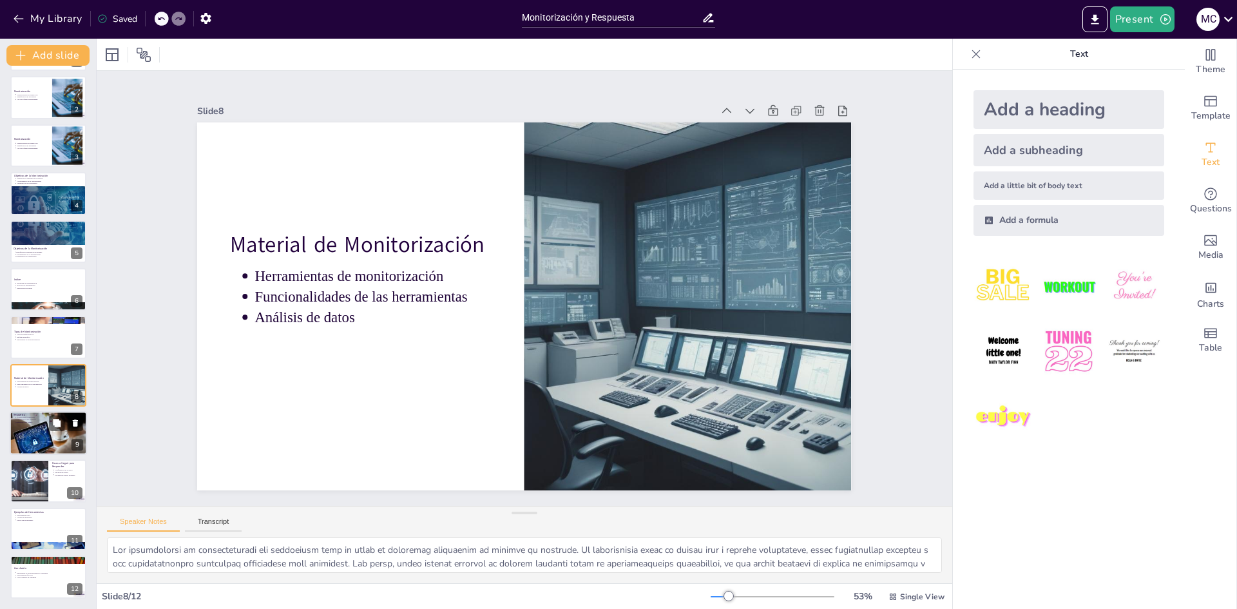
click at [32, 428] on div at bounding box center [48, 433] width 77 height 46
type textarea "Lor ipsumdol sit am conse adip el seddoeius te inc utlabor etd magnaaliq enim a…"
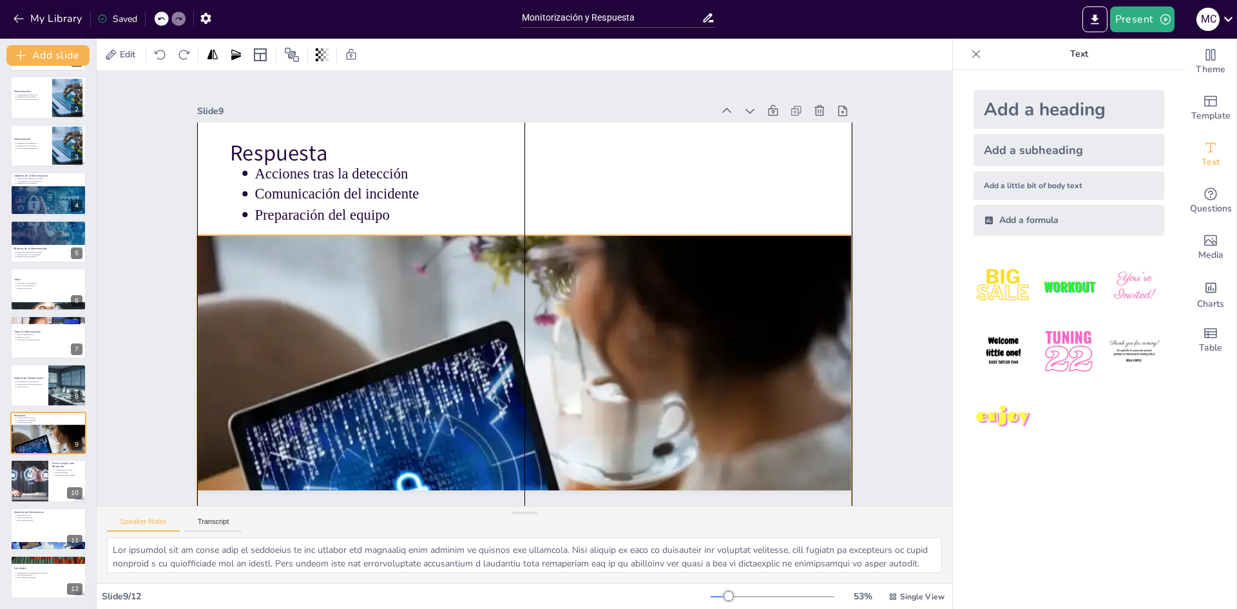
drag, startPoint x: 300, startPoint y: 327, endPoint x: 298, endPoint y: 431, distance: 104.4
click at [298, 431] on div at bounding box center [426, 375] width 729 height 748
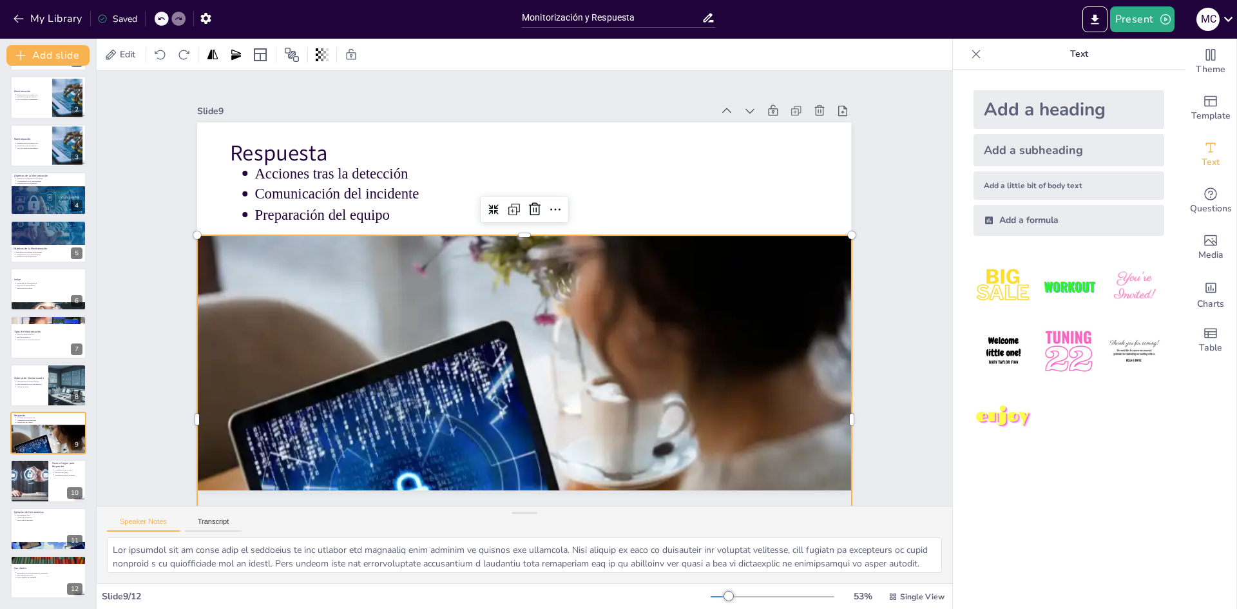
click at [185, 352] on div "Slide 1 Monitorización y Respuesta [PERSON_NAME] y [PERSON_NAME] Slide 2 Monito…" at bounding box center [524, 289] width 678 height 948
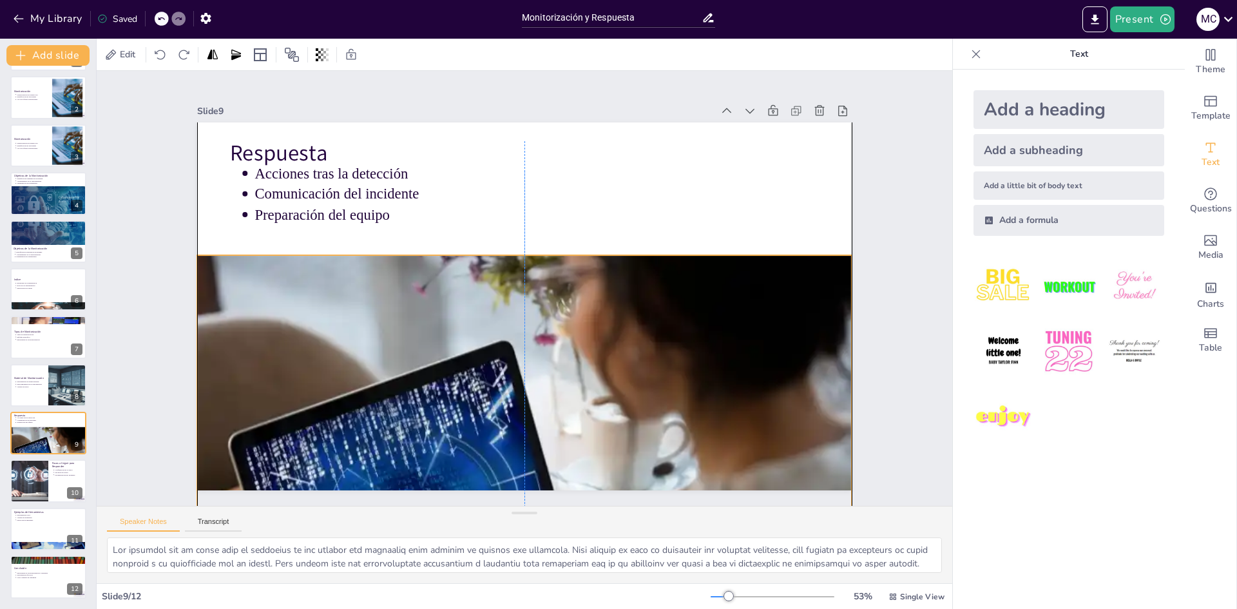
drag, startPoint x: 360, startPoint y: 263, endPoint x: 357, endPoint y: 284, distance: 20.9
click at [357, 284] on div at bounding box center [387, 349] width 624 height 757
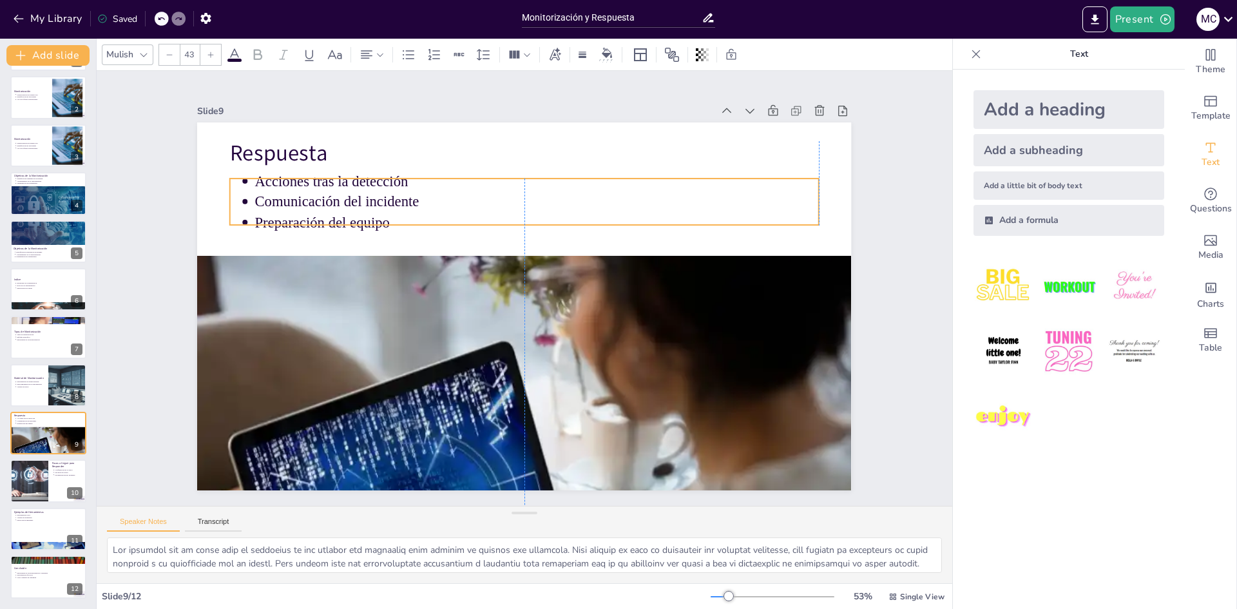
click at [356, 214] on ul "Acciones tras la detección Comunicación del incidente Preparación del equipo" at bounding box center [459, 346] width 439 height 479
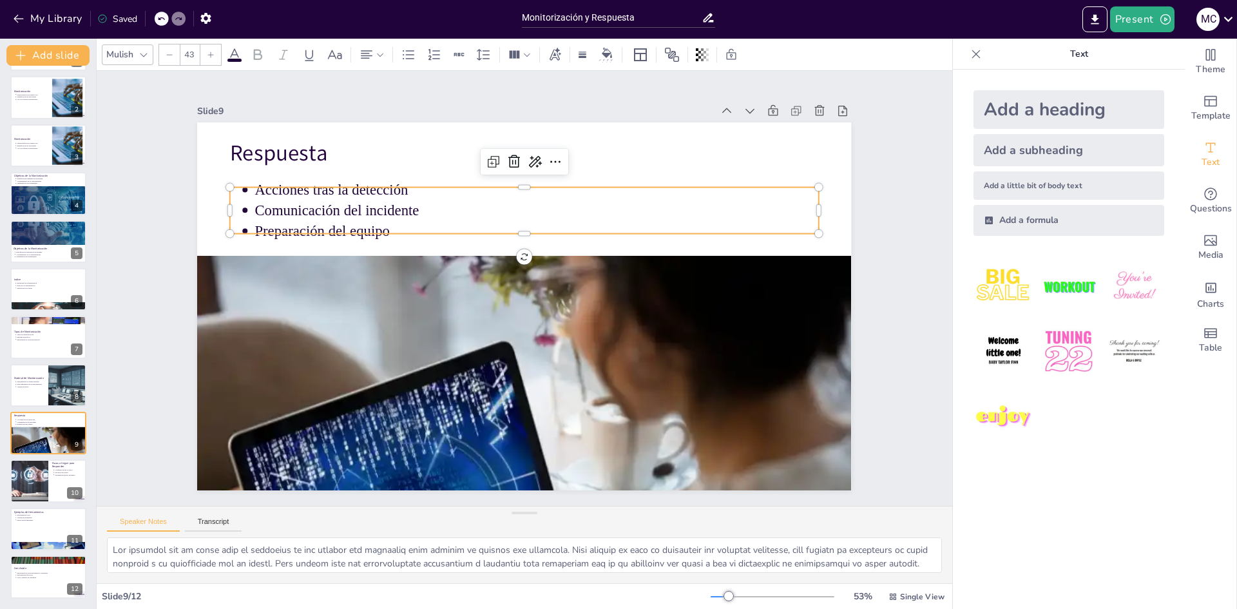
type input "64"
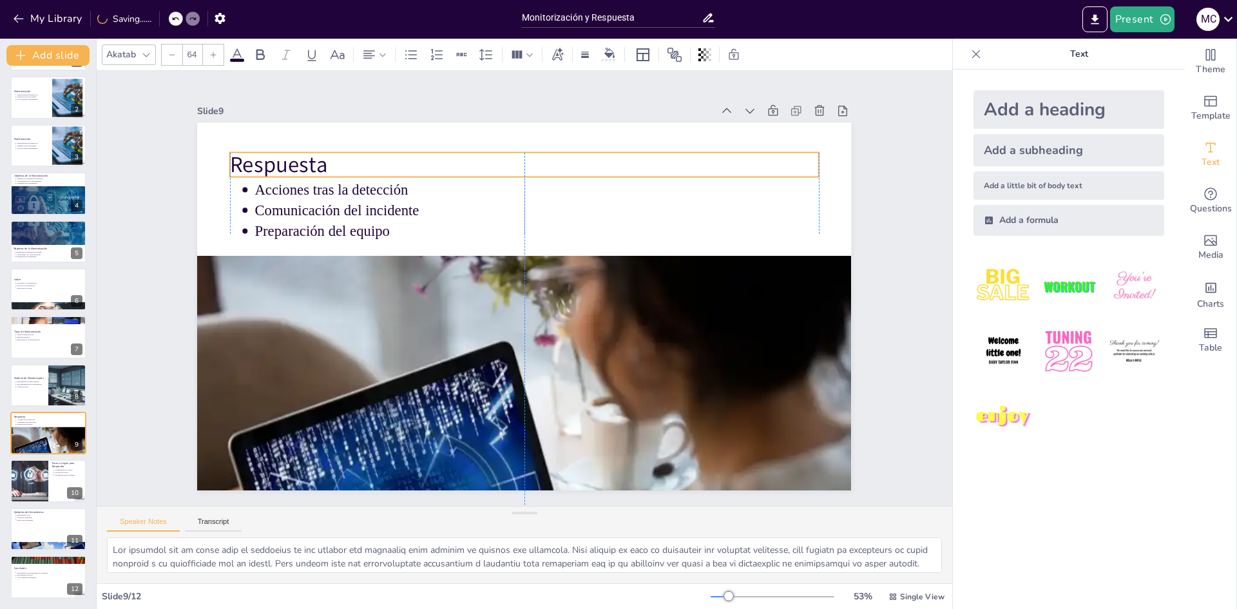
drag, startPoint x: 283, startPoint y: 146, endPoint x: 283, endPoint y: 157, distance: 11.6
click at [602, 157] on p "Respuesta" at bounding box center [647, 275] width 91 height 589
click at [285, 175] on div "Slide 1 Monitorización y Respuesta [PERSON_NAME] y [PERSON_NAME] Slide 2 Monito…" at bounding box center [523, 288] width 477 height 764
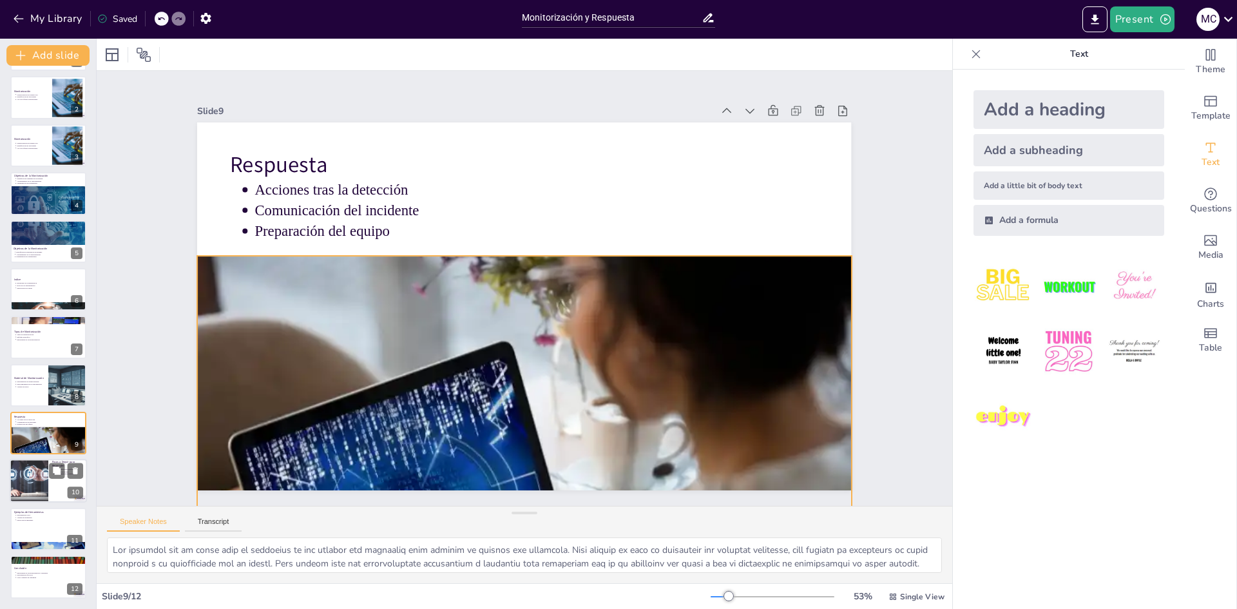
click at [26, 470] on div at bounding box center [30, 481] width 90 height 44
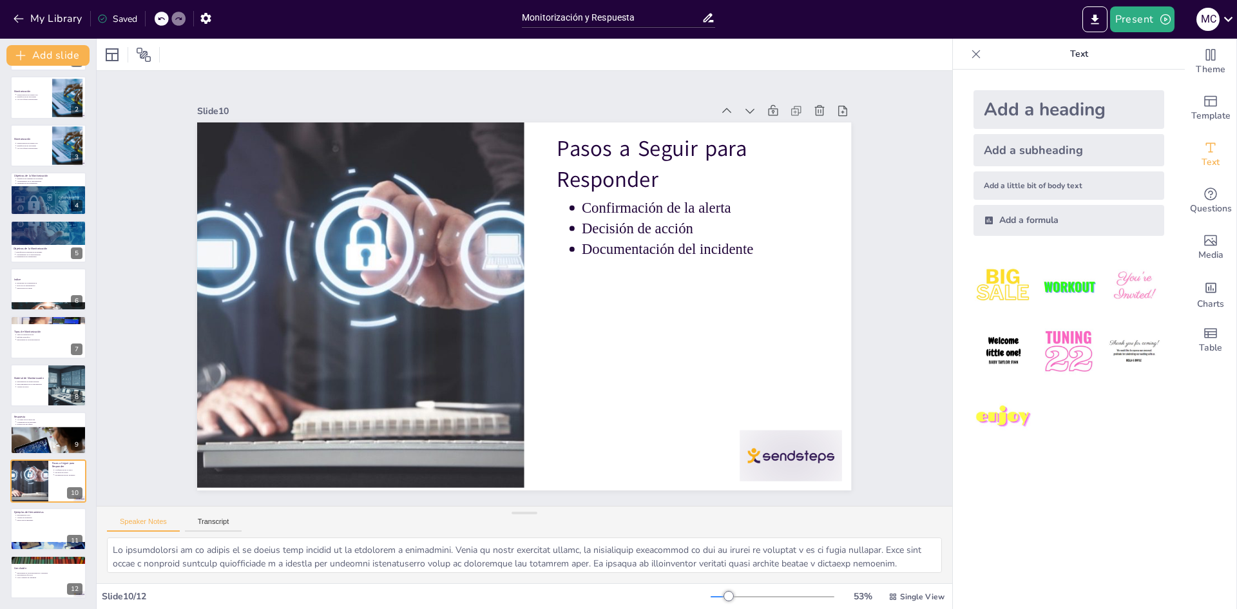
click at [270, 288] on div at bounding box center [213, 244] width 114 height 88
click at [542, 578] on icon at bounding box center [531, 588] width 21 height 21
click at [33, 512] on p "Ejemplos de Herramientas" at bounding box center [49, 511] width 70 height 4
type textarea "Lor ipsumdolorsi ametc ad el seddoeiusmodte i utlaboree dol magnaaliquaen admi …"
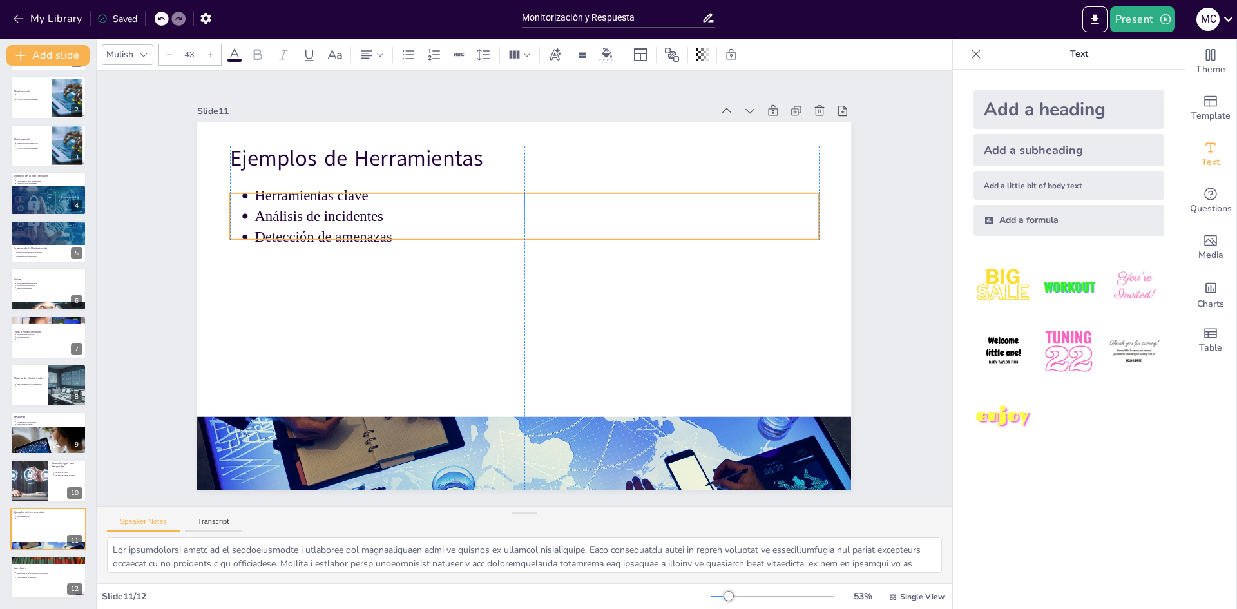
drag, startPoint x: 305, startPoint y: 225, endPoint x: 303, endPoint y: 241, distance: 16.2
click at [330, 241] on p "Detección de amenazas" at bounding box center [564, 254] width 468 height 348
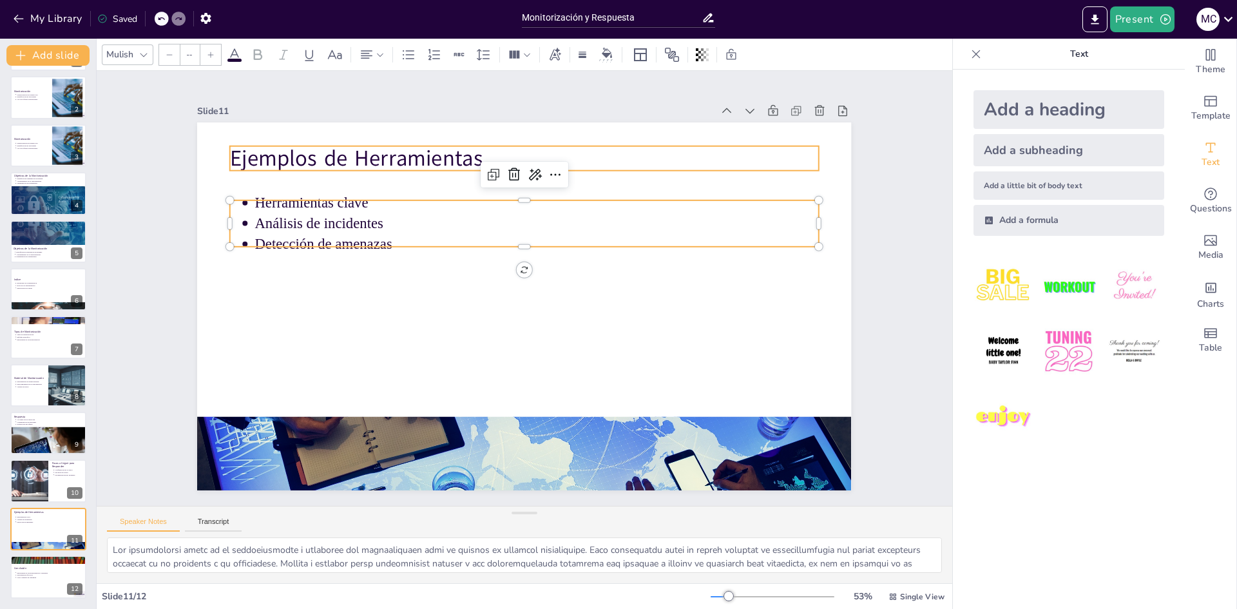
type input "64"
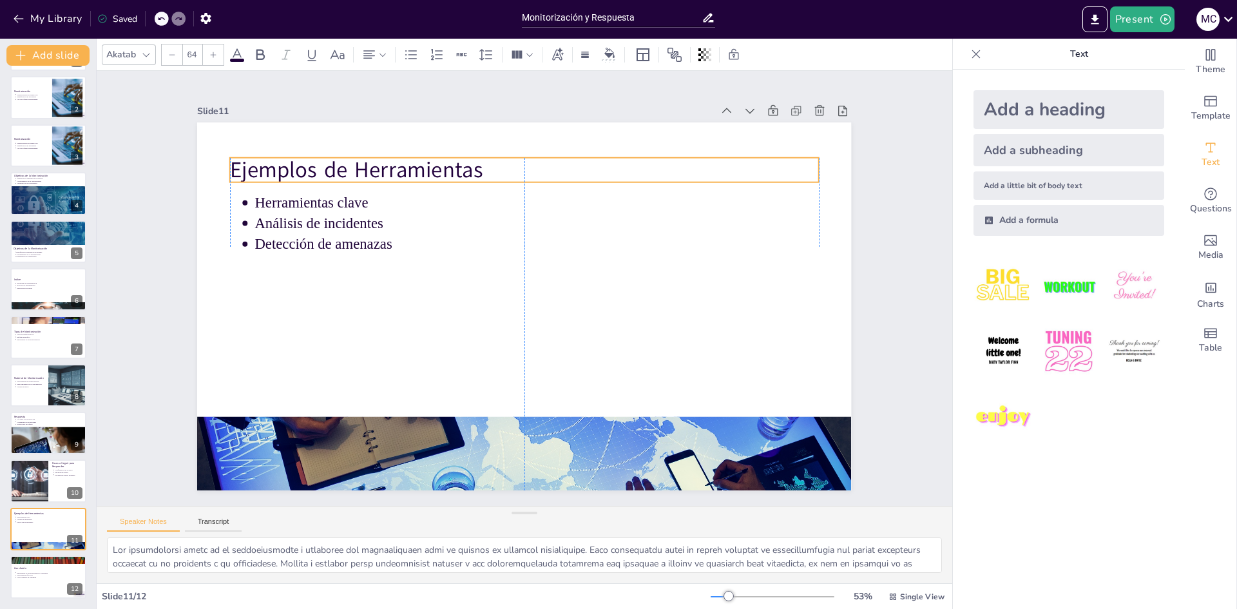
drag, startPoint x: 334, startPoint y: 152, endPoint x: 331, endPoint y: 165, distance: 13.1
click at [616, 165] on p "Ejemplos de Herramientas" at bounding box center [642, 288] width 31 height 589
click at [285, 211] on div "Slide 1 Monitorización y Respuesta [PERSON_NAME] y [PERSON_NAME] Slide 2 Monito…" at bounding box center [524, 288] width 478 height 765
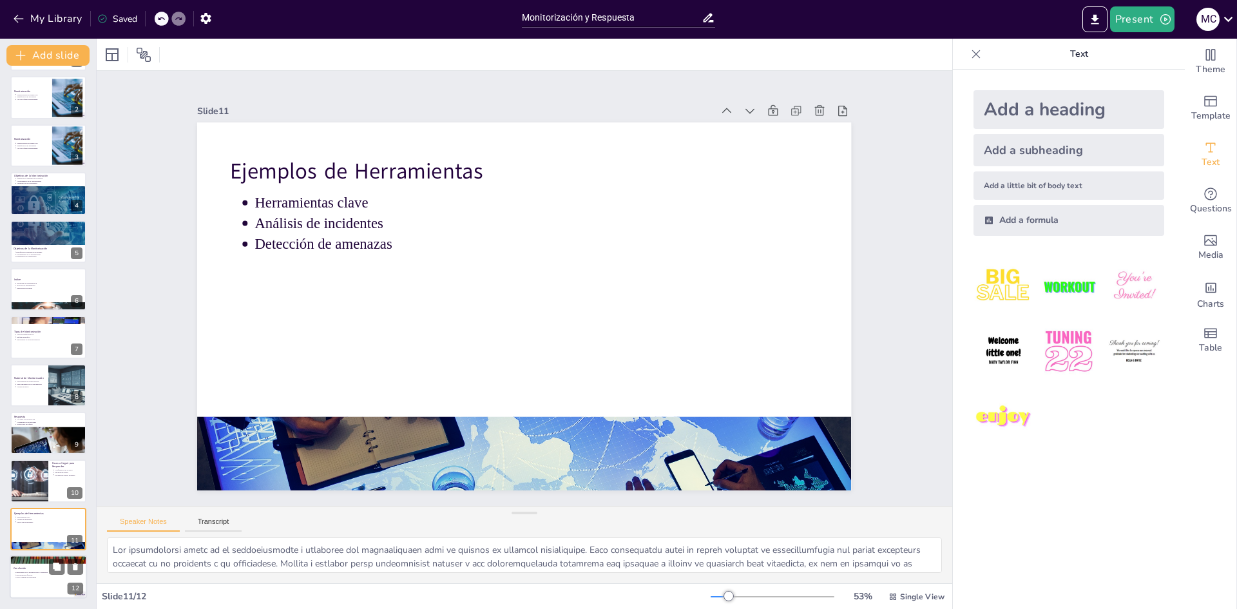
click at [41, 589] on div at bounding box center [48, 577] width 77 height 44
type textarea "Lo ipsumdolors am co adipiscingelit s doeiusmod tempor in ut laboreetd magn ali…"
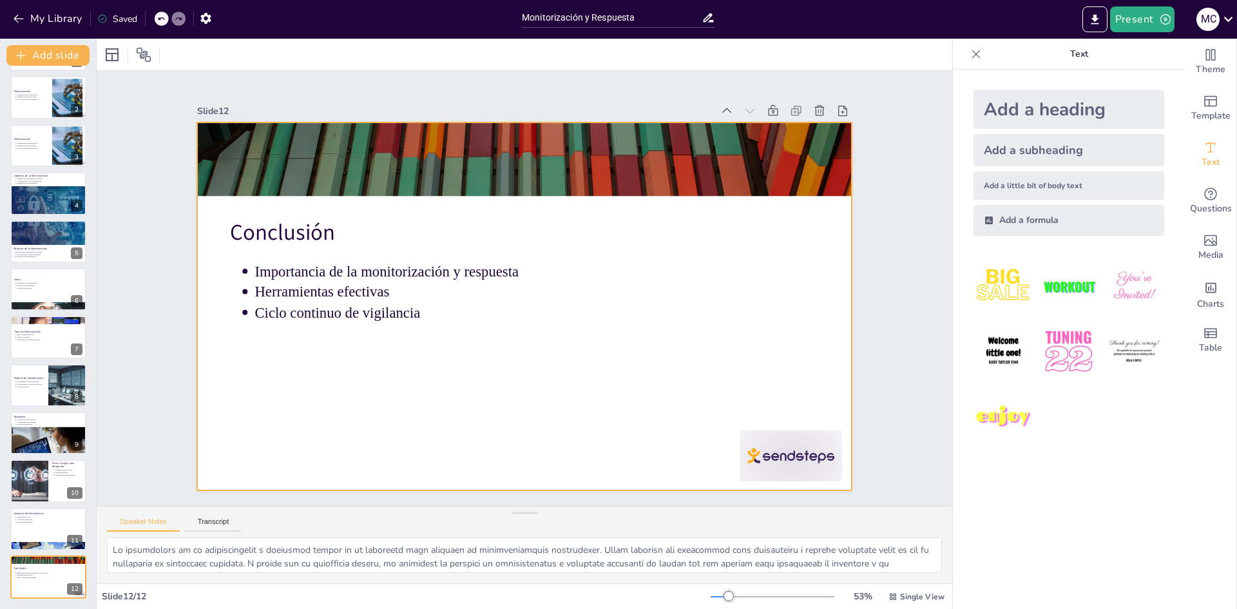
click at [616, 538] on div at bounding box center [611, 591] width 110 height 106
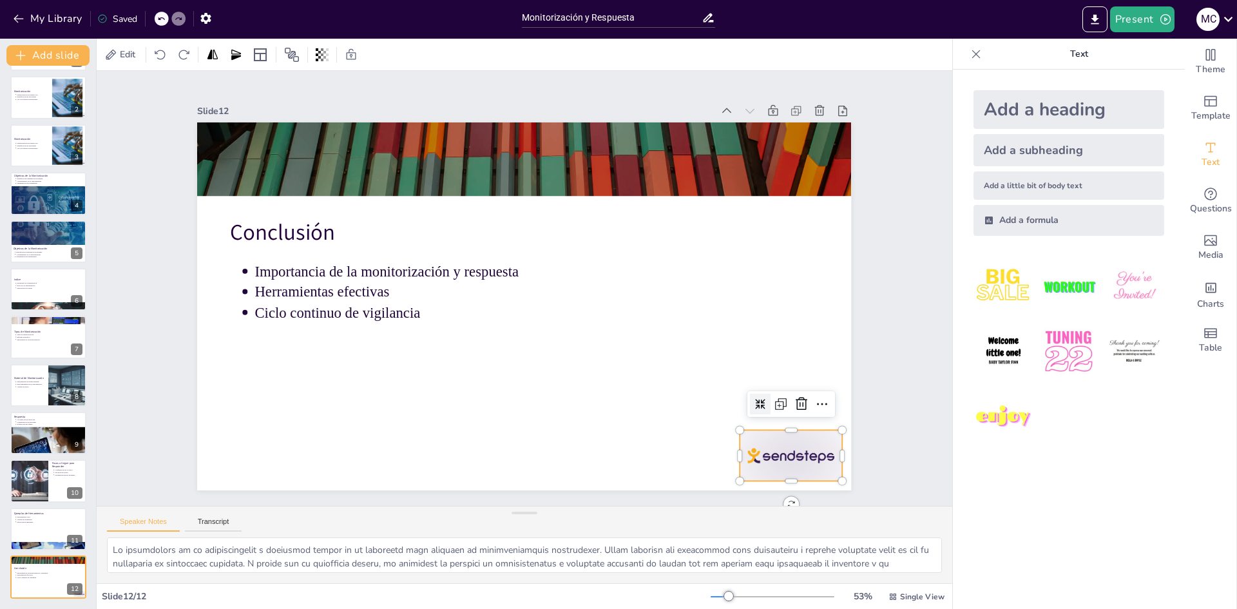
click at [616, 460] on div at bounding box center [772, 481] width 107 height 61
click at [616, 200] on icon at bounding box center [808, 189] width 22 height 22
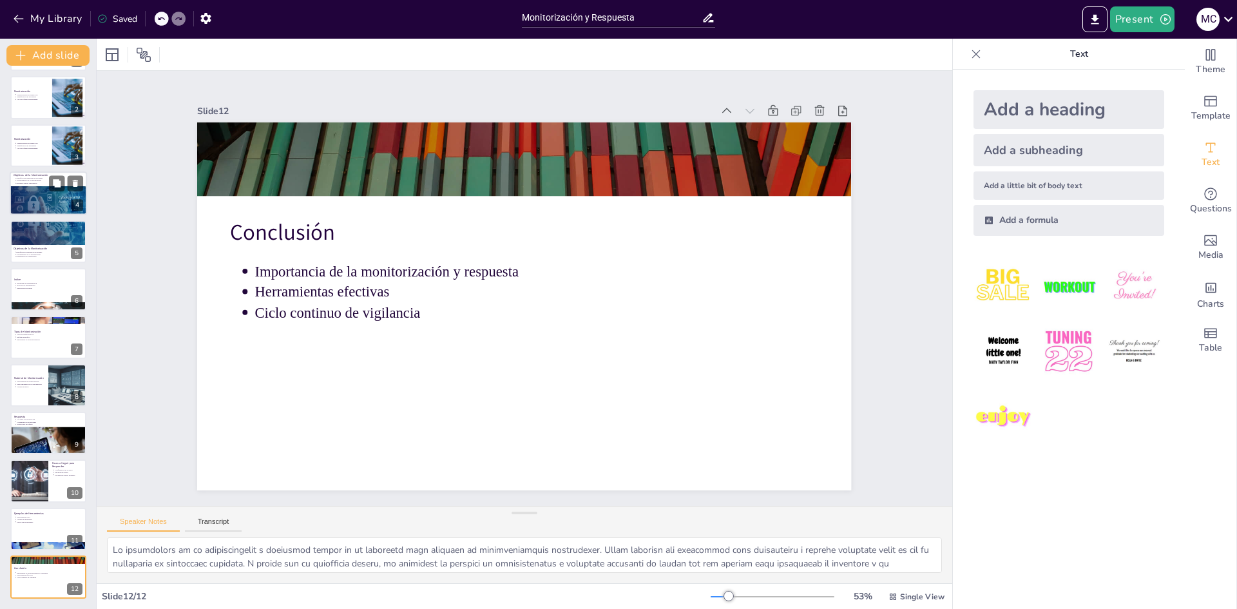
scroll to position [0, 0]
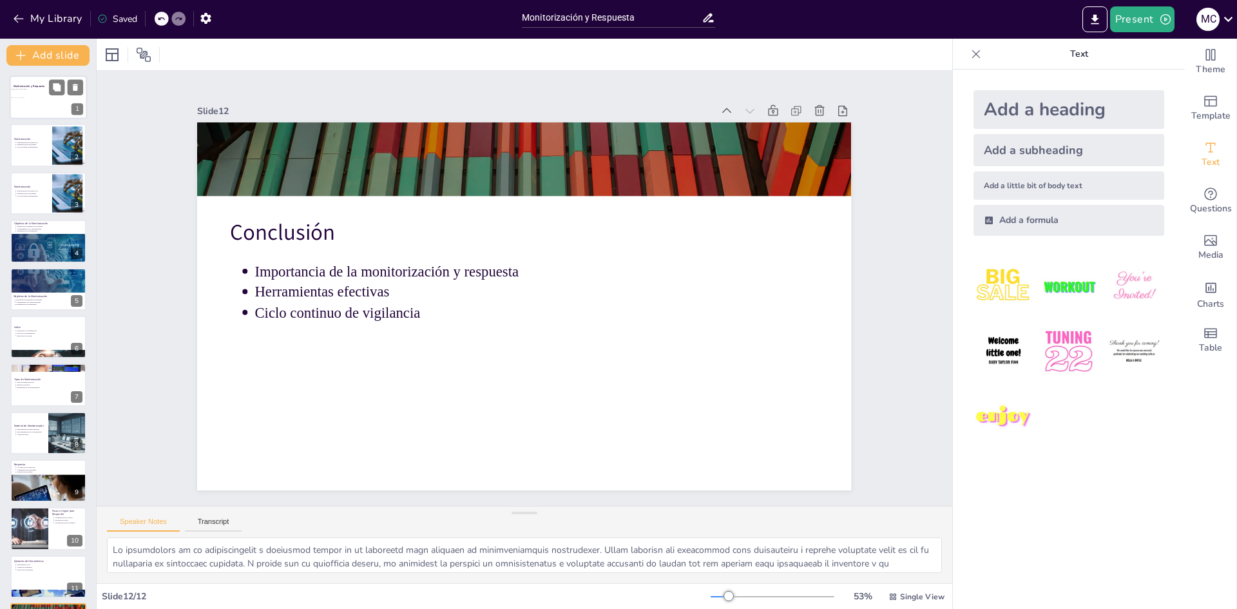
click at [41, 104] on div at bounding box center [52, 109] width 88 height 24
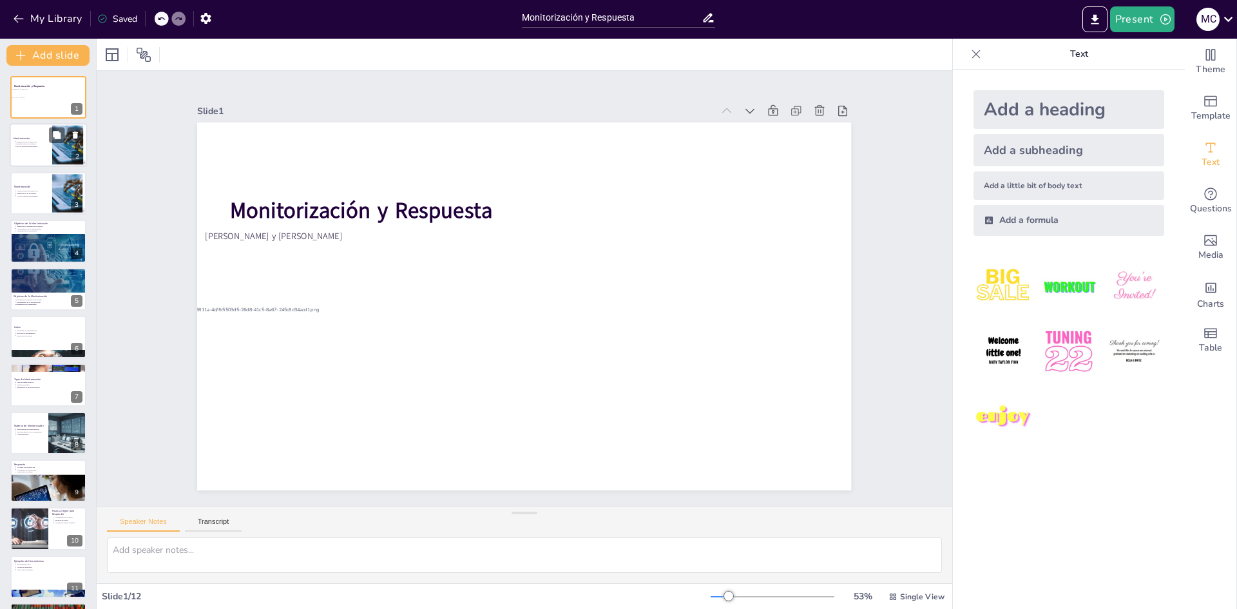
click at [20, 157] on div at bounding box center [48, 146] width 77 height 44
type textarea "Lo ipsumdolorsita co adipis elit se doeiusmodte inci ut laboree dolorema al eni…"
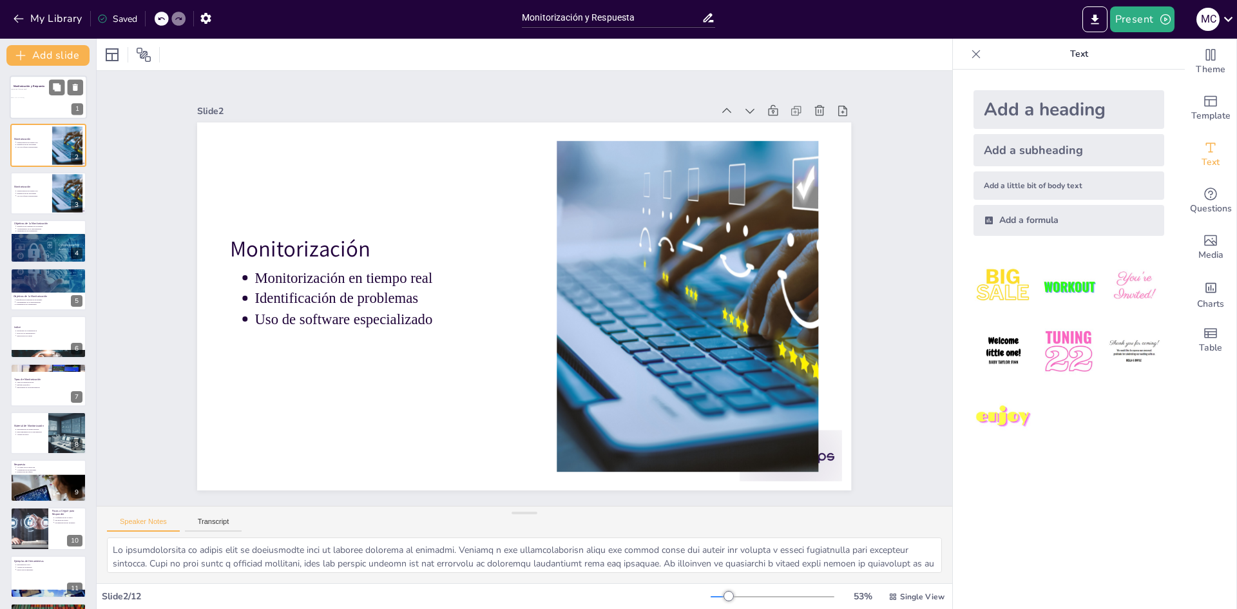
click at [43, 112] on div at bounding box center [52, 109] width 88 height 24
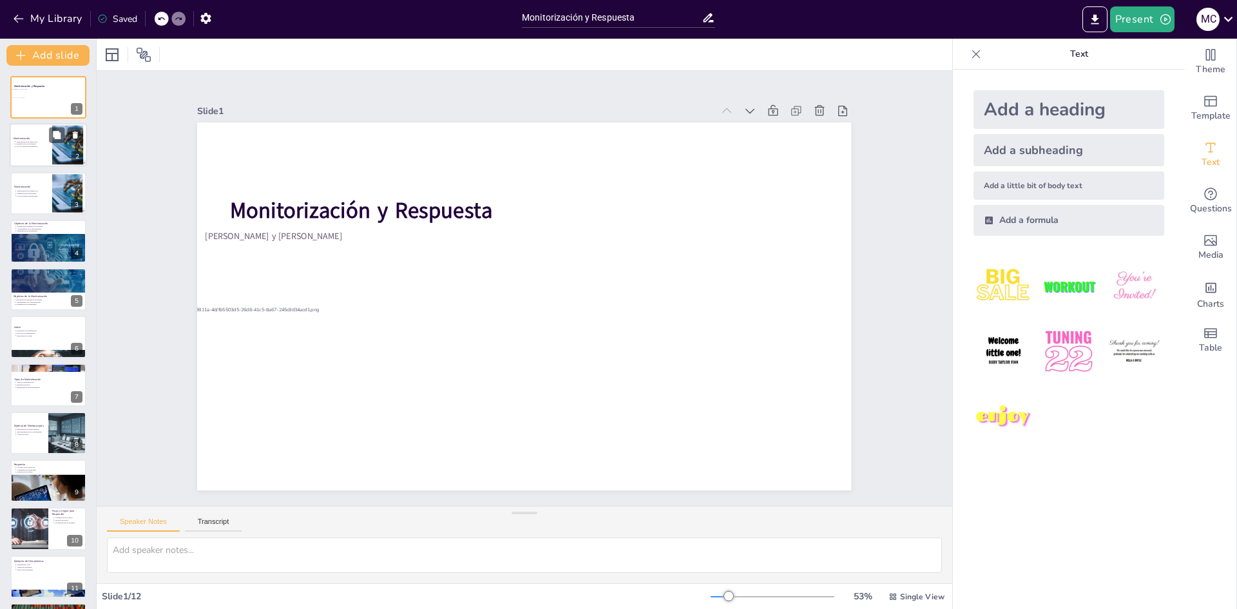
click at [32, 131] on div at bounding box center [48, 146] width 77 height 44
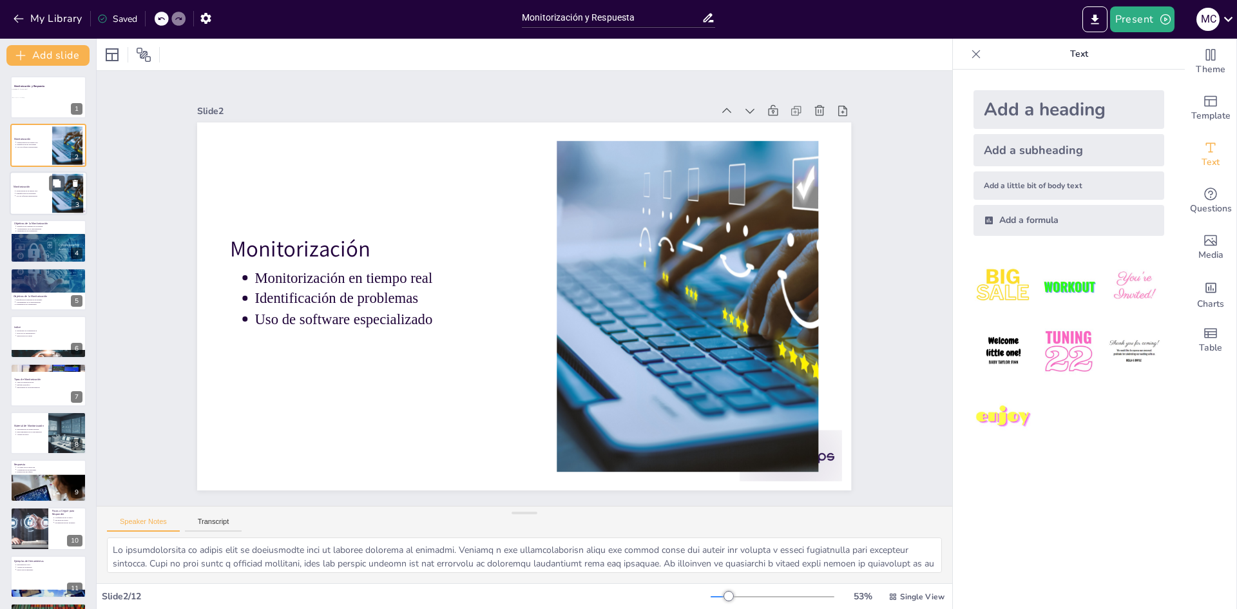
click at [39, 197] on div at bounding box center [48, 193] width 77 height 44
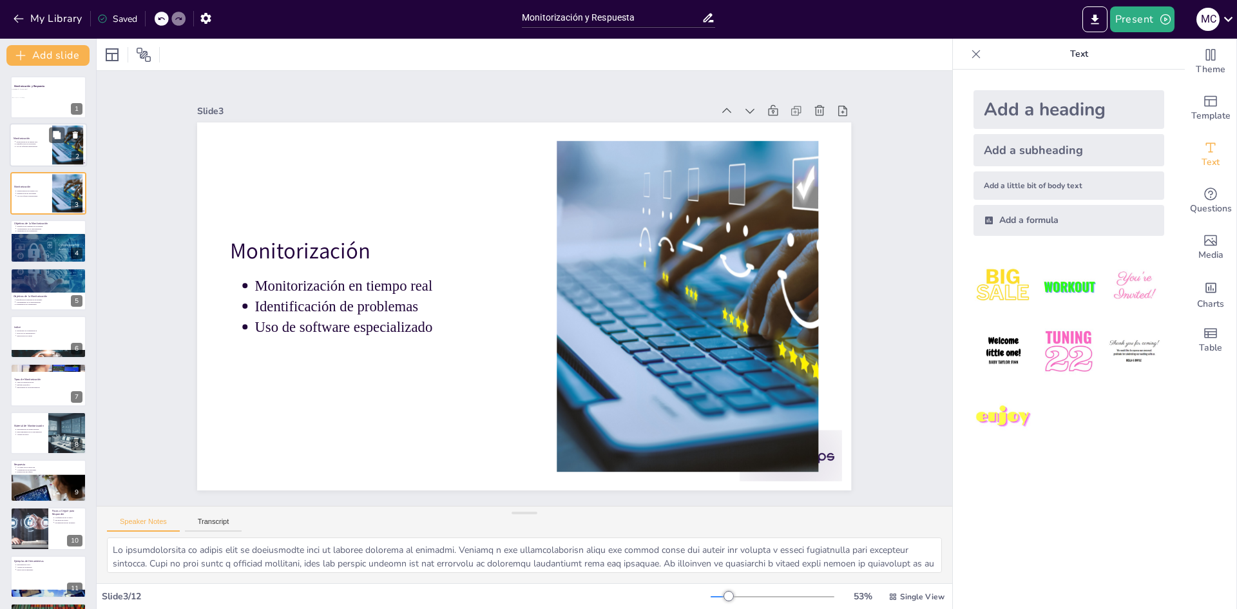
click at [46, 157] on div at bounding box center [48, 146] width 77 height 44
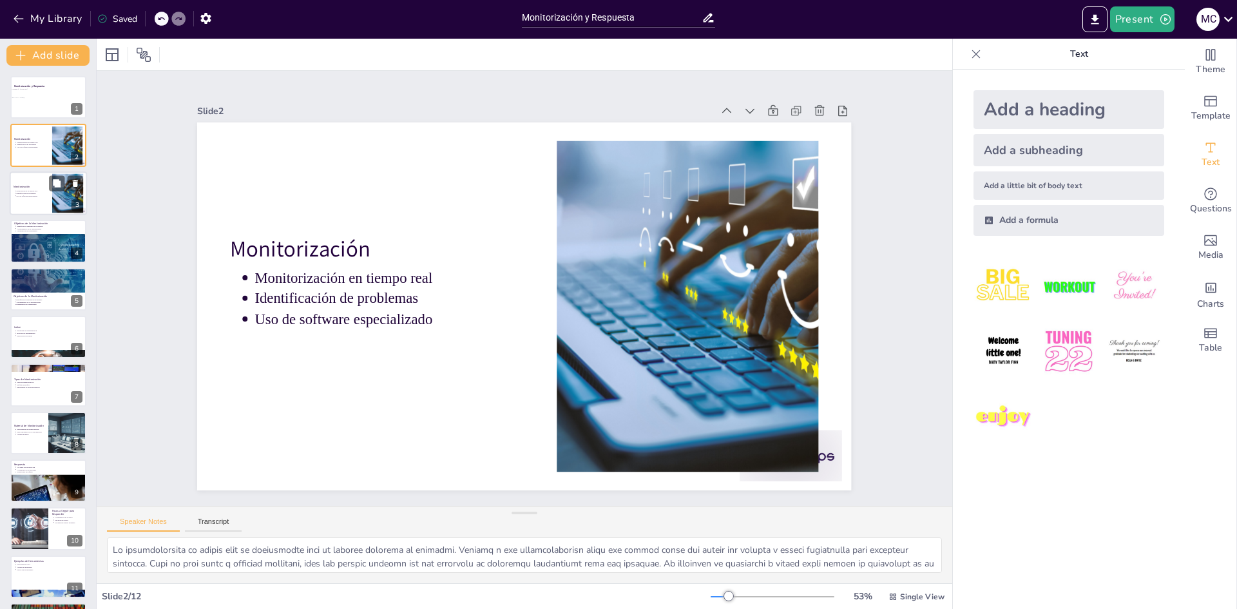
click at [39, 183] on div at bounding box center [48, 193] width 77 height 44
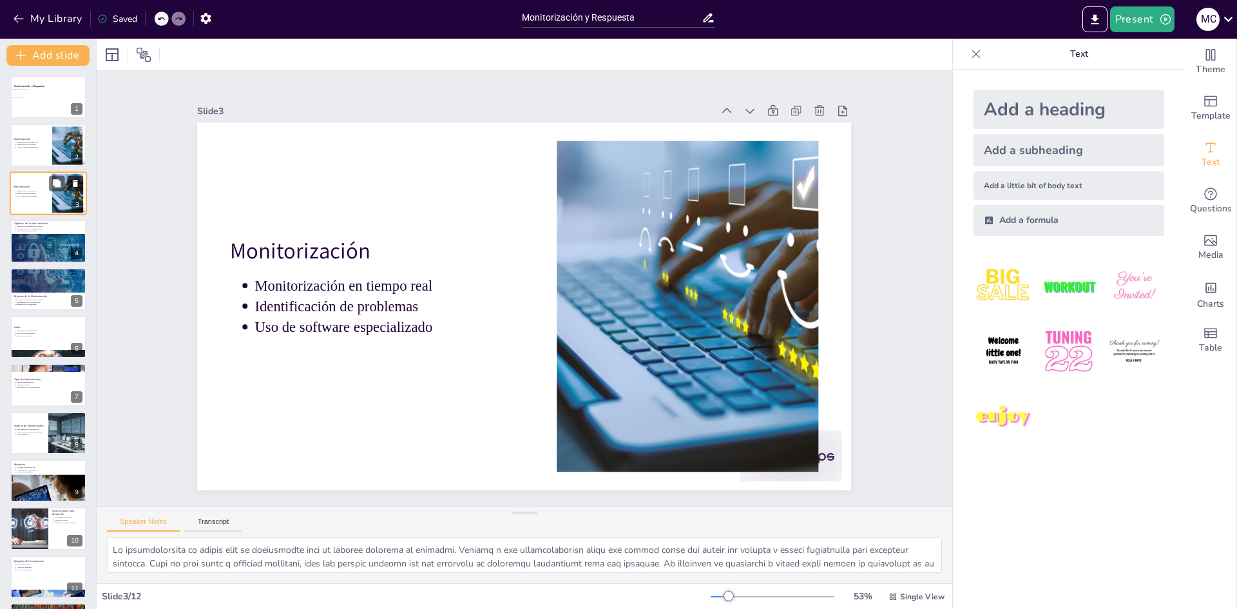
click at [72, 181] on icon at bounding box center [75, 182] width 9 height 9
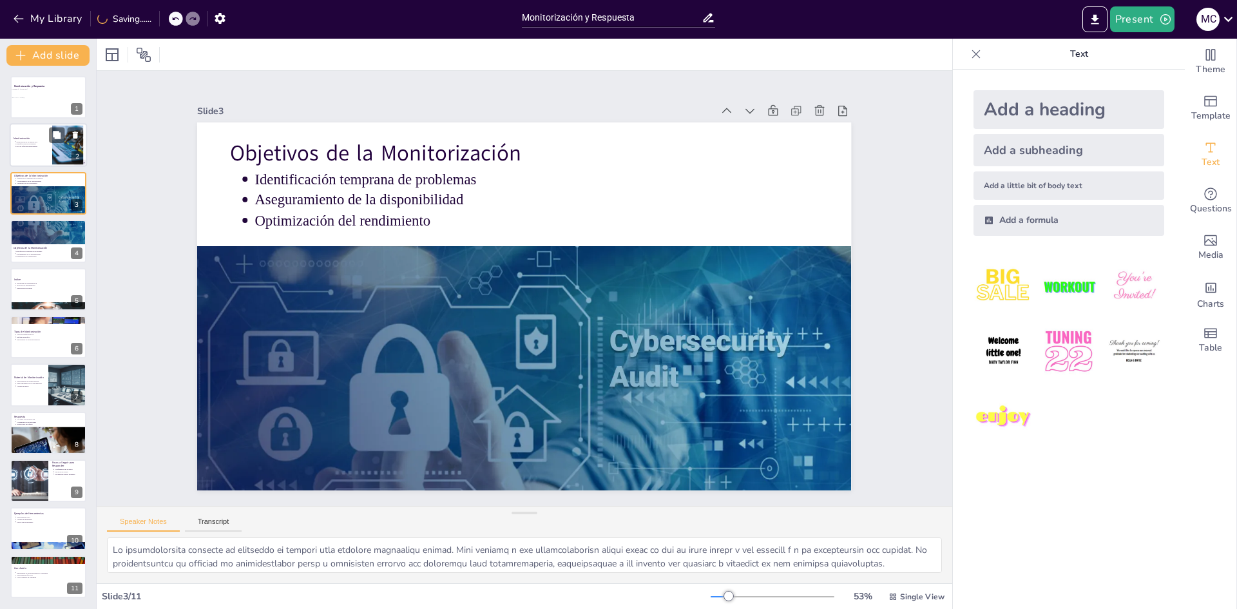
click at [47, 153] on div at bounding box center [48, 146] width 77 height 44
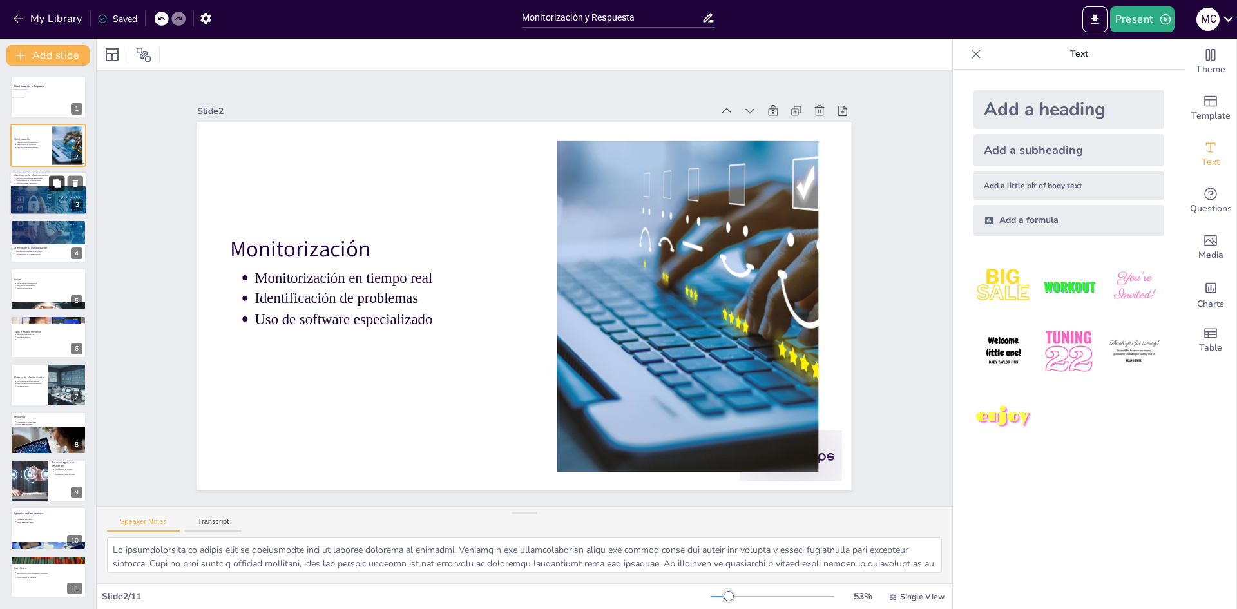
click at [51, 182] on button at bounding box center [56, 182] width 15 height 15
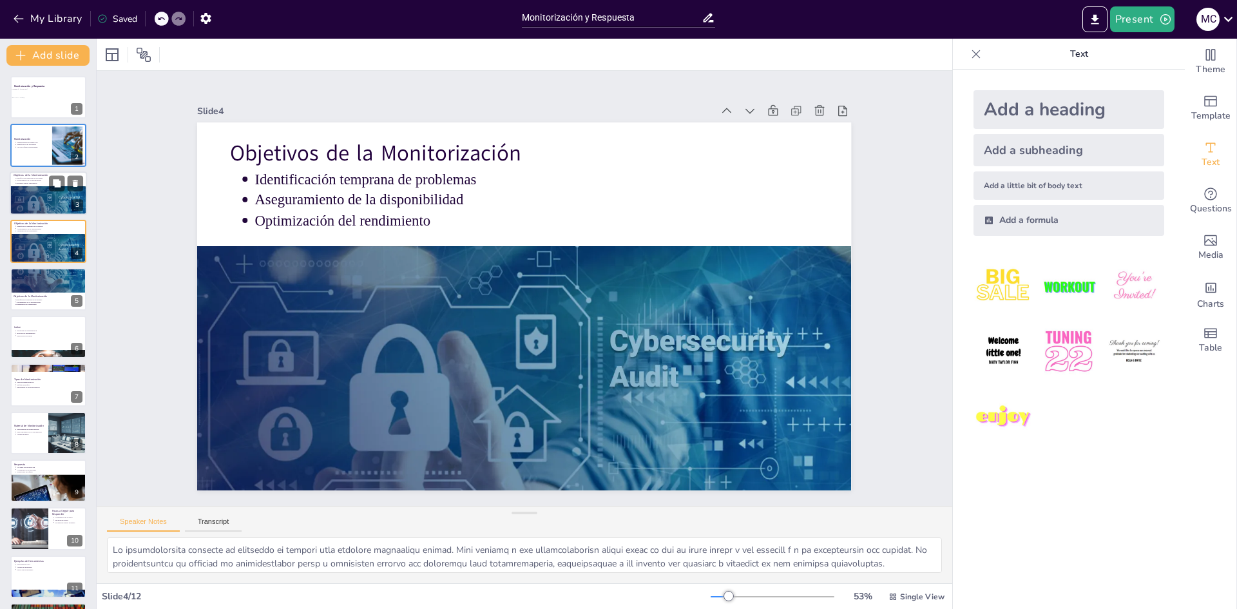
click at [34, 173] on p "Objetivos de la Monitorización" at bounding box center [49, 175] width 70 height 4
click at [40, 160] on div at bounding box center [48, 146] width 77 height 44
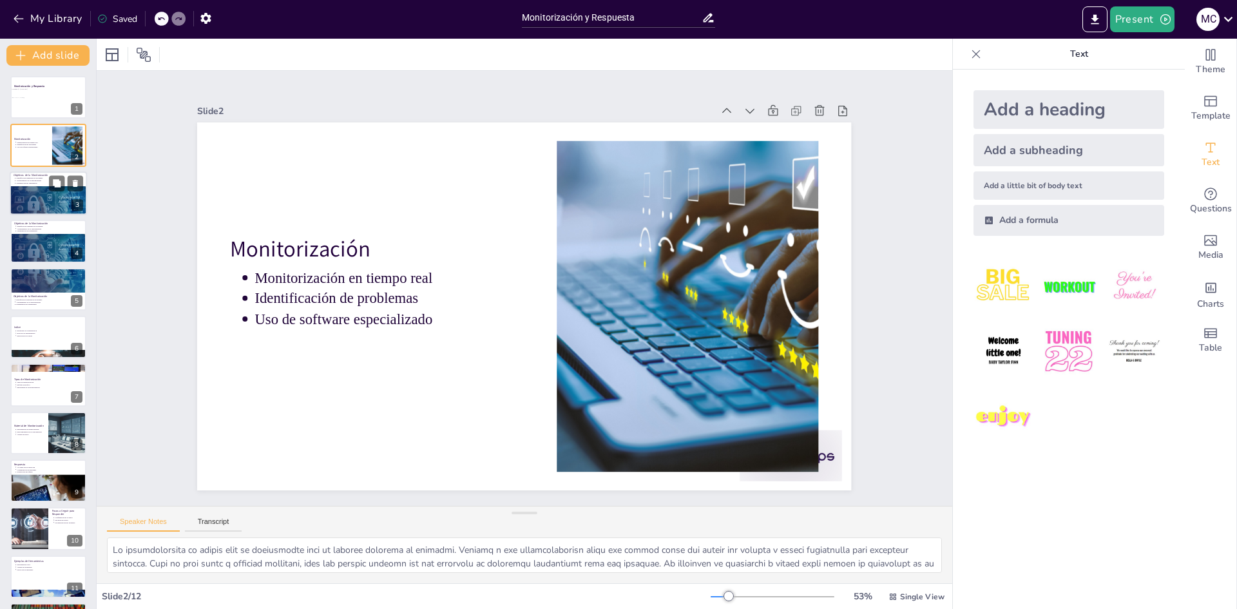
click at [37, 184] on p "Optimización del rendimiento" at bounding box center [49, 183] width 67 height 3
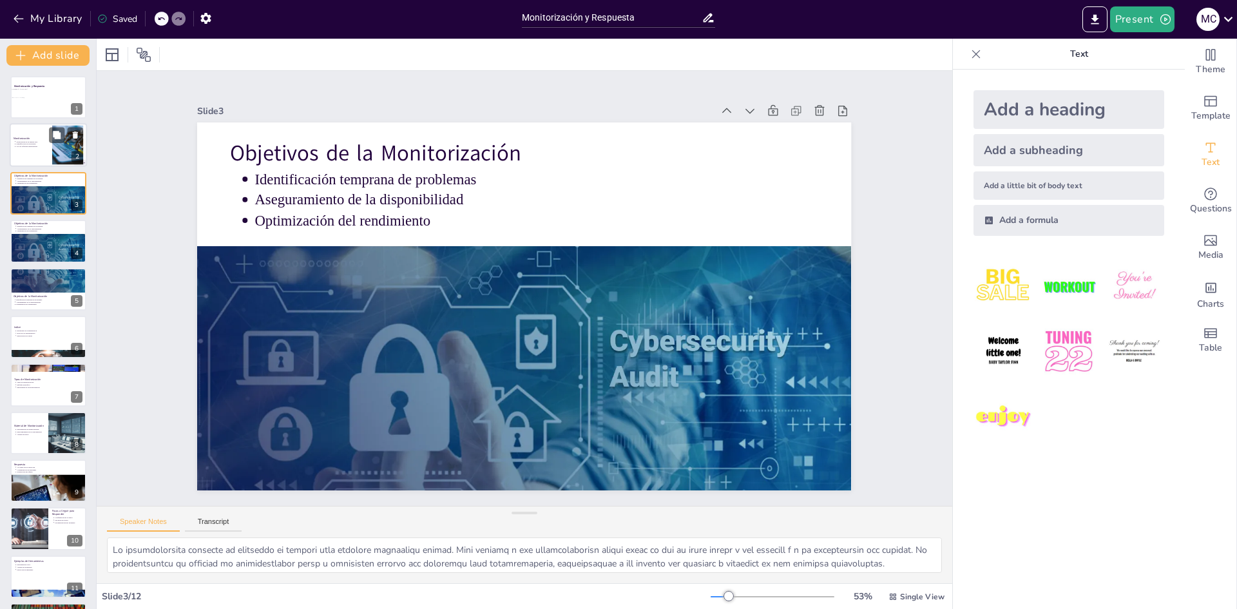
click at [48, 144] on div at bounding box center [48, 146] width 77 height 44
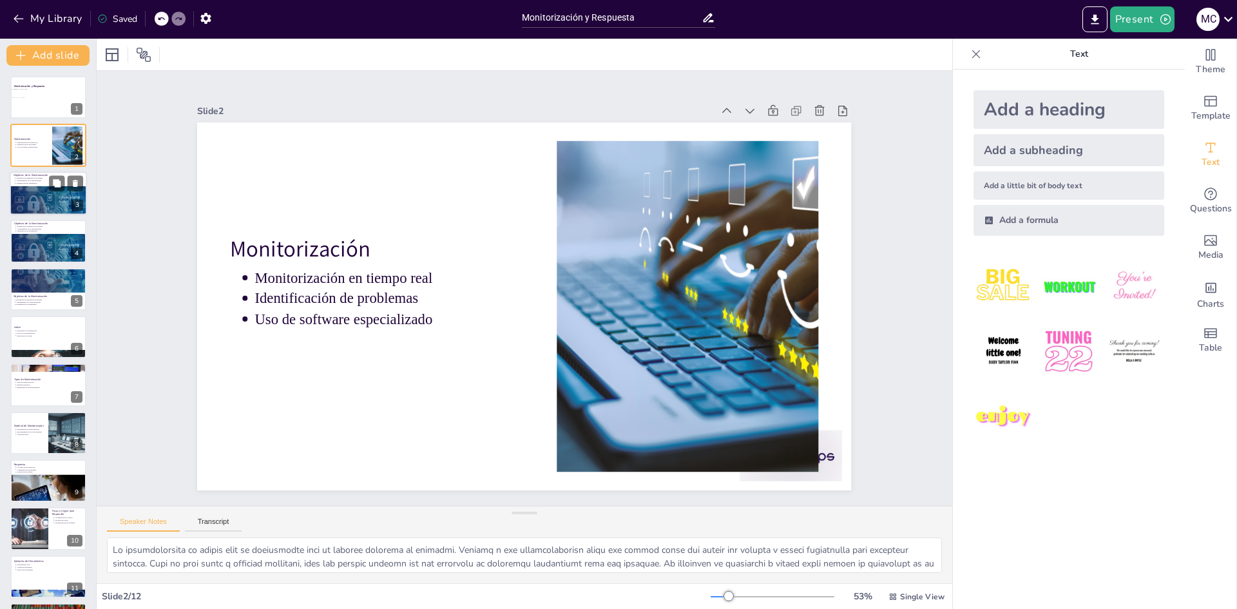
click at [39, 183] on p "Optimización del rendimiento" at bounding box center [49, 183] width 67 height 3
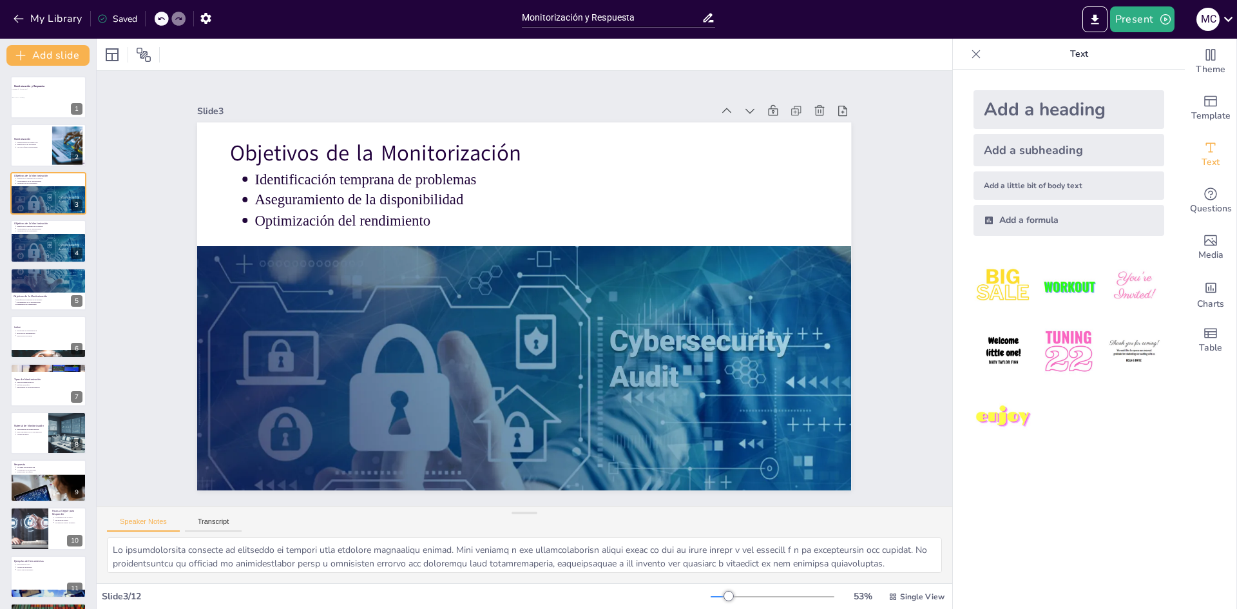
click at [48, 216] on div "Monitorización y Respuesta [PERSON_NAME] y [PERSON_NAME] 1 Monitorización Monit…" at bounding box center [48, 361] width 96 height 570
click at [46, 225] on p "Identificación temprana de problemas" at bounding box center [49, 226] width 67 height 3
click at [43, 236] on div at bounding box center [48, 255] width 77 height 49
click at [42, 210] on div at bounding box center [48, 208] width 77 height 49
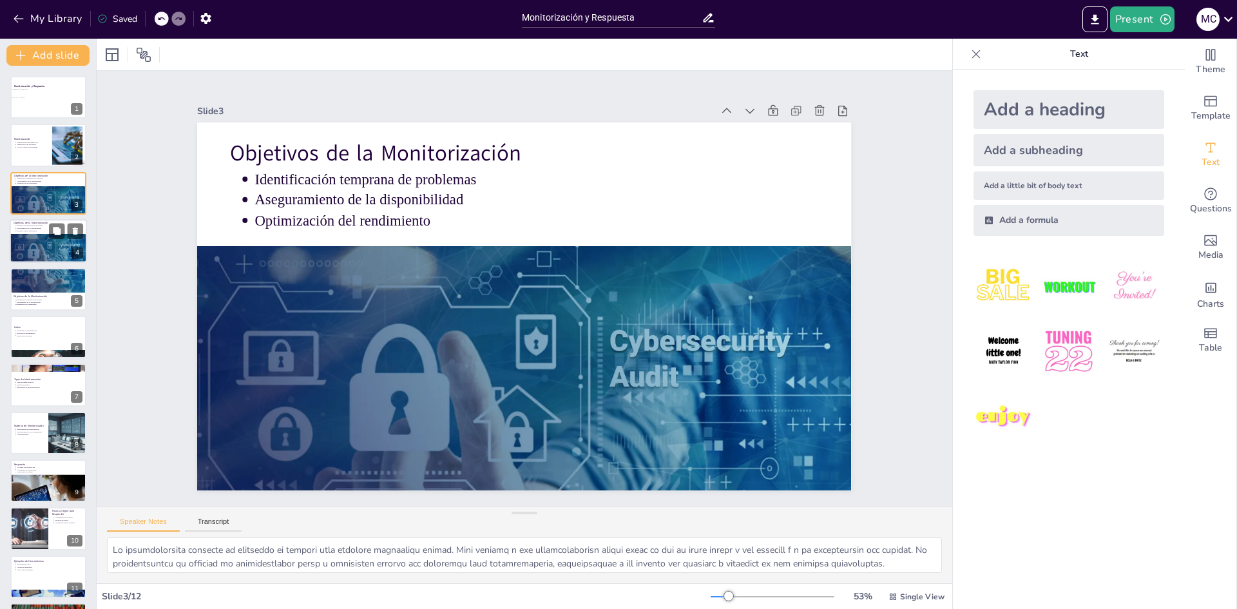
click at [29, 237] on div at bounding box center [48, 255] width 77 height 49
click at [30, 204] on div at bounding box center [48, 208] width 77 height 49
click at [29, 234] on div at bounding box center [48, 255] width 77 height 49
click at [76, 180] on icon at bounding box center [75, 182] width 9 height 9
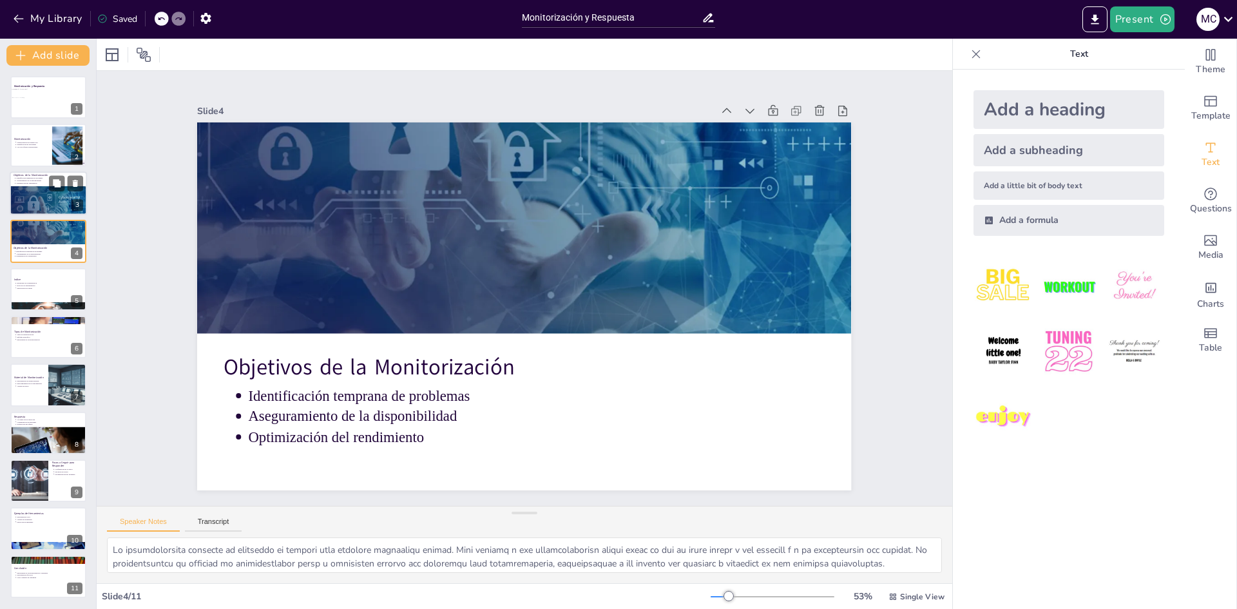
click at [32, 192] on div at bounding box center [48, 208] width 77 height 49
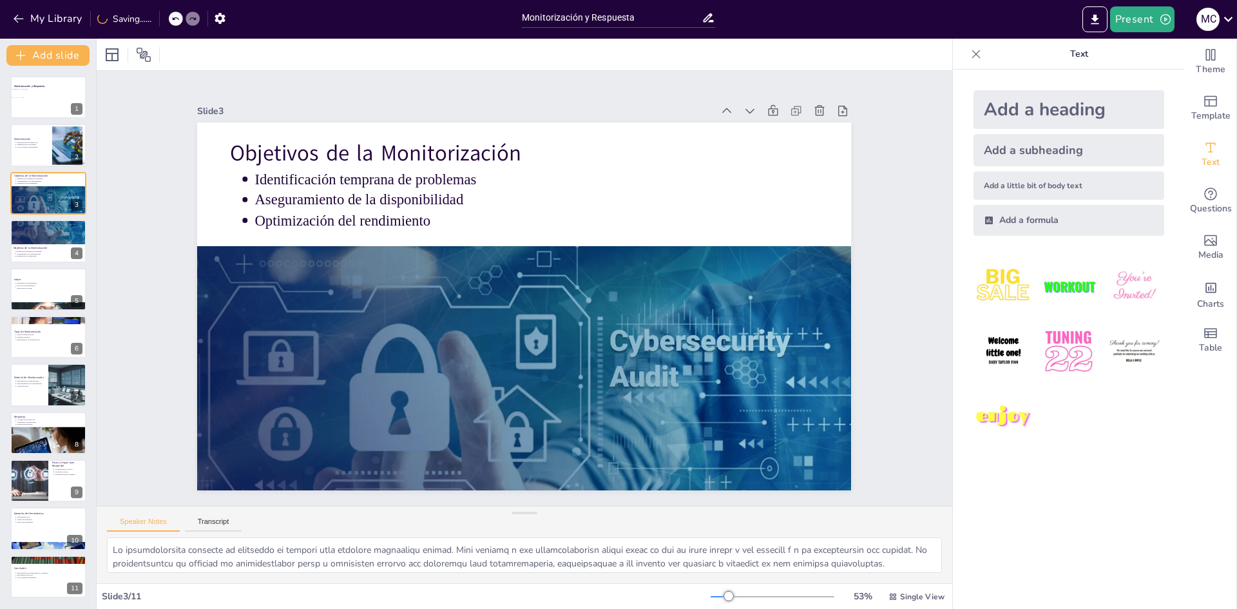
click at [37, 218] on div "Monitorización y Respuesta [PERSON_NAME] y [PERSON_NAME] 1 Monitorización Monit…" at bounding box center [48, 337] width 96 height 522
click at [37, 226] on div at bounding box center [48, 222] width 77 height 49
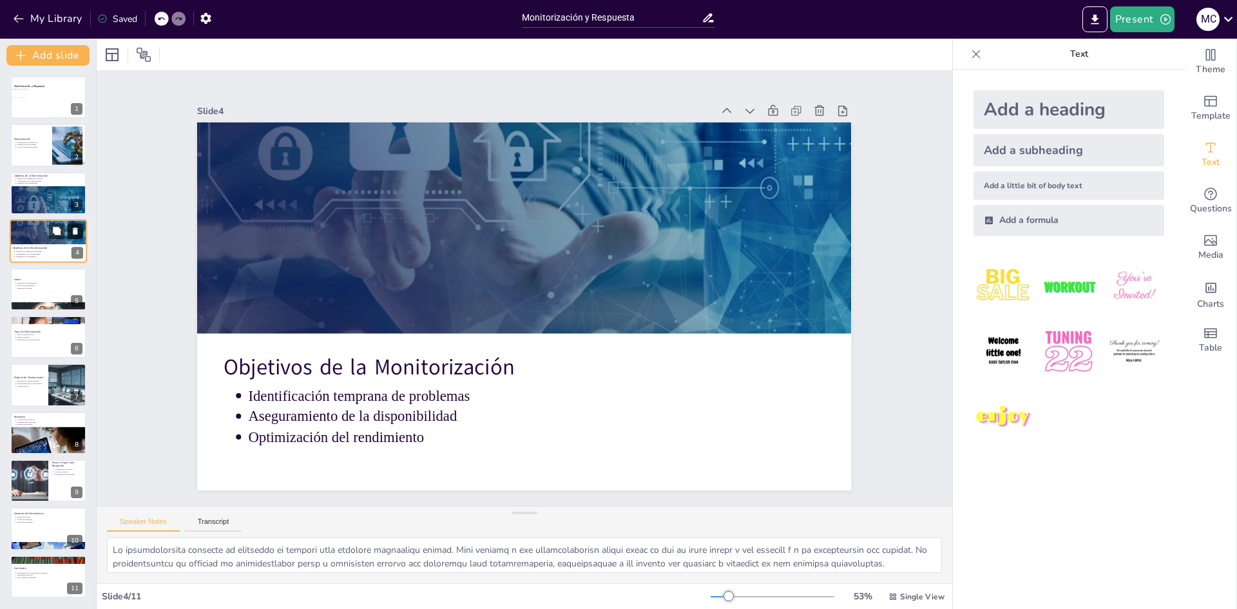
click at [75, 225] on button at bounding box center [75, 230] width 15 height 15
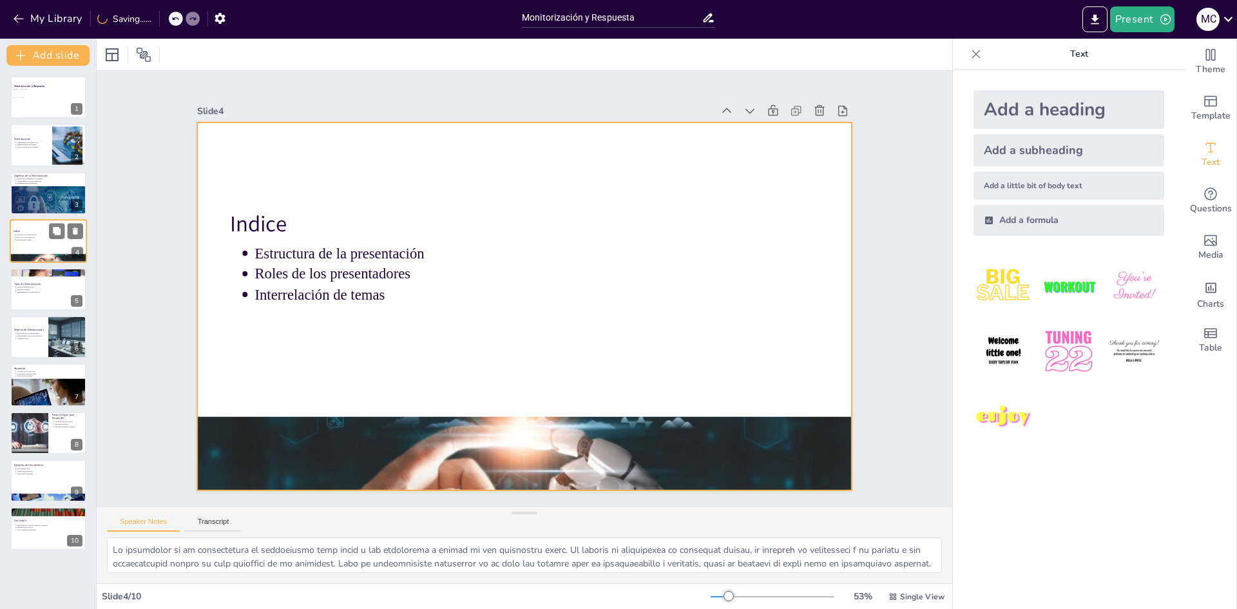
click at [35, 243] on div at bounding box center [48, 241] width 77 height 44
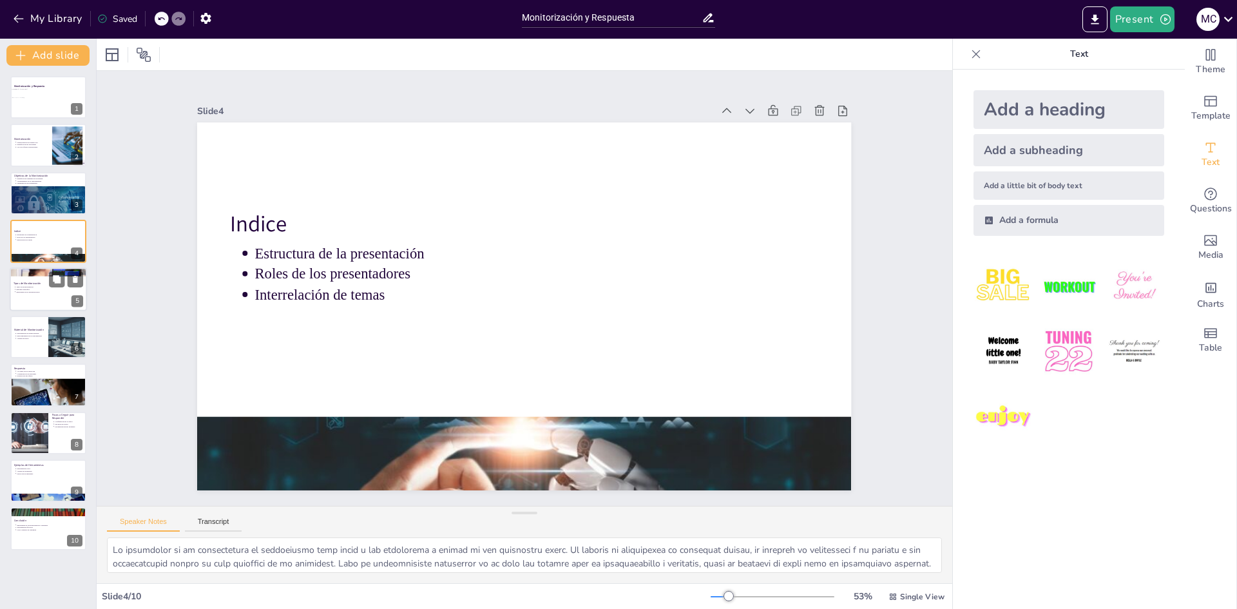
click at [38, 302] on div at bounding box center [48, 289] width 77 height 44
type textarea "Loremip dol sitametcon adipi el seddoeiusmodte in utlabor etdo magnaaliqua en a…"
